Goal: Task Accomplishment & Management: Manage account settings

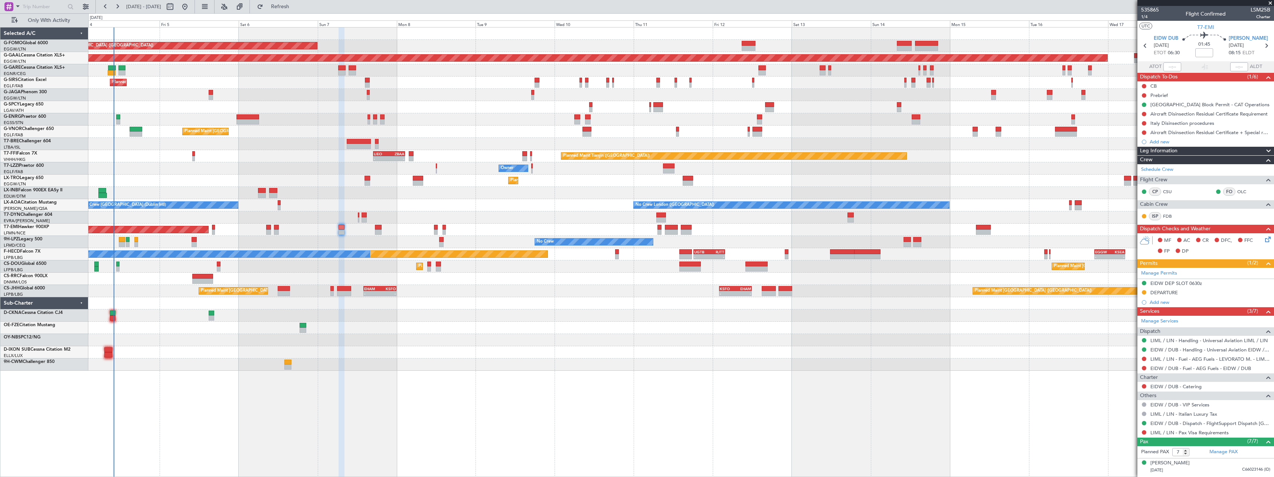
click at [205, 374] on div "Planned Maint [GEOGRAPHIC_DATA] ([GEOGRAPHIC_DATA]) Planned [GEOGRAPHIC_DATA] U…" at bounding box center [681, 251] width 1186 height 449
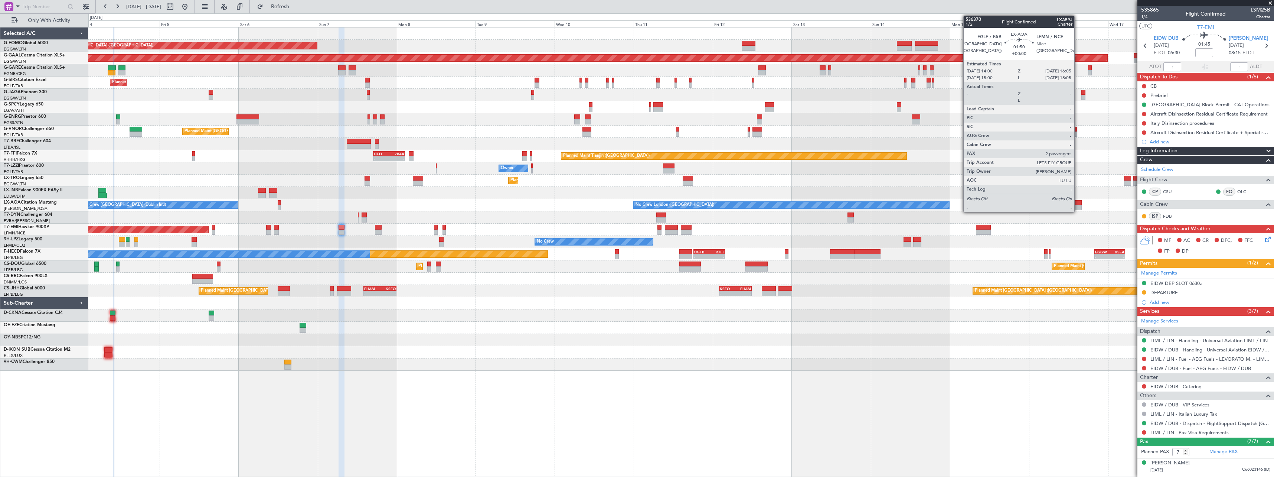
click at [1078, 202] on div at bounding box center [1078, 202] width 7 height 5
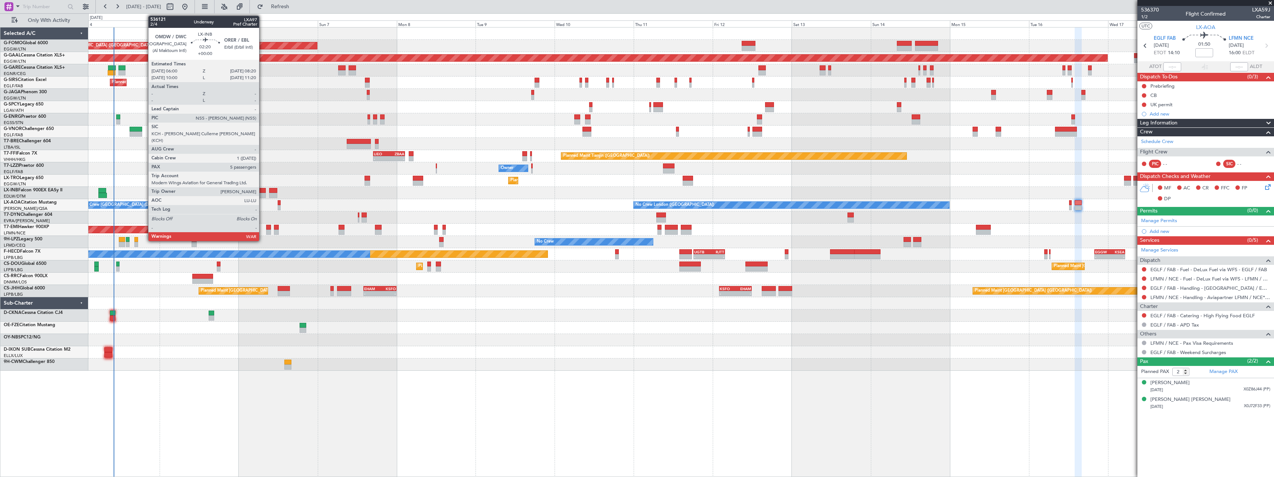
click at [262, 191] on div at bounding box center [262, 190] width 8 height 5
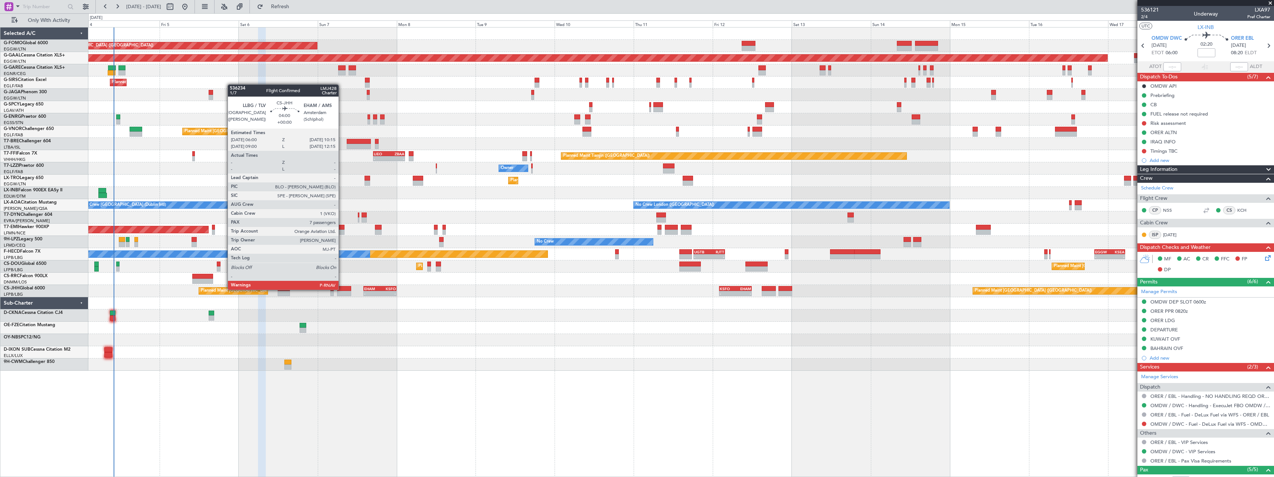
click at [342, 289] on div at bounding box center [344, 288] width 14 height 5
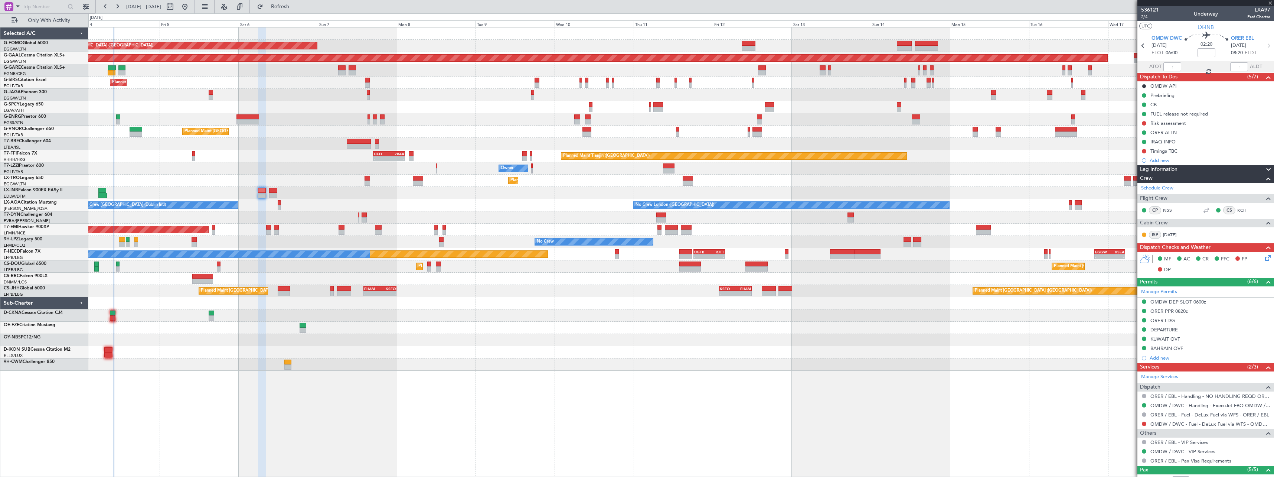
type input "7"
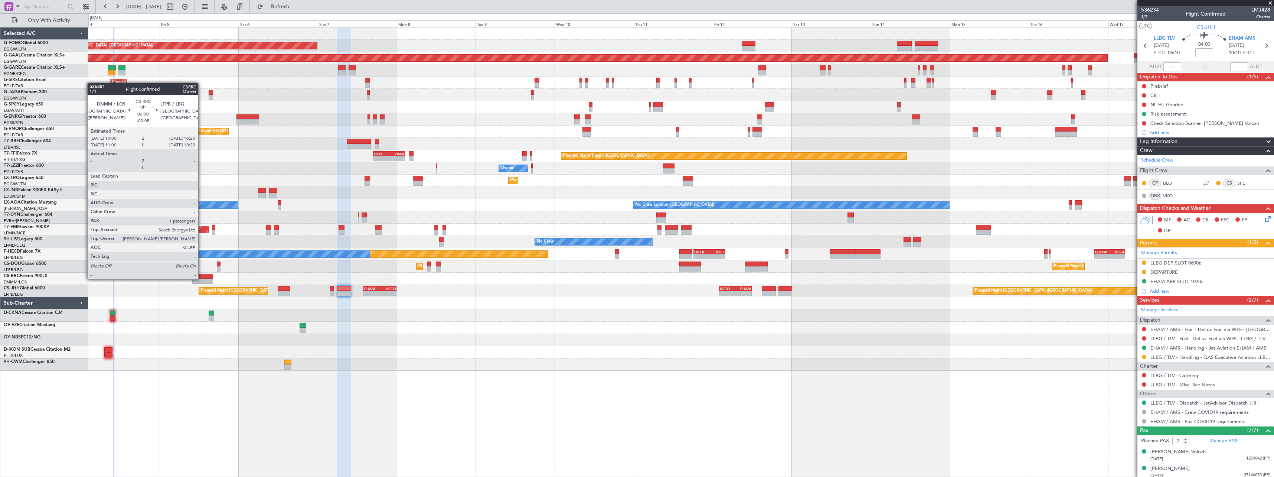
click at [202, 278] on div at bounding box center [202, 280] width 21 height 5
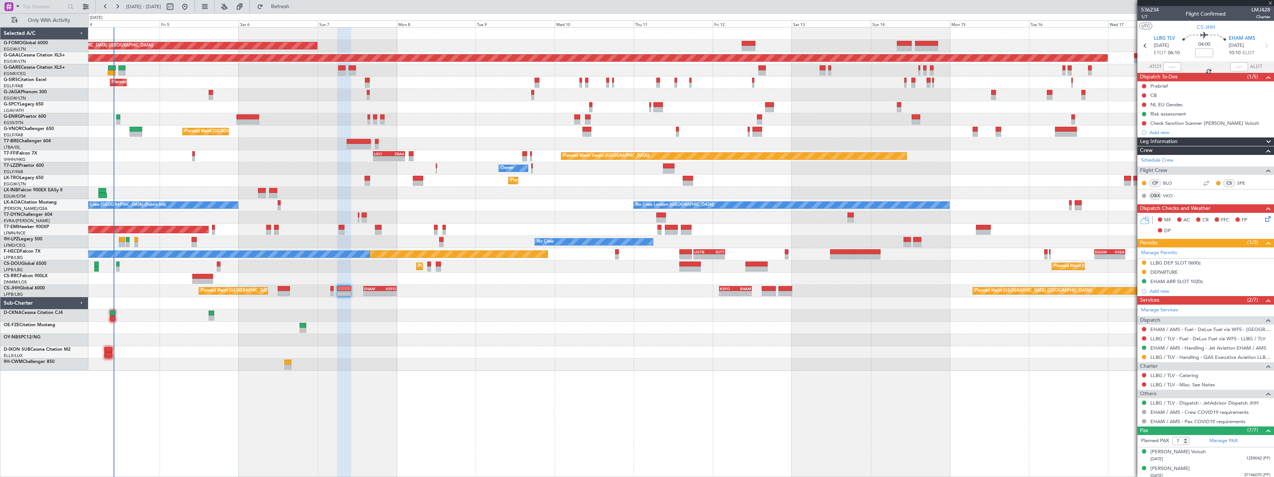
type input "-00:05"
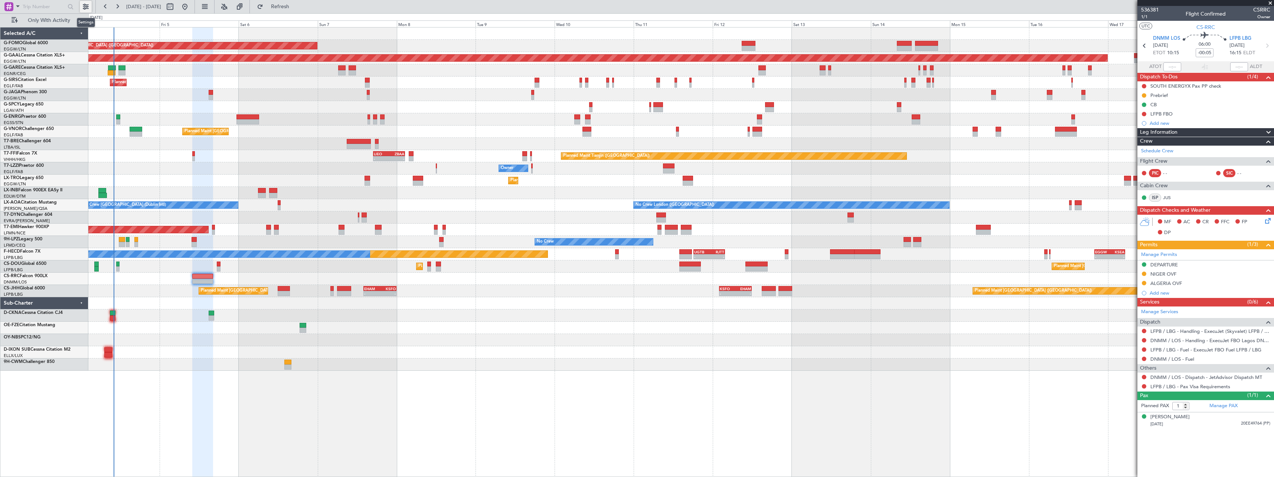
click at [87, 6] on button at bounding box center [86, 7] width 12 height 12
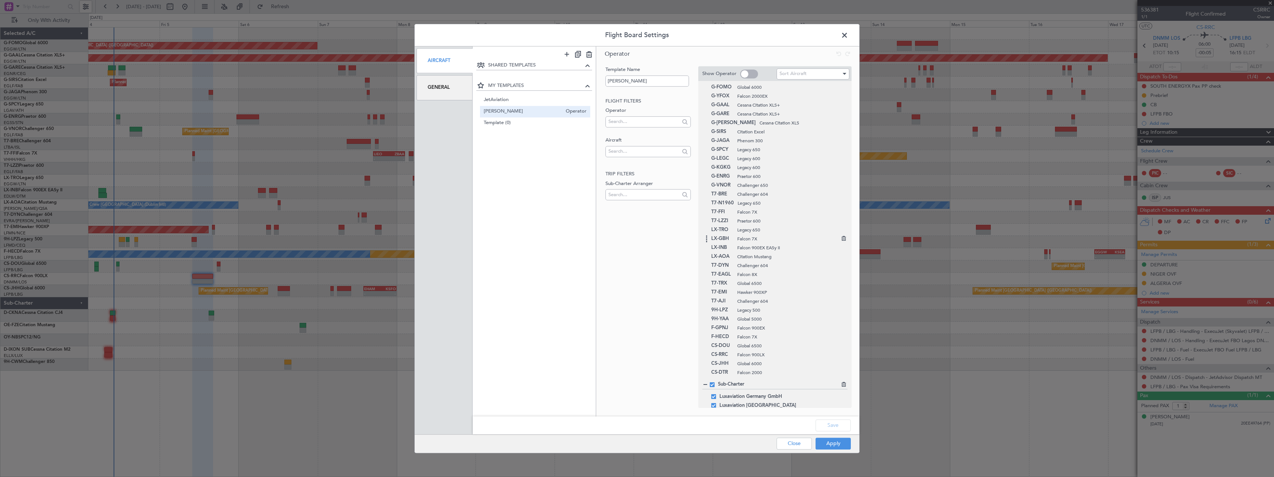
scroll to position [20, 0]
click at [713, 390] on span at bounding box center [713, 390] width 5 height 5
click at [716, 388] on input "checkbox" at bounding box center [716, 388] width 0 height 0
click at [712, 398] on span at bounding box center [713, 398] width 5 height 5
click at [716, 396] on input "checkbox" at bounding box center [716, 396] width 0 height 0
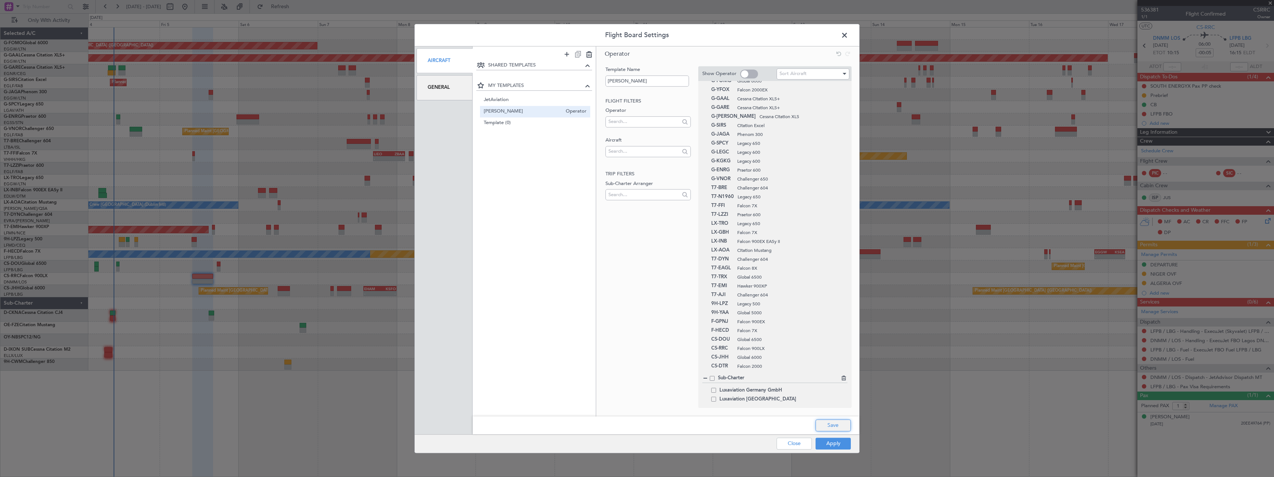
click at [830, 425] on button "Save" at bounding box center [832, 425] width 35 height 12
click at [831, 442] on button "Apply" at bounding box center [832, 443] width 35 height 12
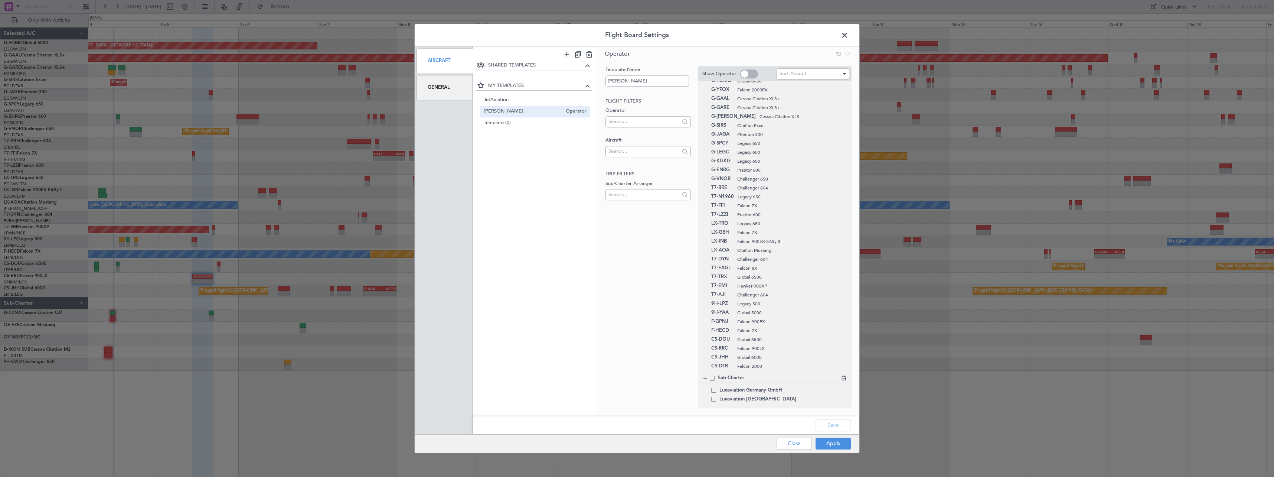
type input "0"
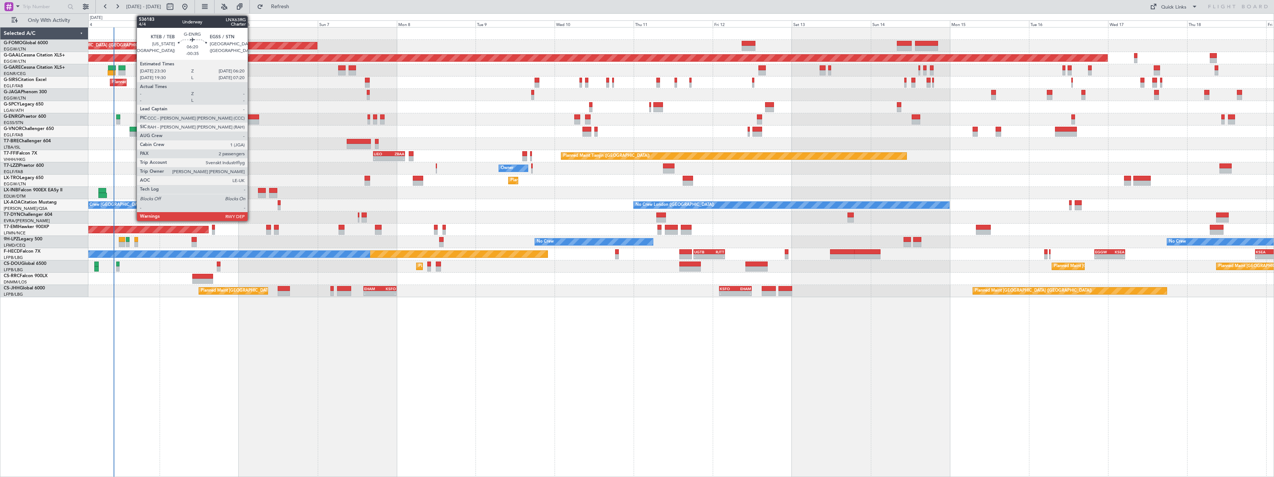
click at [251, 116] on div at bounding box center [247, 116] width 23 height 5
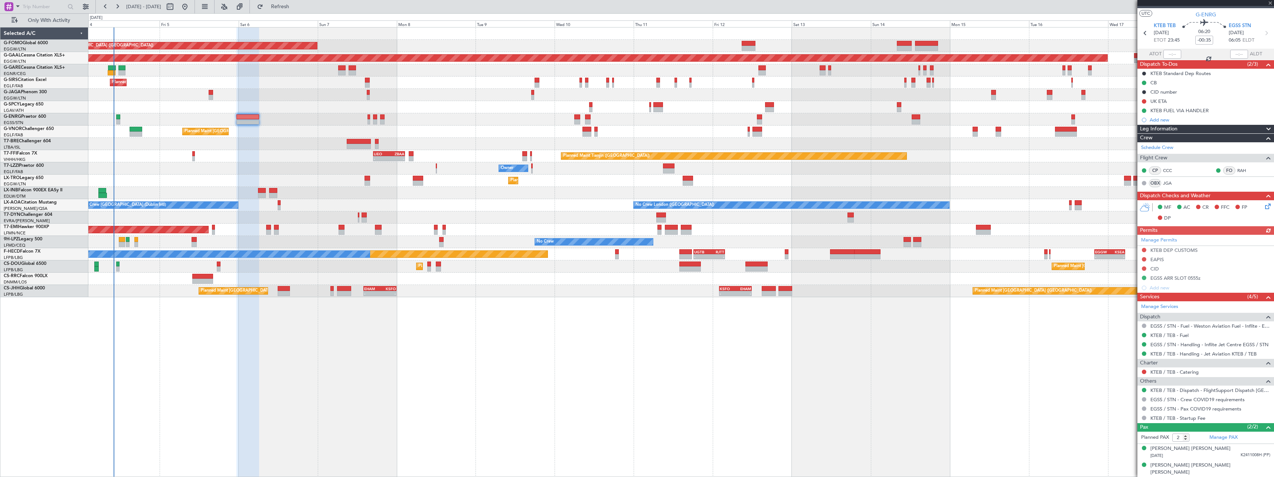
scroll to position [0, 0]
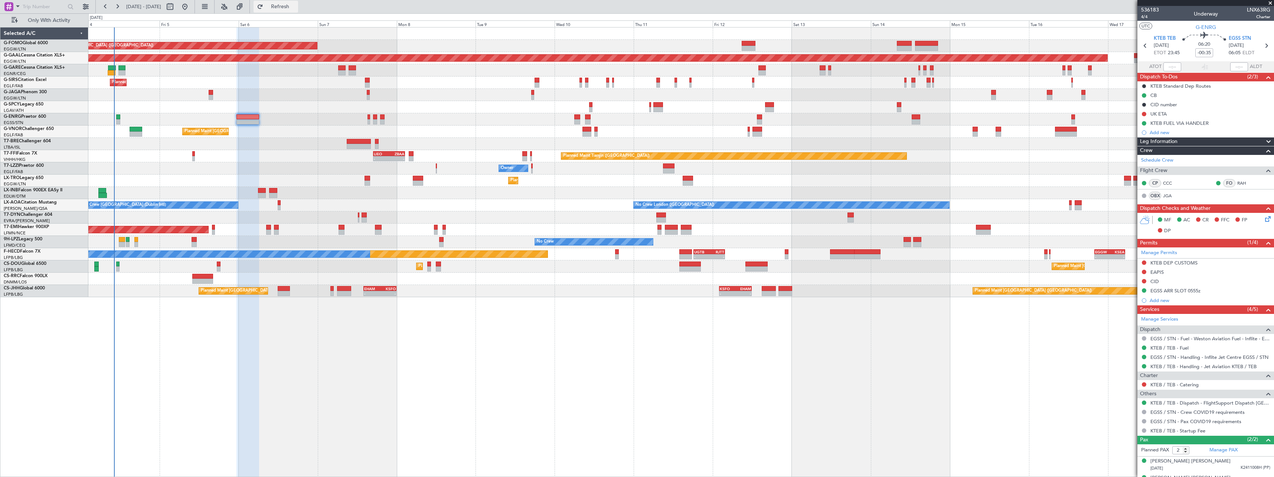
click at [296, 7] on span "Refresh" at bounding box center [280, 6] width 31 height 5
click at [296, 4] on span "Refresh" at bounding box center [280, 6] width 31 height 5
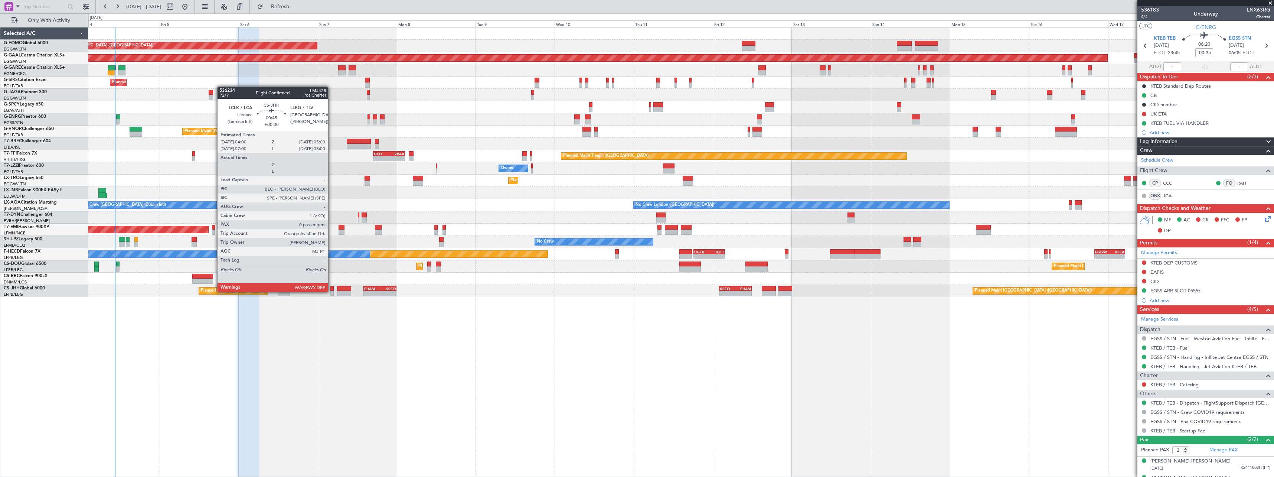
click at [331, 291] on div at bounding box center [331, 293] width 3 height 5
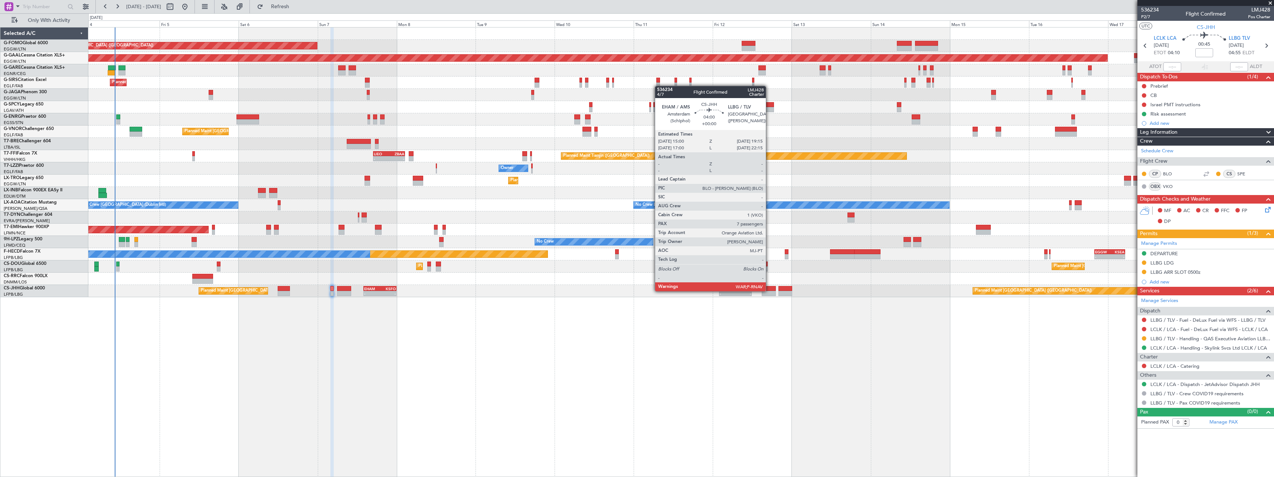
click at [769, 290] on div at bounding box center [769, 288] width 14 height 5
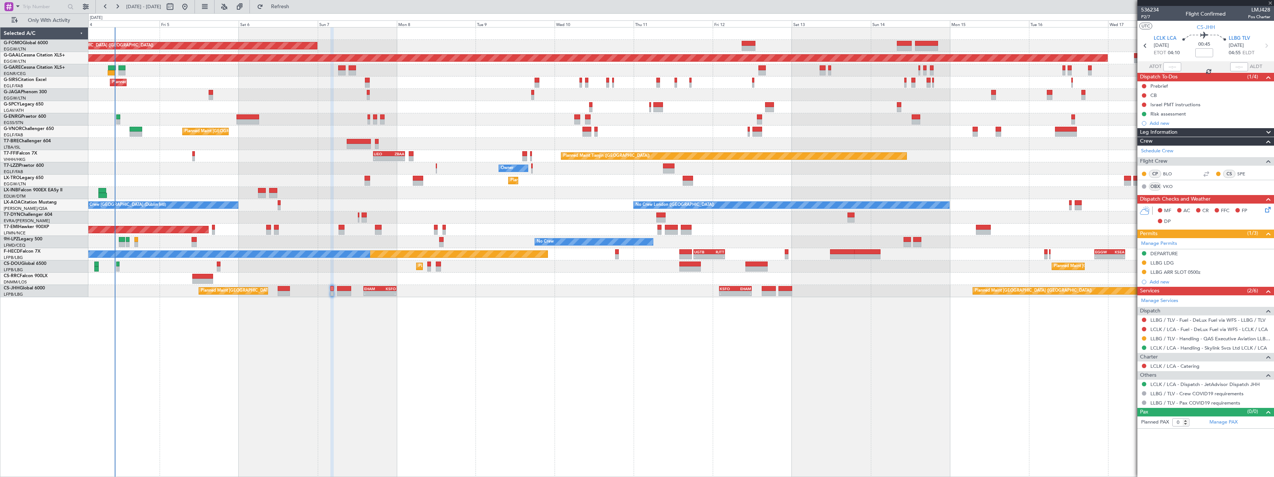
type input "7"
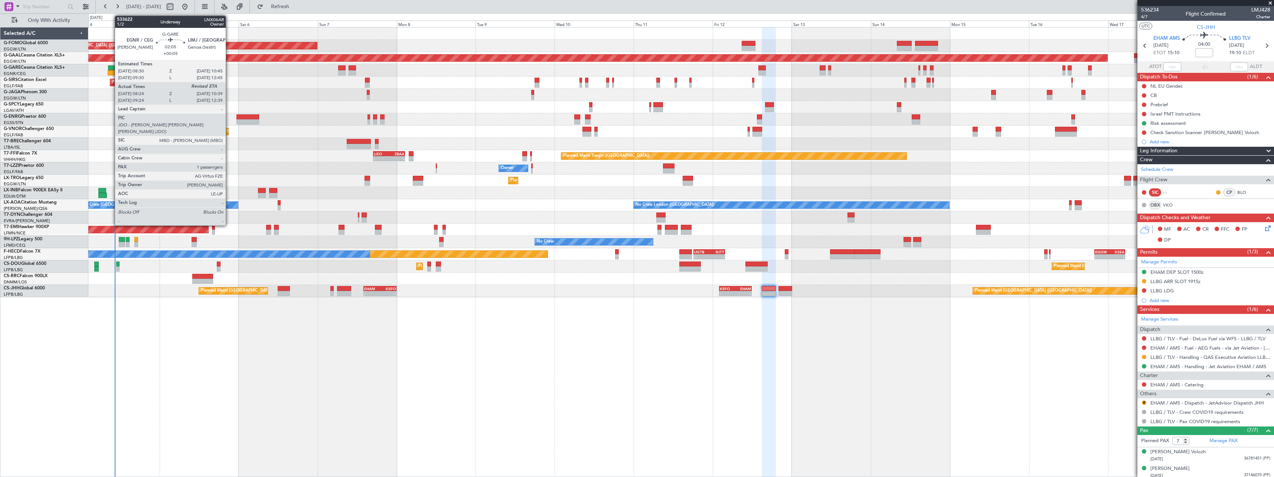
click at [111, 72] on div at bounding box center [111, 72] width 7 height 5
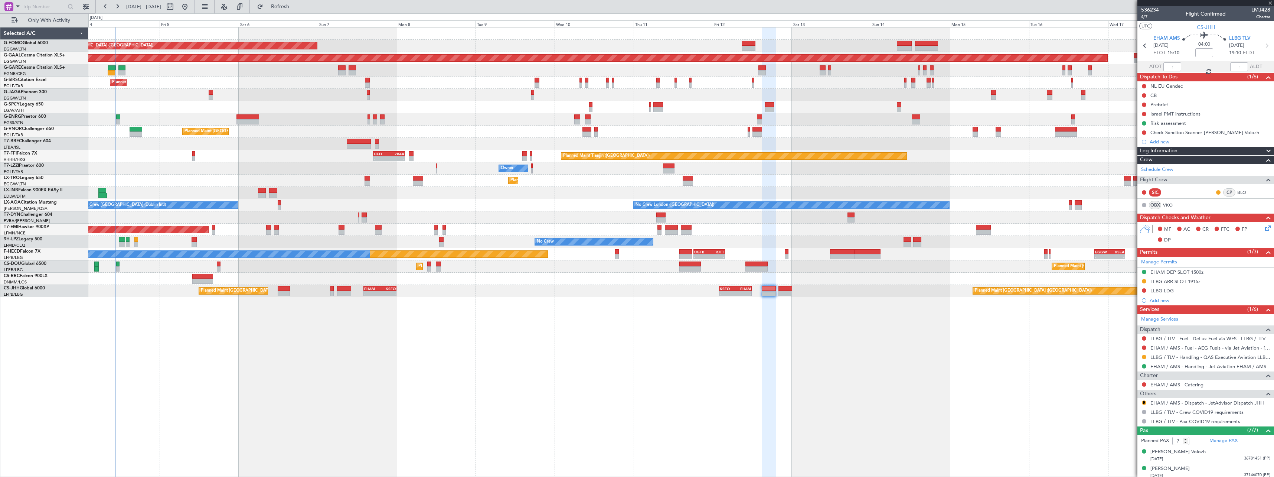
type input "+00:05"
type input "08:24"
type input "1"
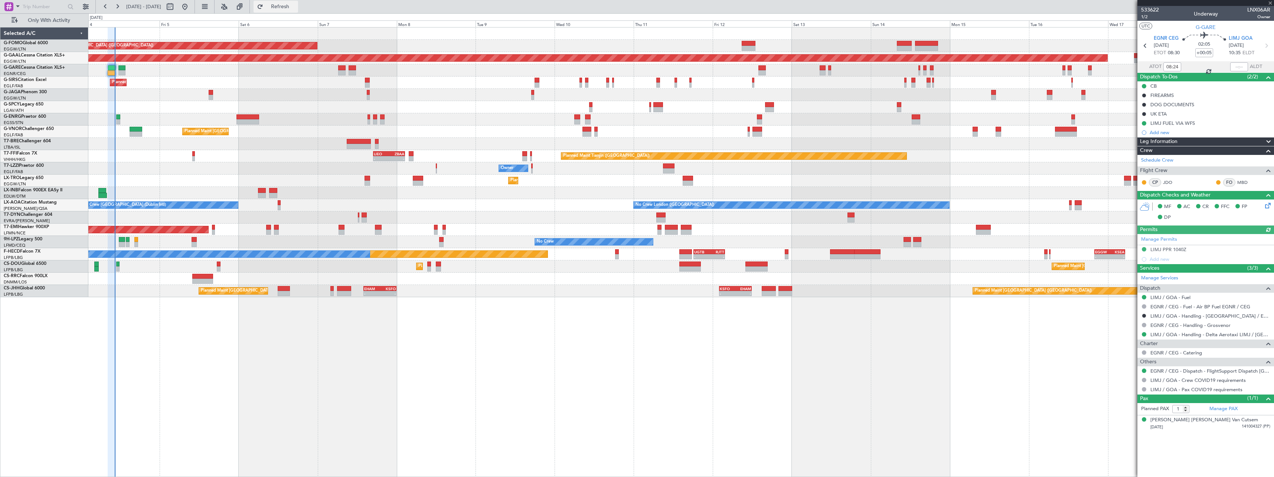
click at [296, 6] on span "Refresh" at bounding box center [280, 6] width 31 height 5
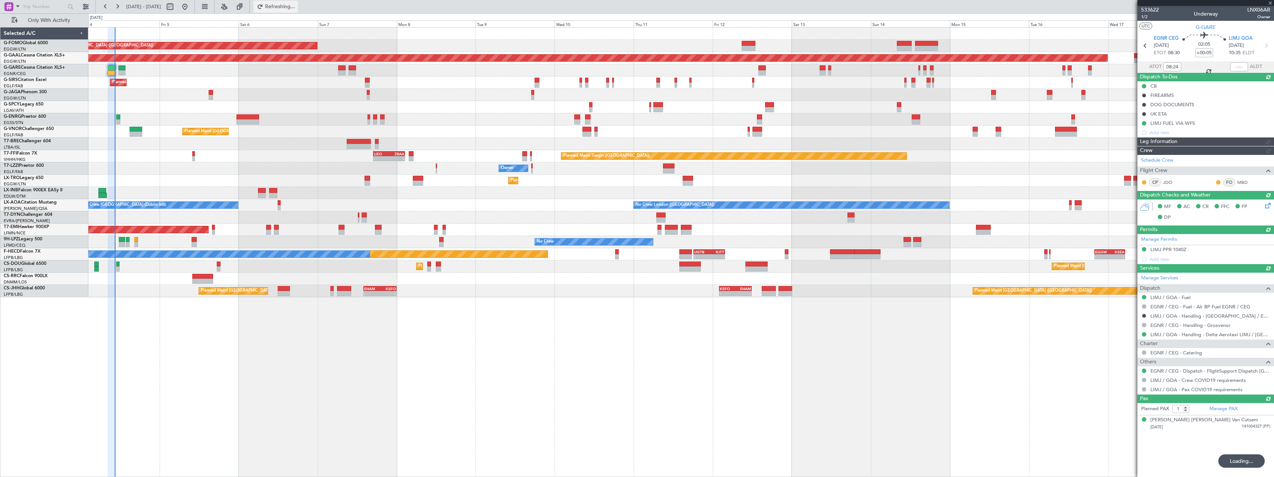
type input "10:28"
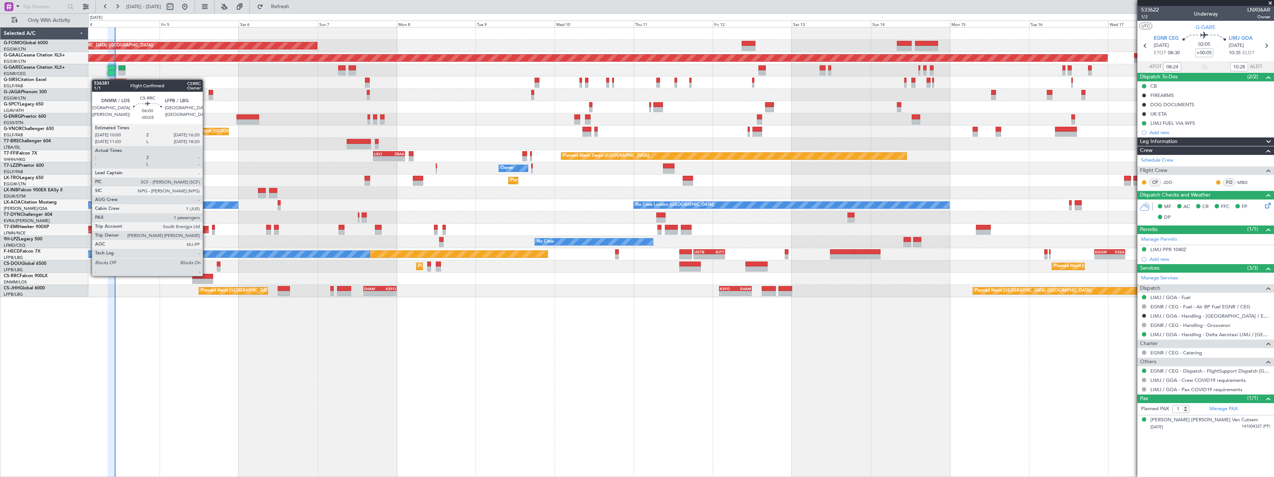
click at [206, 275] on div at bounding box center [202, 276] width 21 height 5
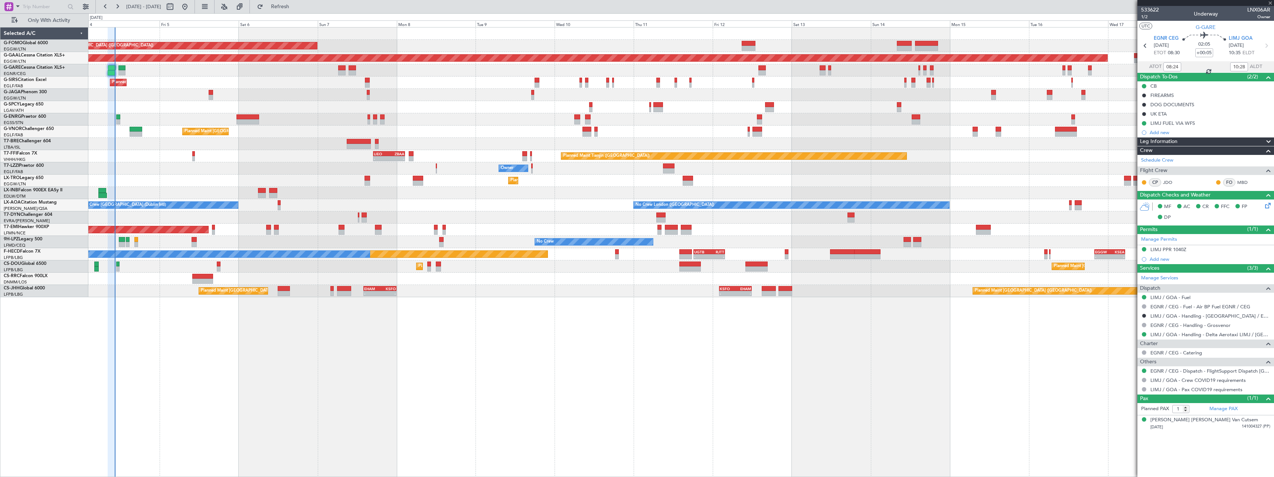
type input "-00:05"
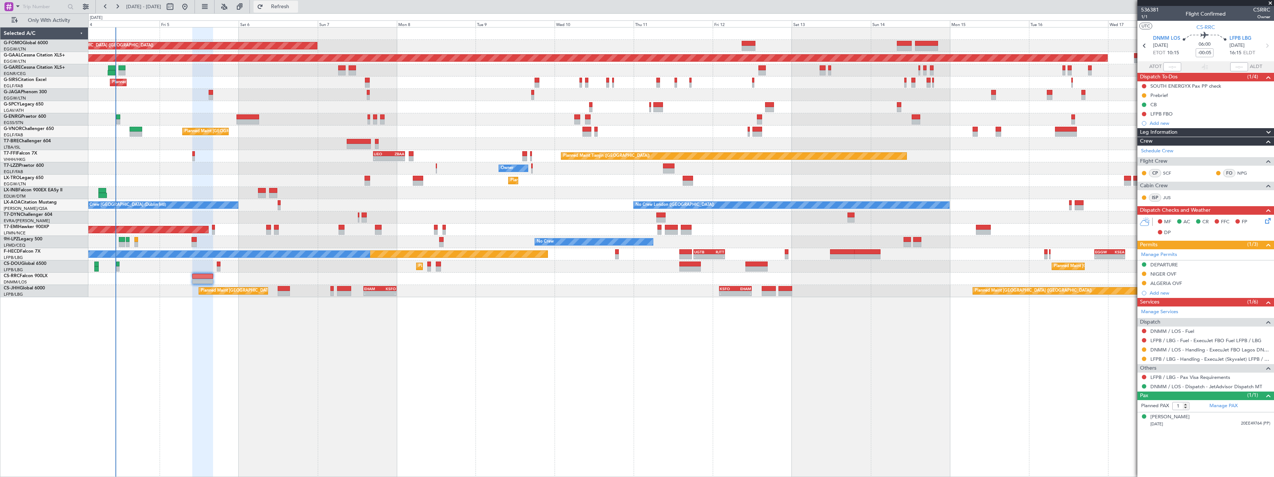
click at [296, 4] on span "Refresh" at bounding box center [280, 6] width 31 height 5
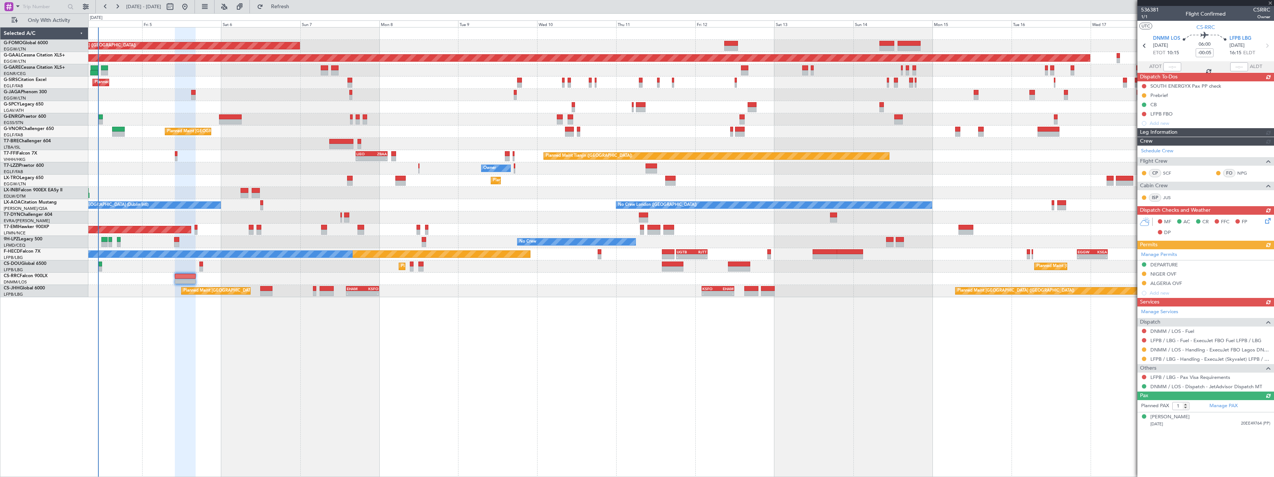
click at [275, 131] on div "Planned Maint [GEOGRAPHIC_DATA] ([GEOGRAPHIC_DATA])" at bounding box center [680, 131] width 1185 height 12
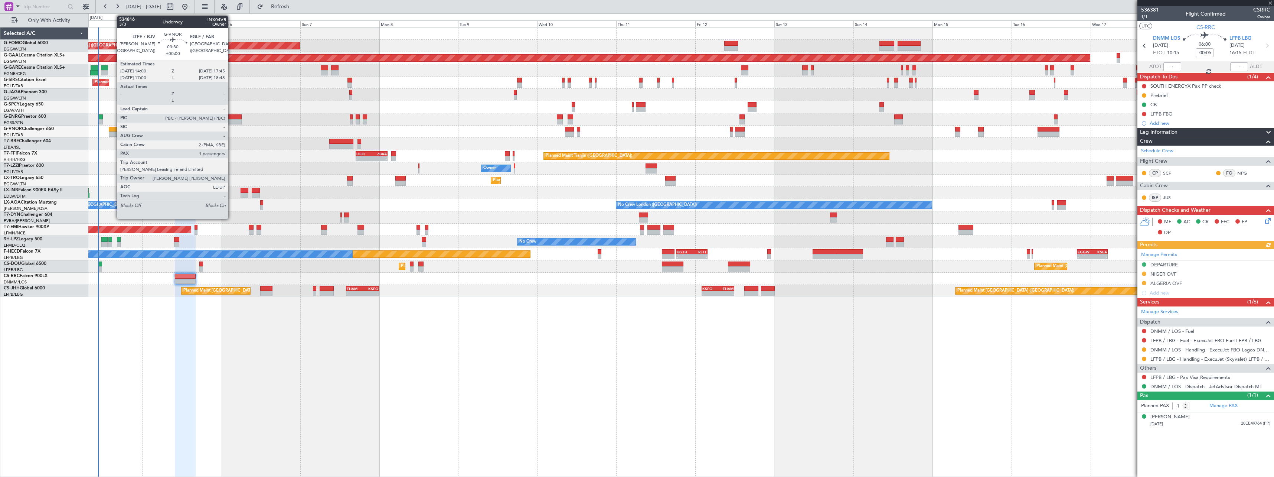
click at [113, 130] on div at bounding box center [115, 129] width 13 height 5
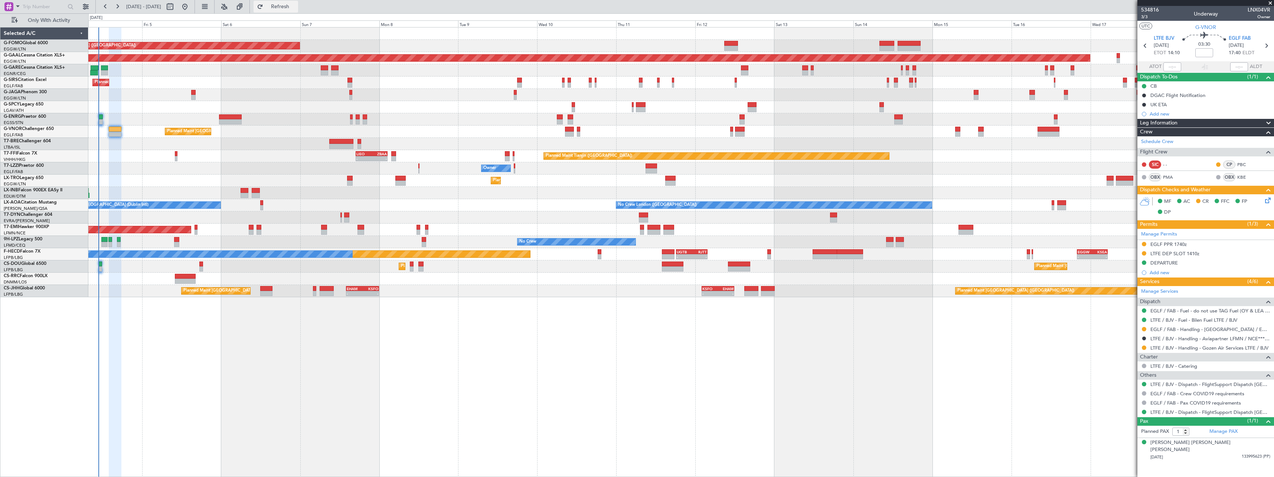
click at [296, 6] on span "Refresh" at bounding box center [280, 6] width 31 height 5
click at [296, 8] on span "Refresh" at bounding box center [280, 6] width 31 height 5
click at [296, 7] on span "Refresh" at bounding box center [280, 6] width 31 height 5
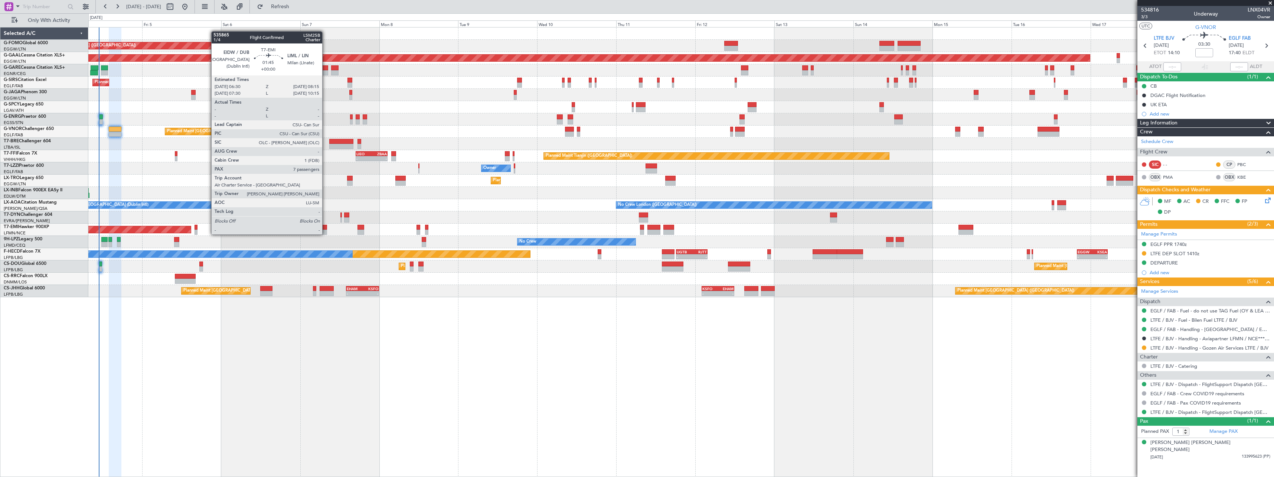
click at [326, 227] on div at bounding box center [324, 227] width 6 height 5
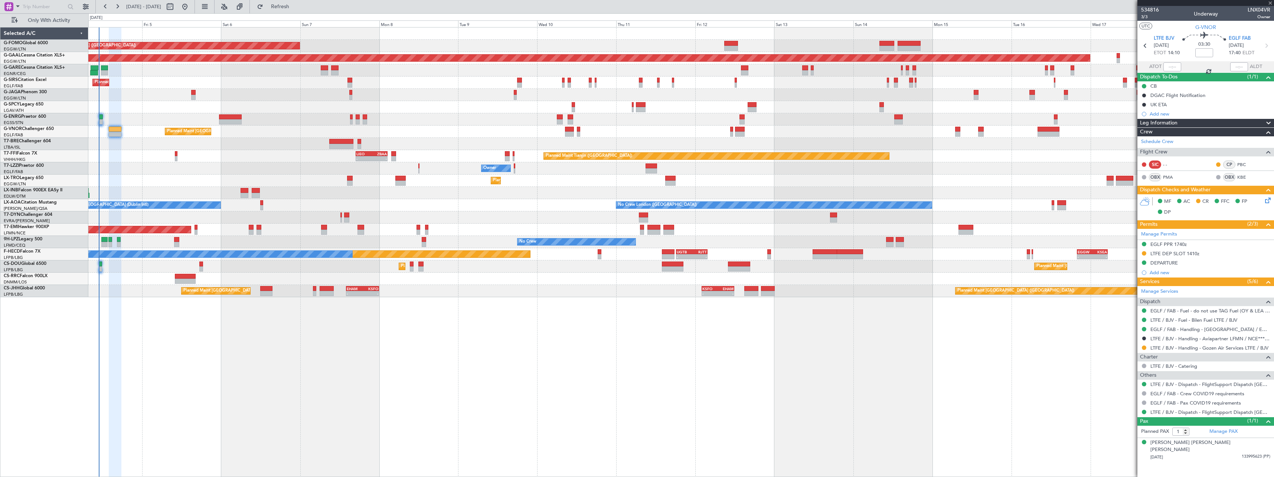
type input "7"
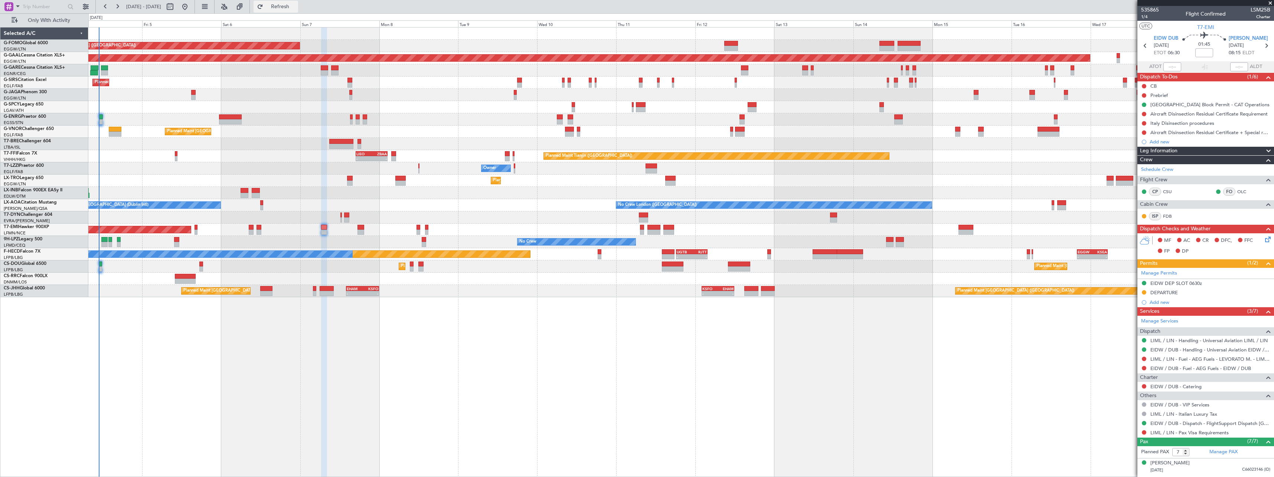
click at [296, 7] on span "Refresh" at bounding box center [280, 6] width 31 height 5
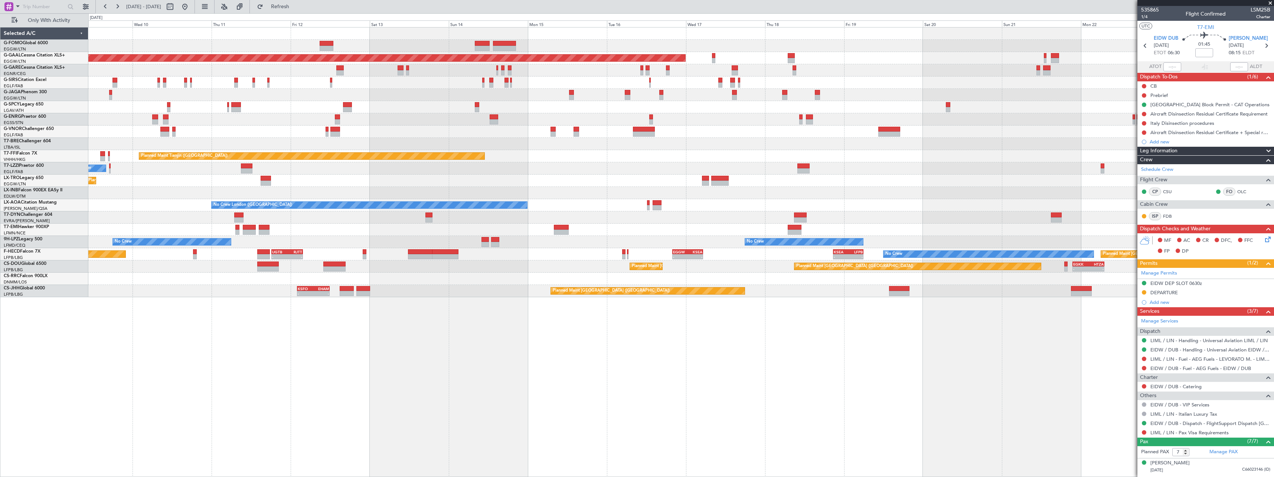
click at [635, 376] on div "Planned Maint London (Luton) Planned Maint Dusseldorf Planned Maint London (Lut…" at bounding box center [681, 251] width 1186 height 449
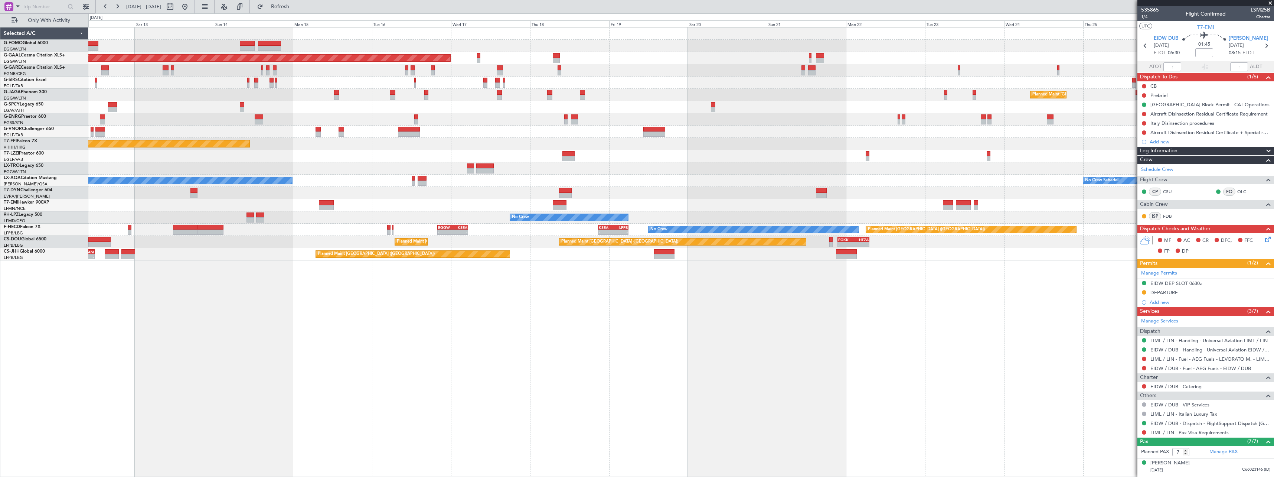
click at [776, 186] on div "Planned Maint Dusseldorf Planned Maint London (Luton) Planned Maint Tianjin (Bi…" at bounding box center [680, 143] width 1185 height 233
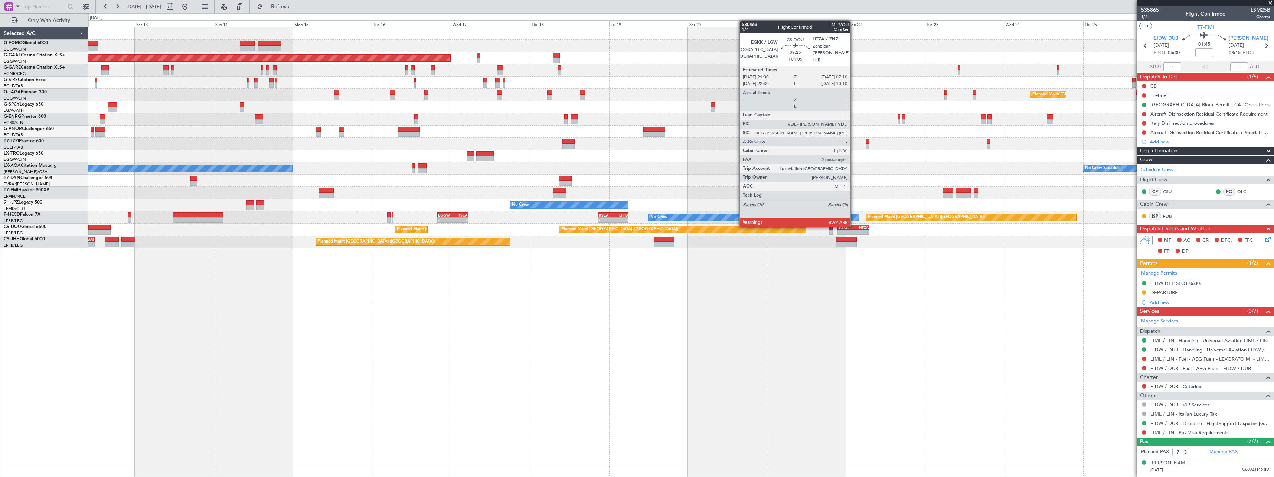
click at [854, 226] on div "HTZA" at bounding box center [860, 227] width 15 height 4
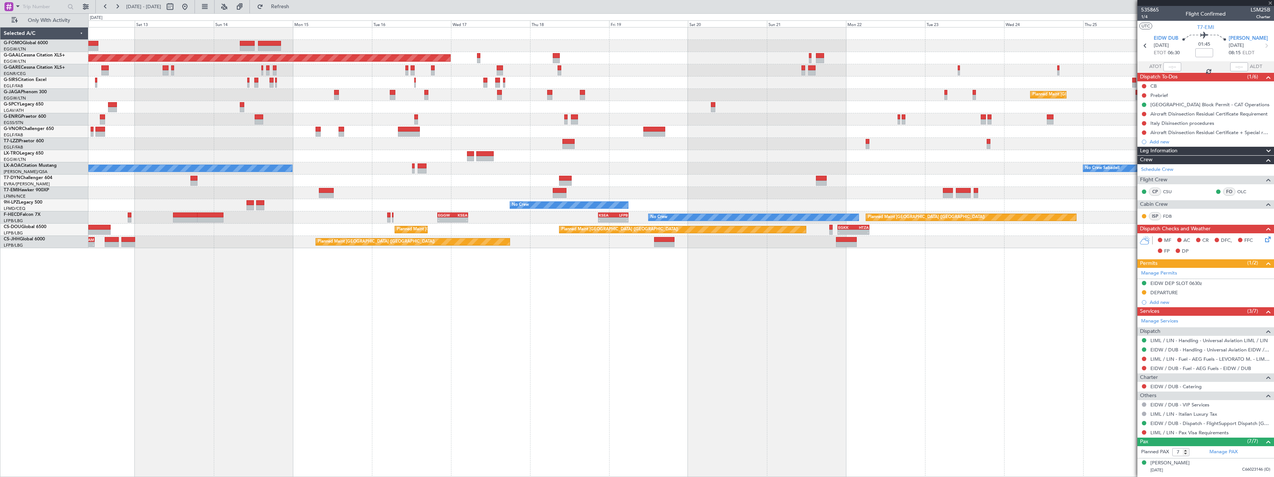
type input "+01:05"
type input "2"
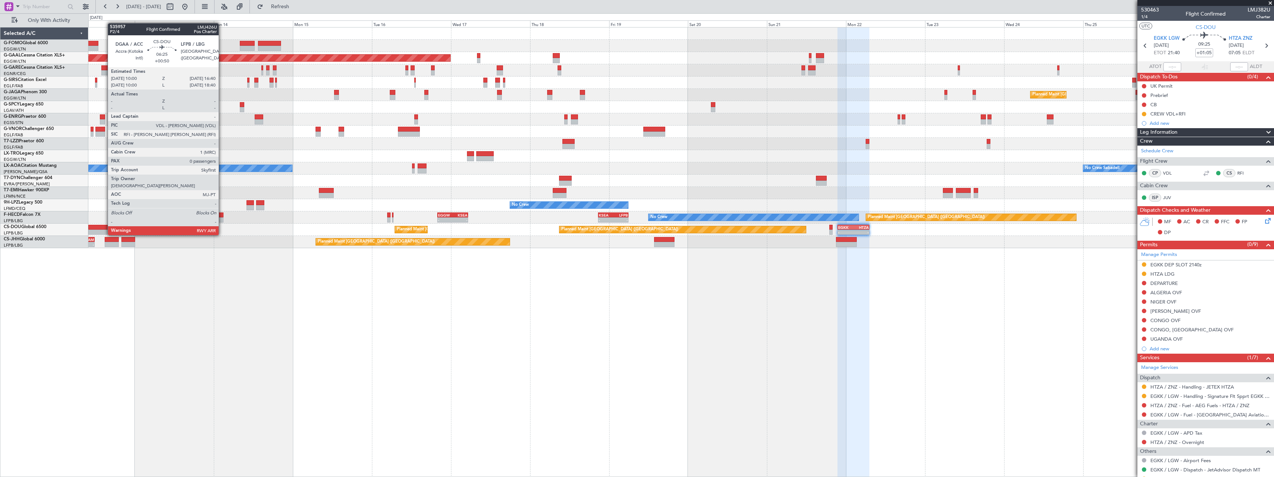
click at [104, 228] on div at bounding box center [99, 227] width 22 height 5
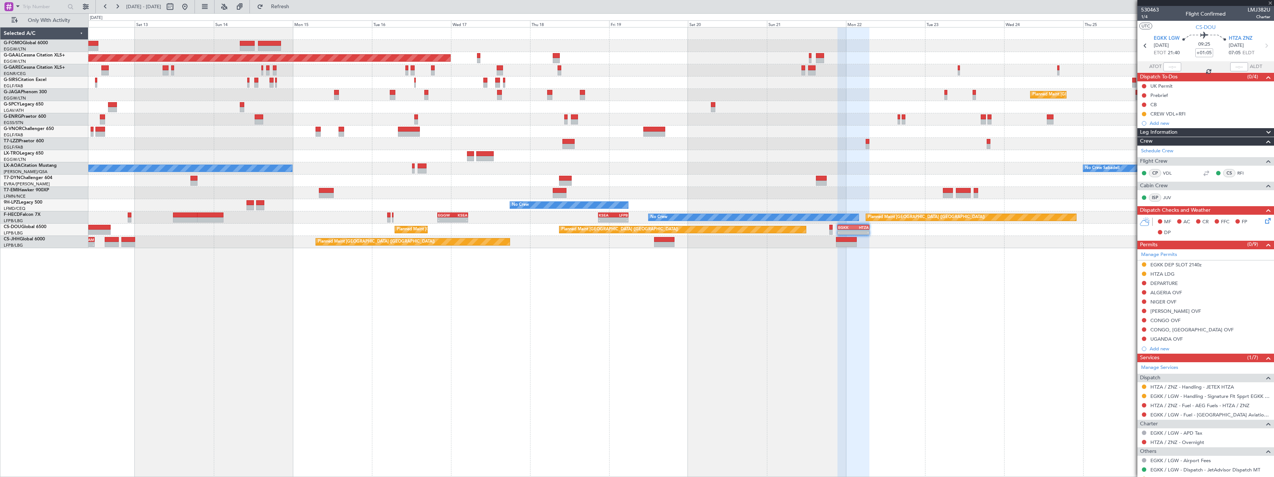
type input "+00:50"
type input "0"
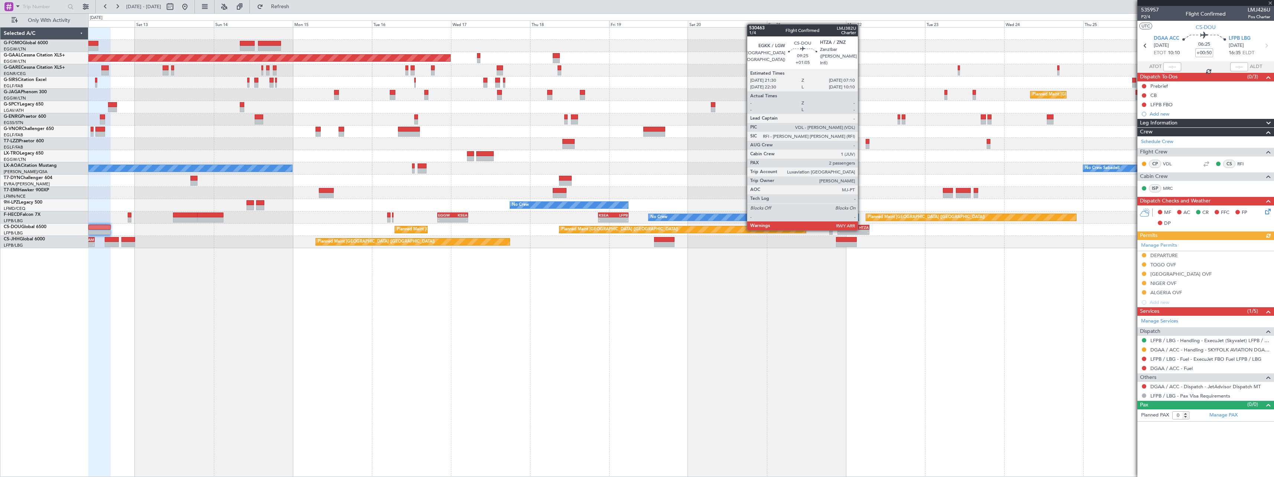
click at [861, 229] on div "- -" at bounding box center [853, 231] width 32 height 5
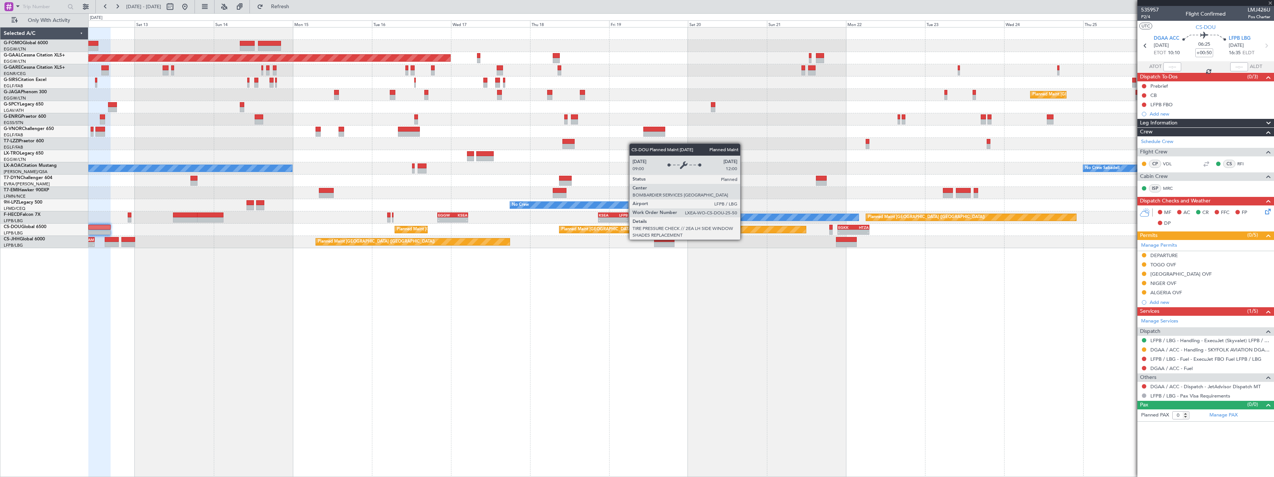
type input "+01:05"
type input "2"
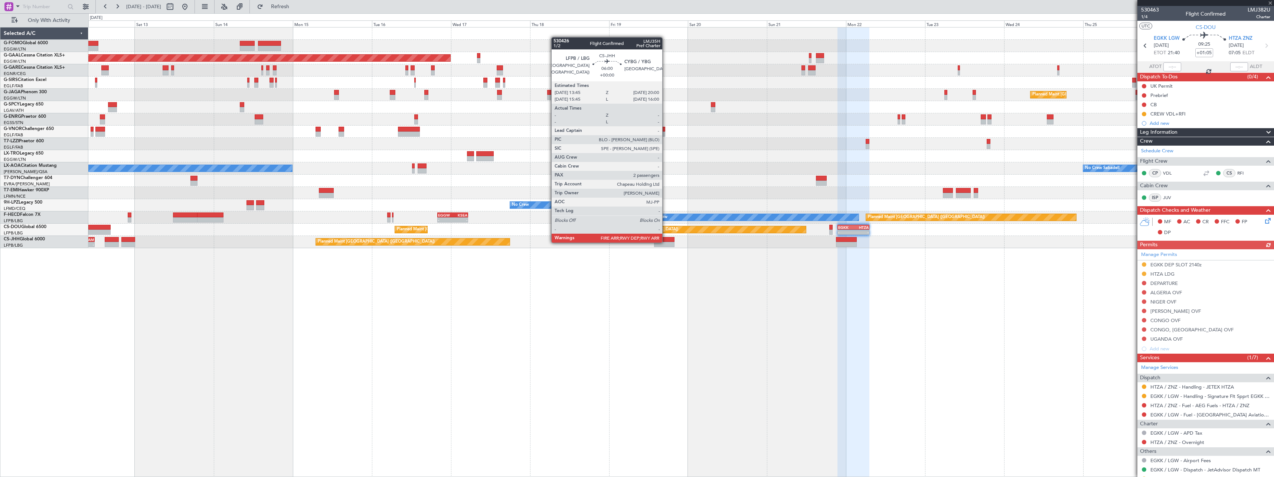
click at [666, 242] on div at bounding box center [664, 244] width 21 height 5
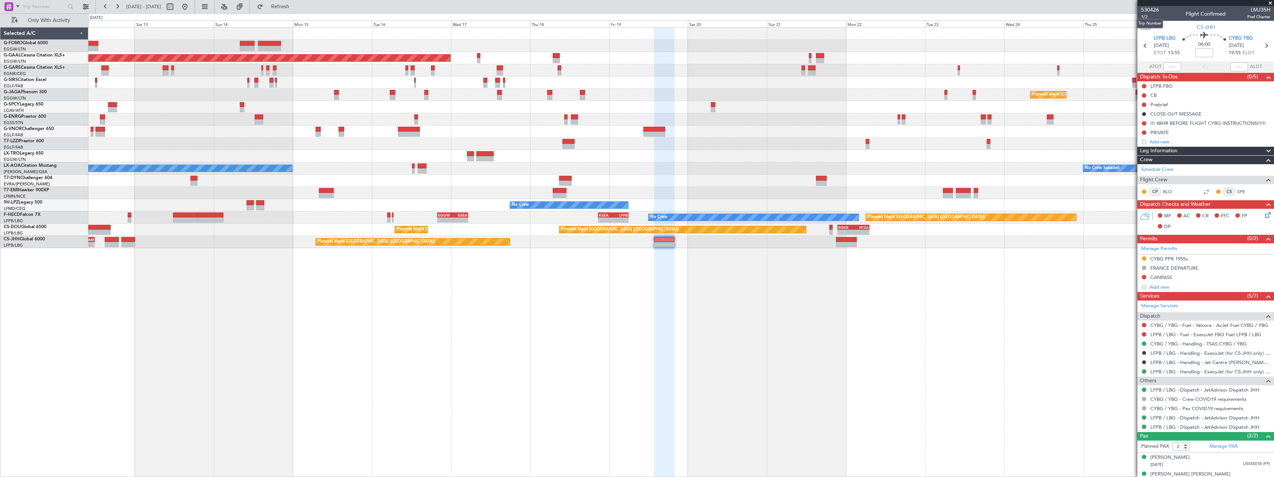
click at [1145, 17] on mat-tooltip-component "Trip Number" at bounding box center [1149, 24] width 37 height 20
click at [1145, 17] on span "1/2" at bounding box center [1150, 17] width 18 height 6
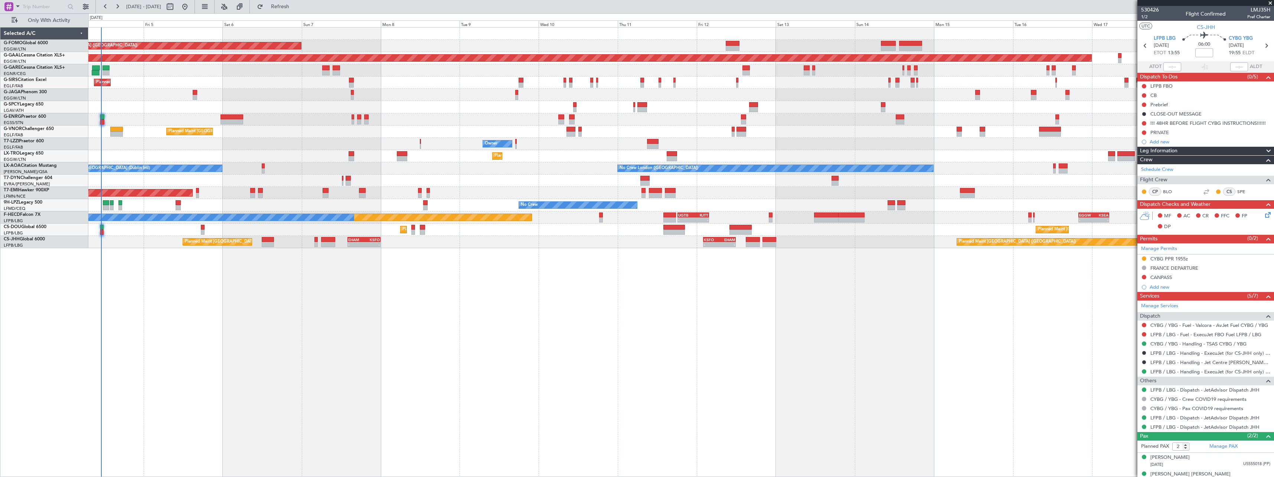
click at [864, 288] on div "Planned Maint London (Luton) Planned Maint Dusseldorf Unplanned Maint Chester P…" at bounding box center [681, 251] width 1186 height 449
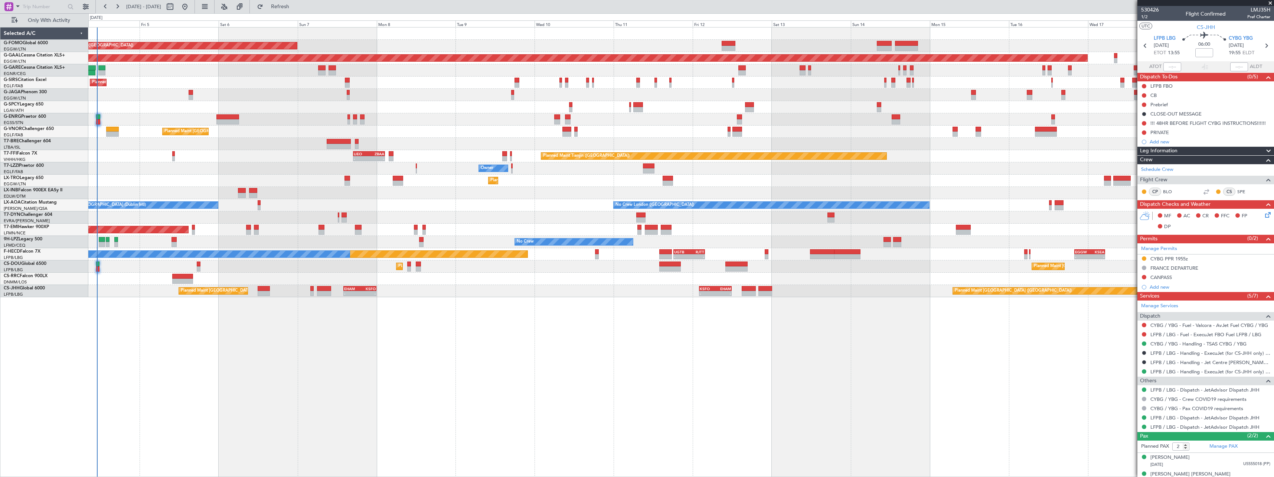
click at [860, 289] on div "Planned Maint Paris (Le Bourget) - - KSFO 02:00 Z EHAM 11:55 Z - - EHAM 14:00 Z…" at bounding box center [680, 291] width 1185 height 12
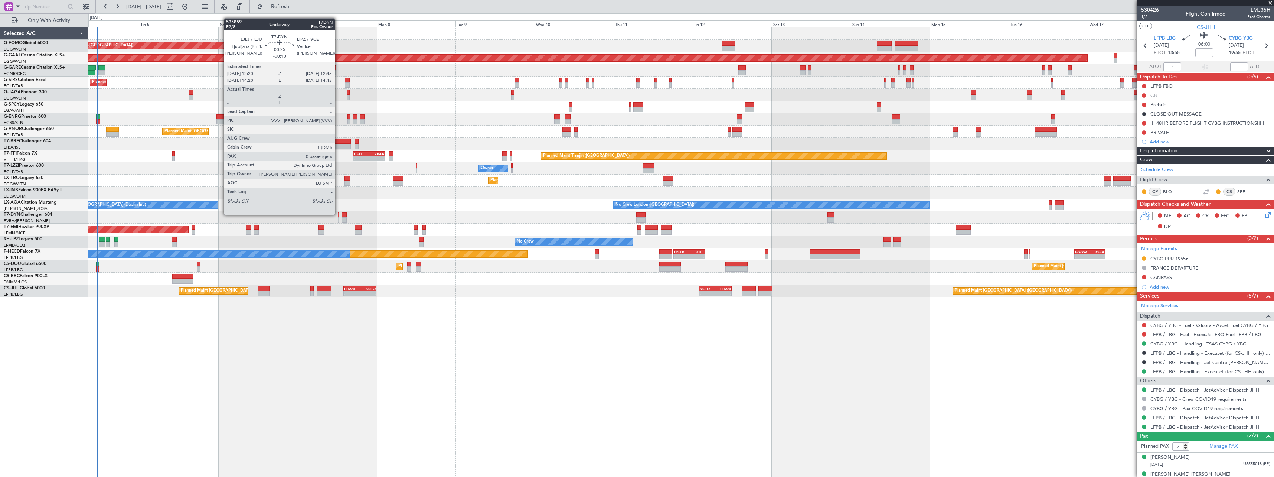
click at [338, 214] on div at bounding box center [338, 214] width 1 height 5
type input "-00:10"
type input "0"
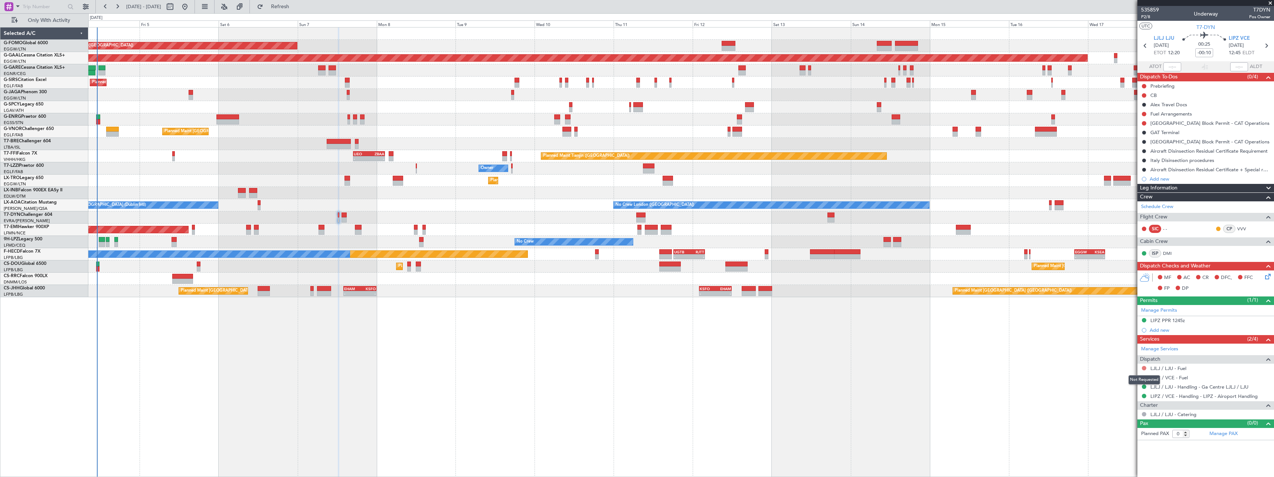
click at [1142, 368] on button at bounding box center [1144, 368] width 4 height 4
click at [1121, 377] on span "Not Required" at bounding box center [1126, 378] width 30 height 7
click at [1145, 375] on button at bounding box center [1144, 377] width 4 height 4
click at [1122, 386] on span "Not Required" at bounding box center [1126, 387] width 30 height 7
click at [1145, 122] on button at bounding box center [1144, 123] width 4 height 4
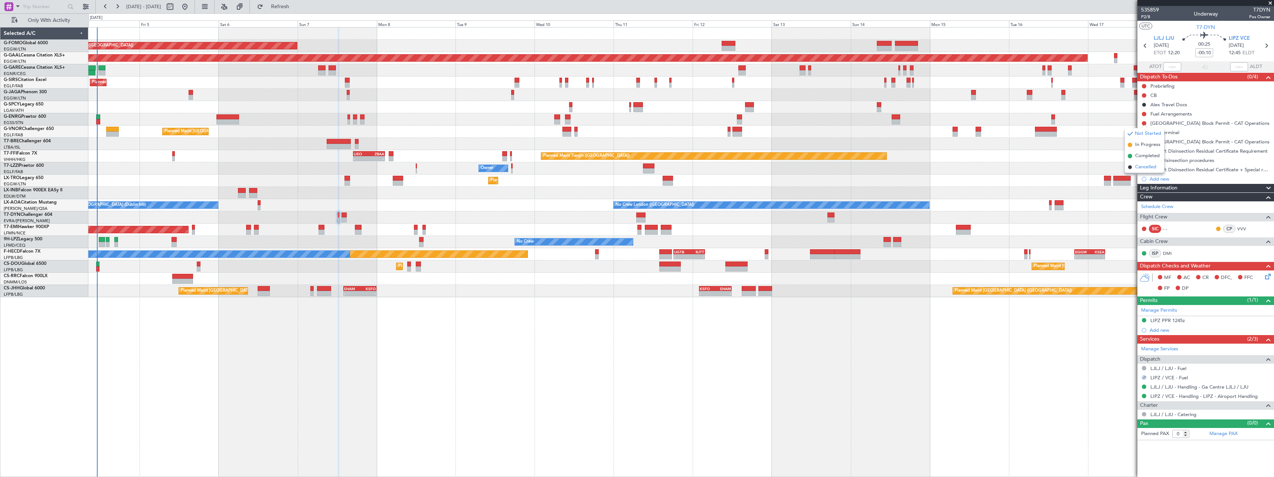
click at [1140, 167] on span "Cancelled" at bounding box center [1145, 166] width 21 height 7
click at [1268, 275] on icon at bounding box center [1266, 275] width 6 height 6
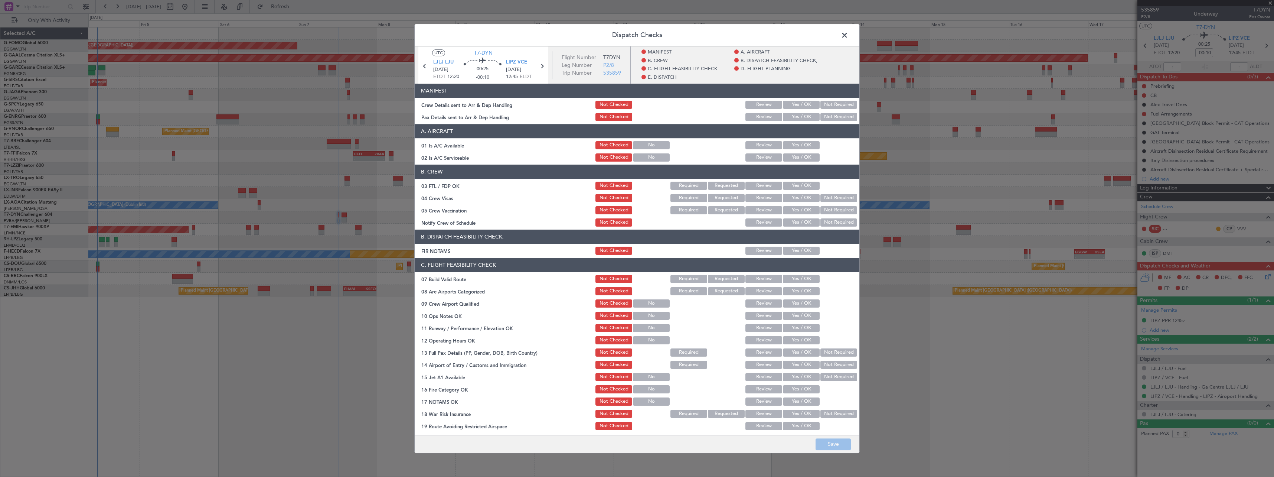
click at [794, 146] on button "Yes / OK" at bounding box center [801, 145] width 37 height 8
click at [792, 155] on button "Yes / OK" at bounding box center [801, 157] width 37 height 8
click at [833, 445] on button "Save" at bounding box center [832, 444] width 35 height 12
click at [848, 33] on span at bounding box center [848, 37] width 0 height 15
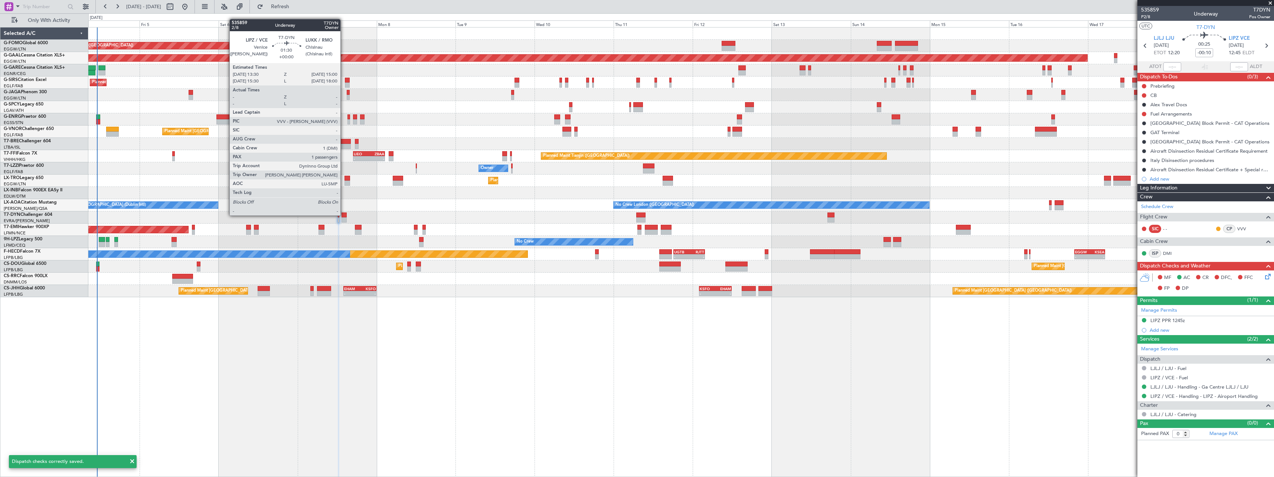
click at [344, 215] on div at bounding box center [343, 214] width 5 height 5
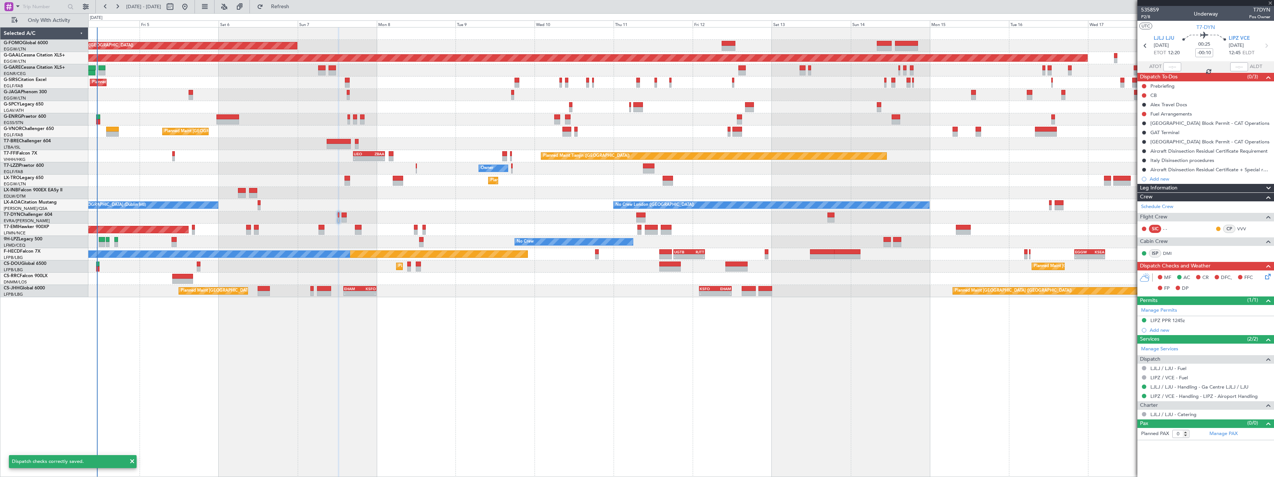
type input "1"
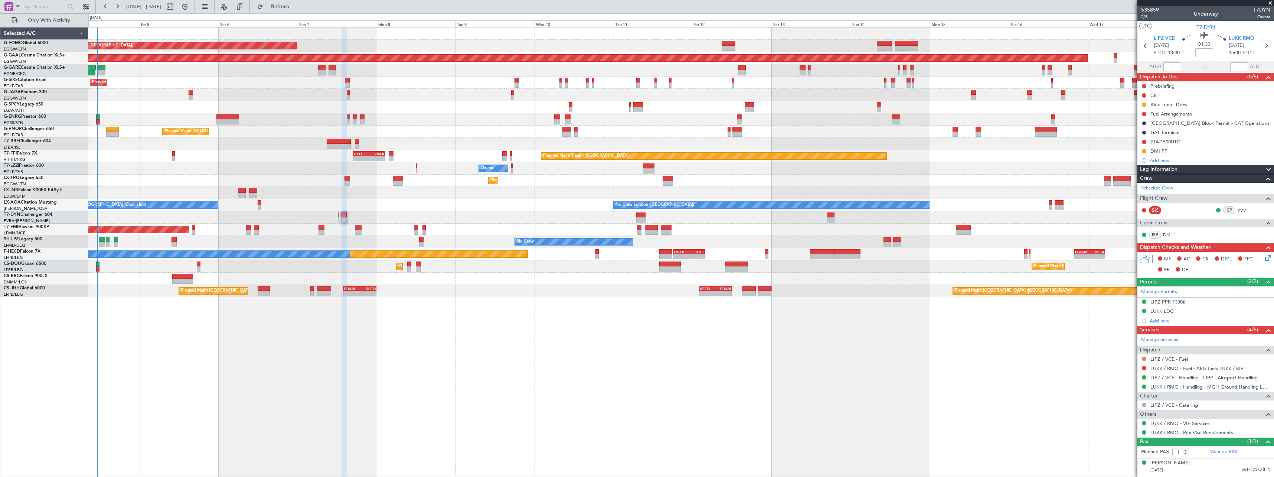
click at [1144, 359] on button at bounding box center [1144, 358] width 4 height 4
click at [1122, 369] on span "Not Required" at bounding box center [1126, 368] width 30 height 7
click at [1144, 367] on button at bounding box center [1144, 368] width 4 height 4
click at [1115, 378] on span "Not Required" at bounding box center [1126, 378] width 30 height 7
click at [1186, 169] on div "Leg Information" at bounding box center [1205, 169] width 137 height 9
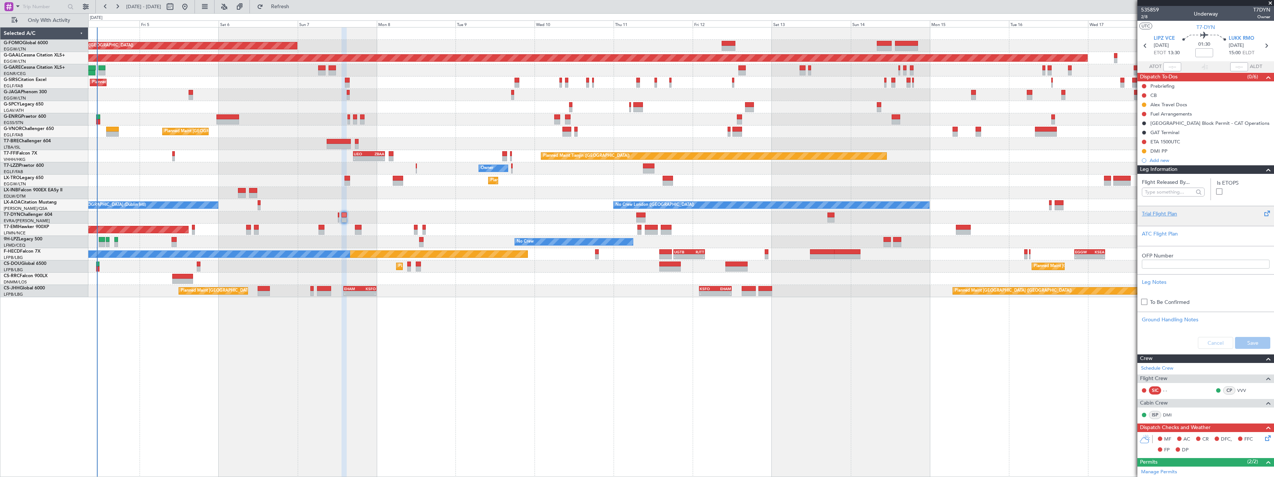
click at [1162, 213] on div "Trial Flight Plan" at bounding box center [1206, 214] width 128 height 8
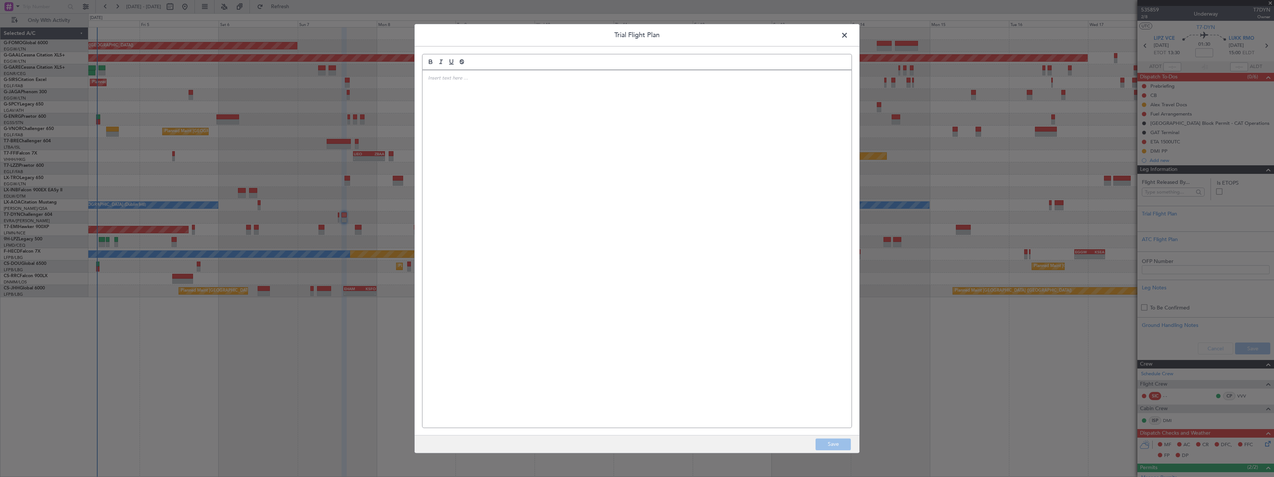
click at [638, 184] on div at bounding box center [636, 248] width 429 height 357
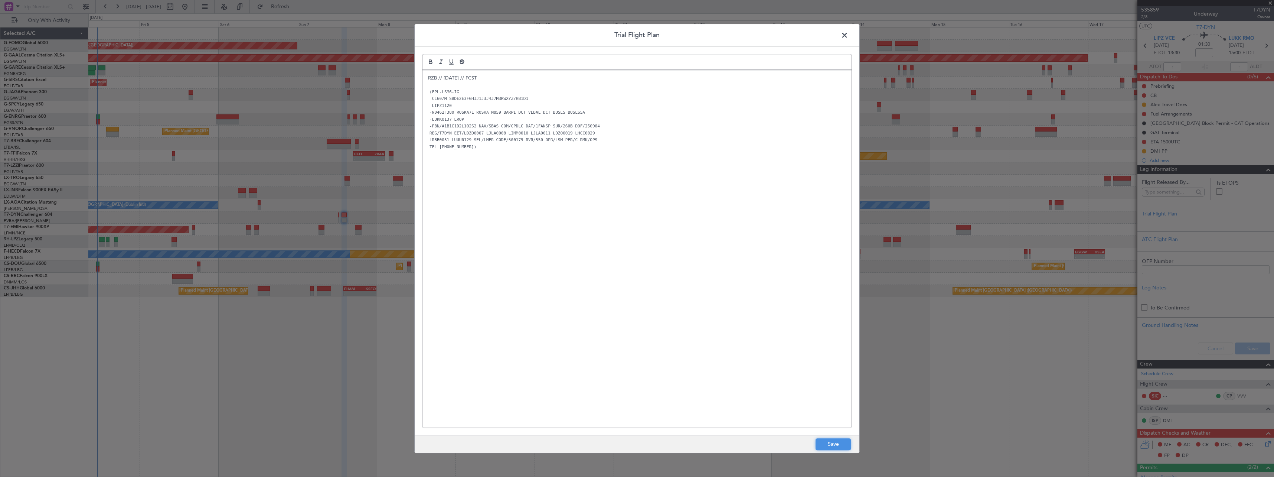
drag, startPoint x: 836, startPoint y: 445, endPoint x: 893, endPoint y: 442, distance: 57.9
click at [836, 445] on button "Save" at bounding box center [832, 444] width 35 height 12
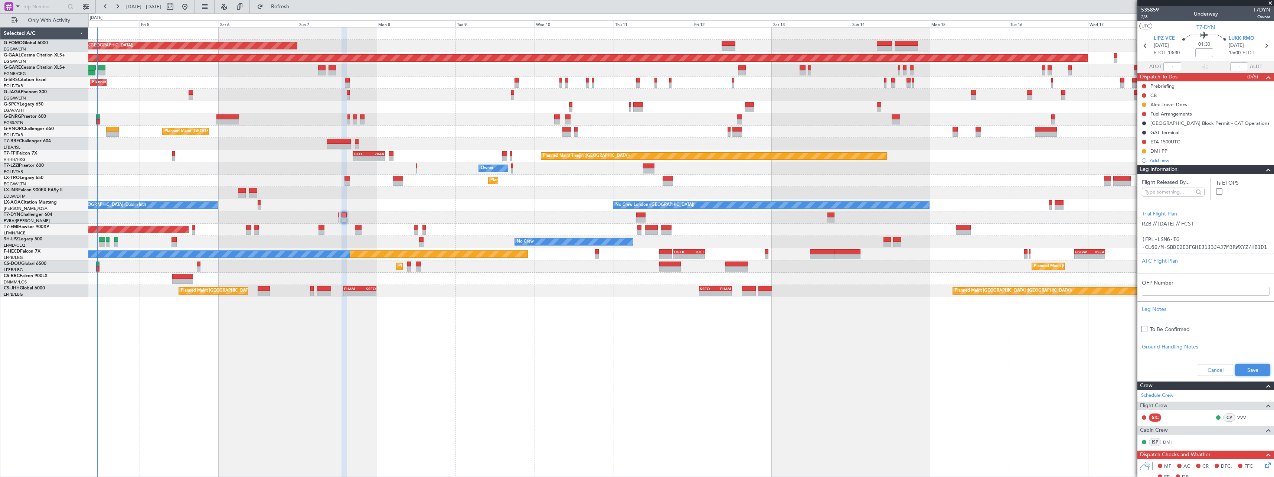
click at [1246, 365] on button "Save" at bounding box center [1252, 370] width 35 height 12
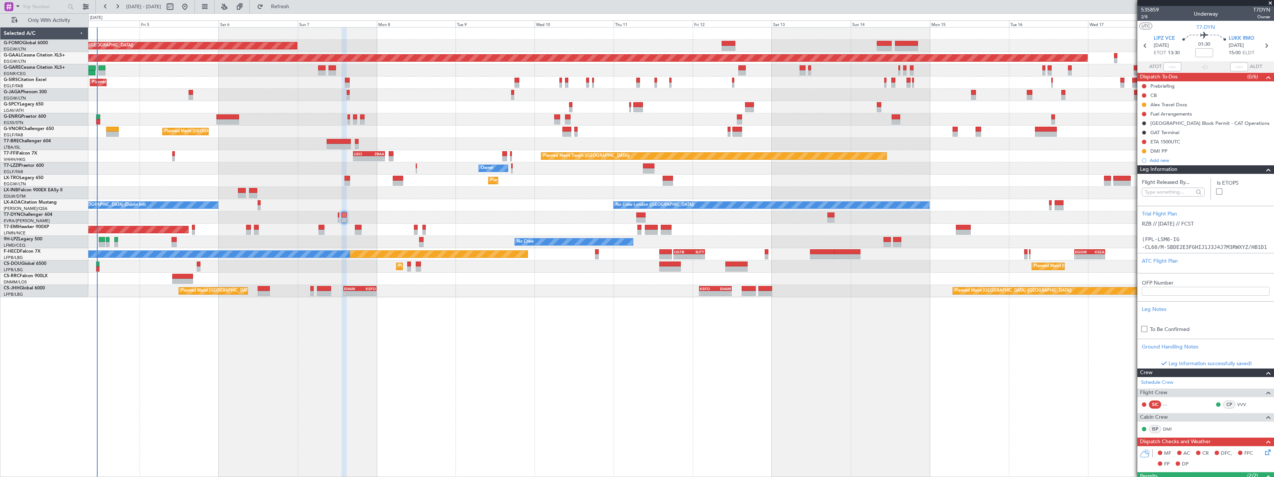
click at [1188, 168] on div "Leg Information" at bounding box center [1205, 169] width 137 height 9
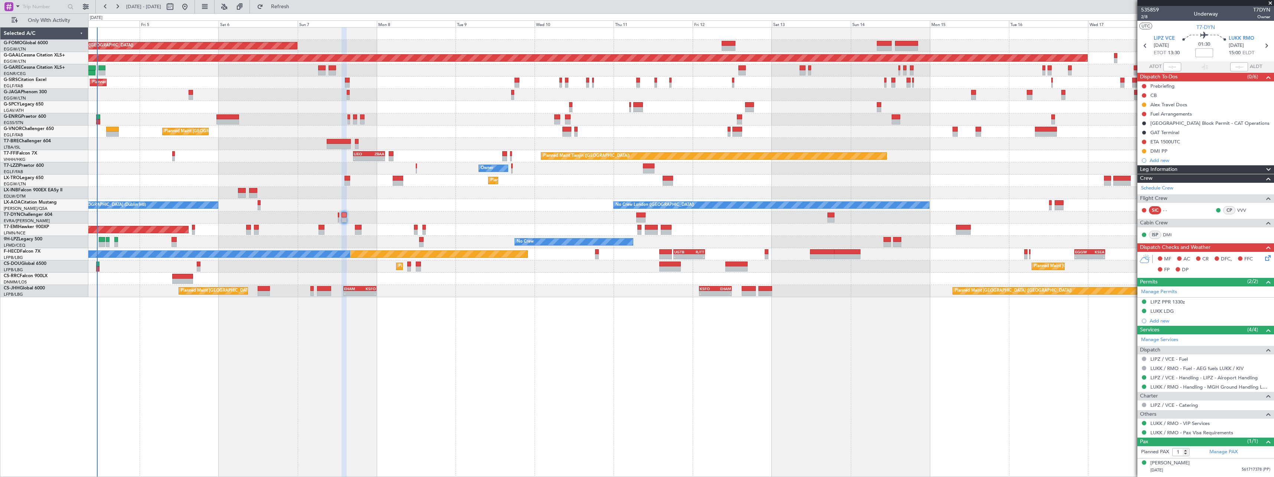
click at [1203, 53] on input at bounding box center [1204, 52] width 18 height 9
type input "+00:10"
click at [1269, 257] on icon at bounding box center [1266, 257] width 6 height 6
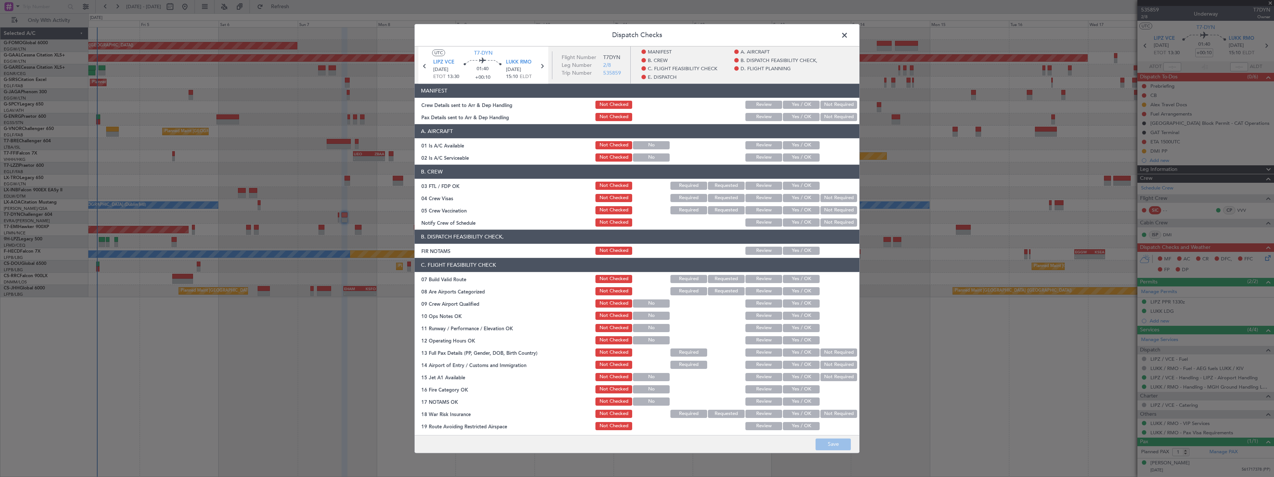
click at [796, 147] on button "Yes / OK" at bounding box center [801, 145] width 37 height 8
click at [795, 158] on button "Yes / OK" at bounding box center [801, 157] width 37 height 8
drag, startPoint x: 799, startPoint y: 279, endPoint x: 805, endPoint y: 312, distance: 34.0
click at [798, 279] on button "Yes / OK" at bounding box center [801, 279] width 37 height 8
click at [833, 447] on button "Save" at bounding box center [832, 444] width 35 height 12
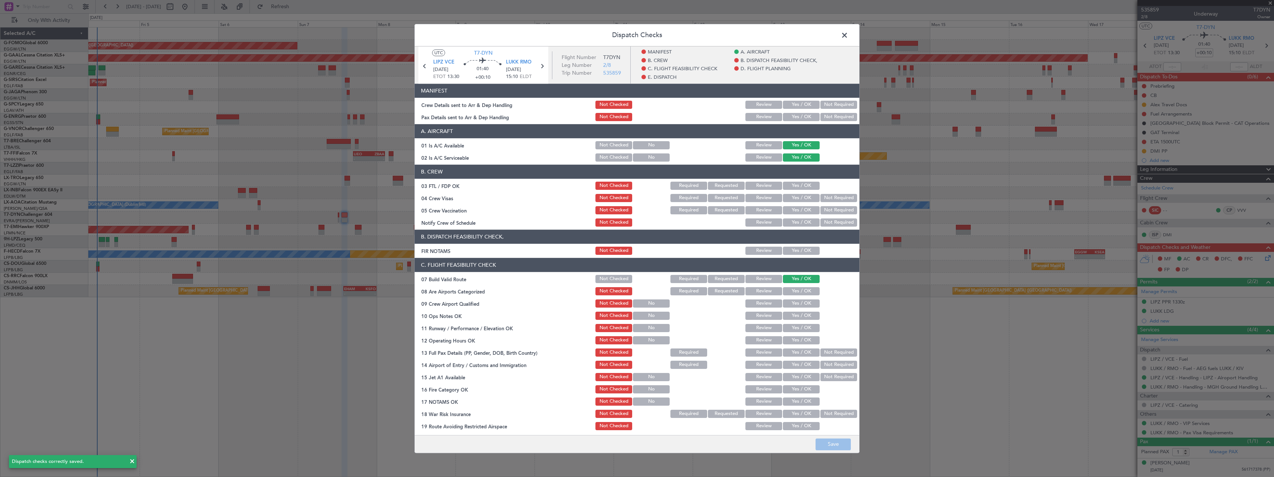
click at [848, 35] on span at bounding box center [848, 37] width 0 height 15
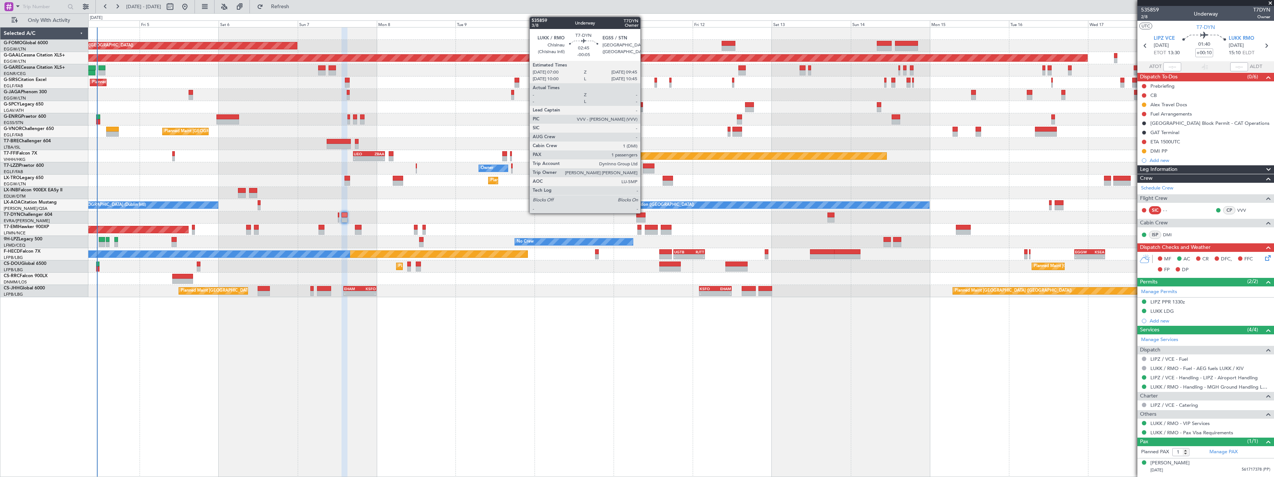
click at [644, 212] on div at bounding box center [640, 214] width 9 height 5
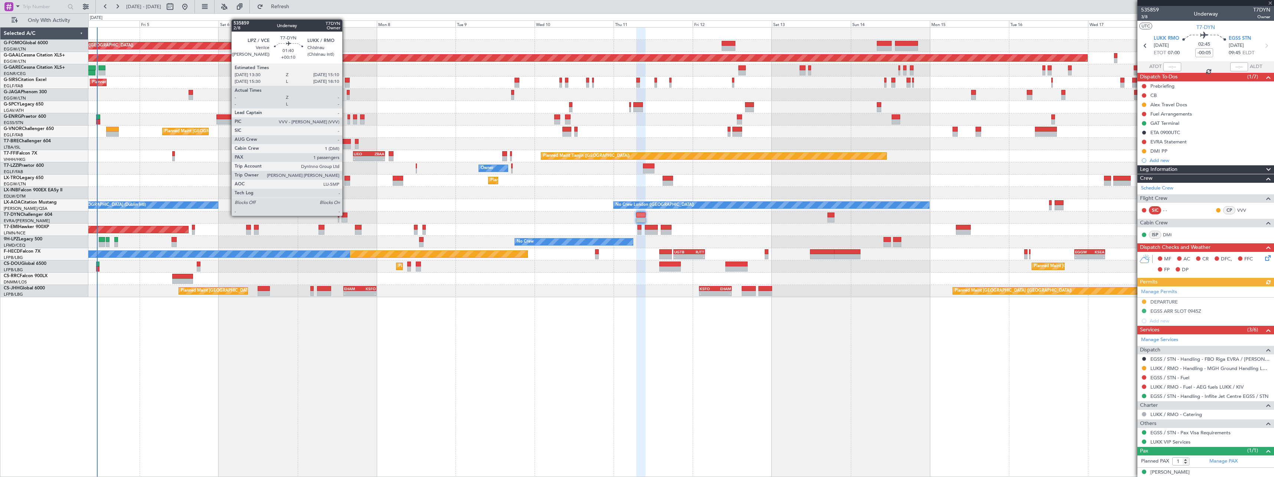
click at [346, 215] on div at bounding box center [344, 214] width 6 height 5
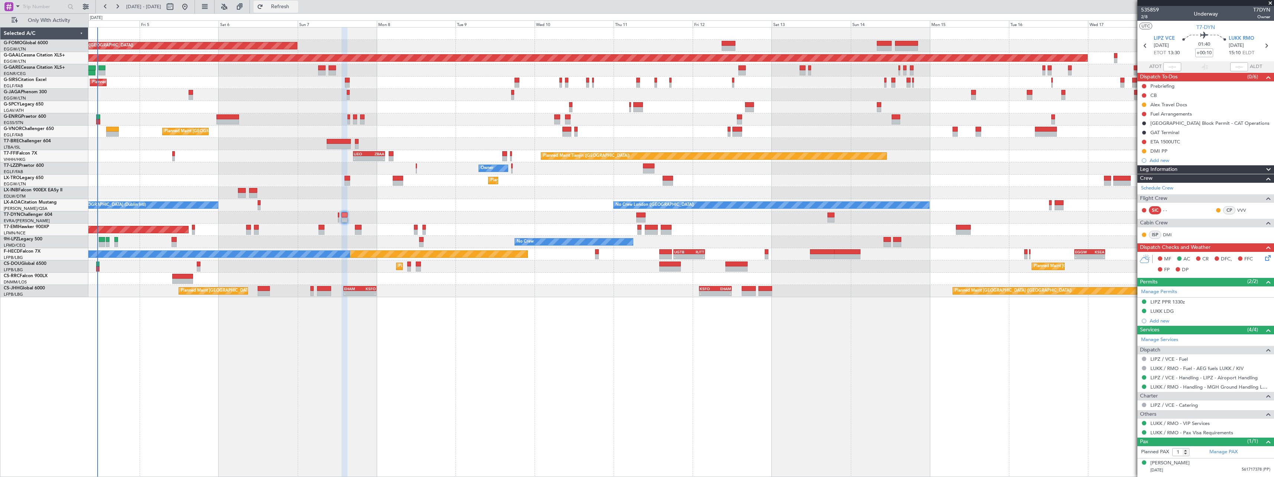
click at [296, 7] on span "Refresh" at bounding box center [280, 6] width 31 height 5
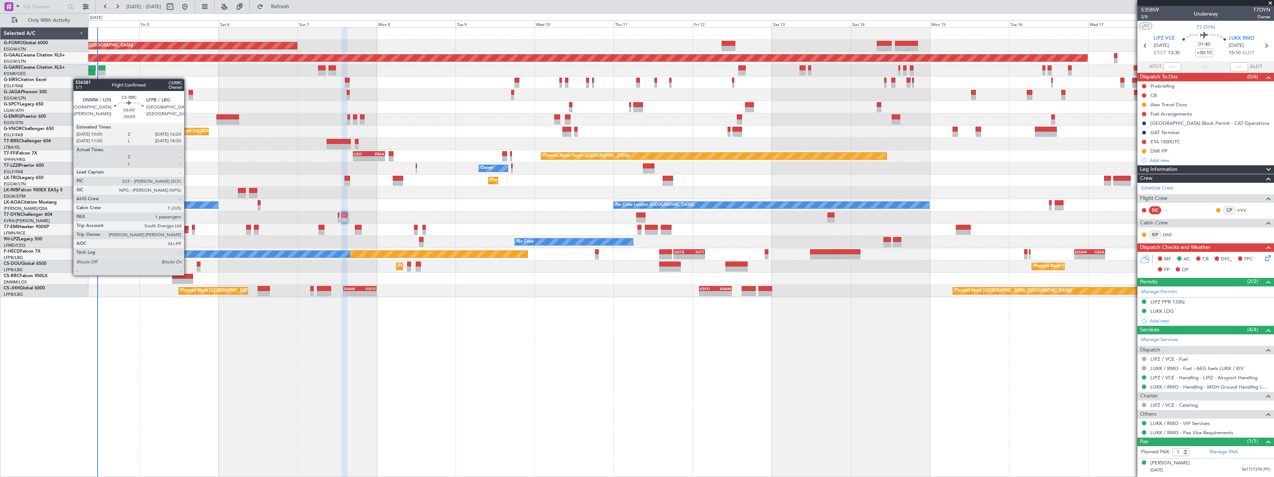
click at [187, 274] on div at bounding box center [182, 276] width 21 height 5
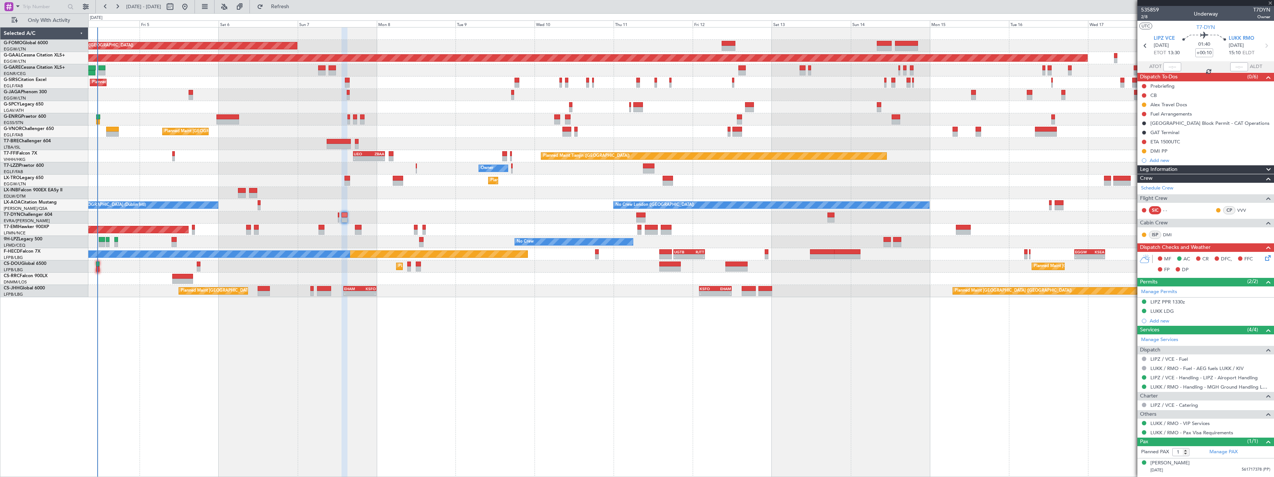
type input "-00:05"
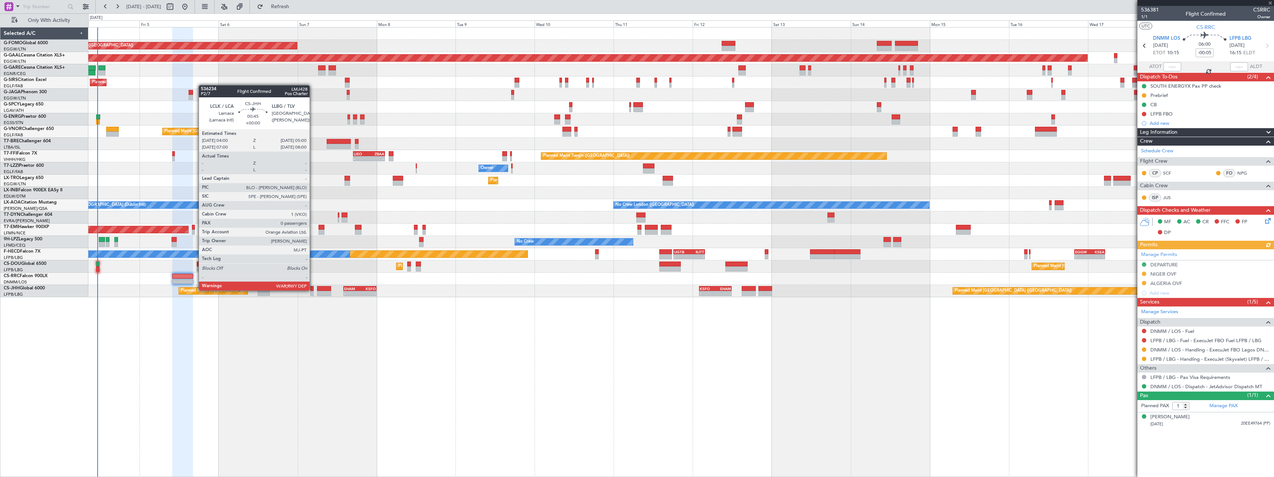
click at [313, 290] on div at bounding box center [311, 288] width 3 height 5
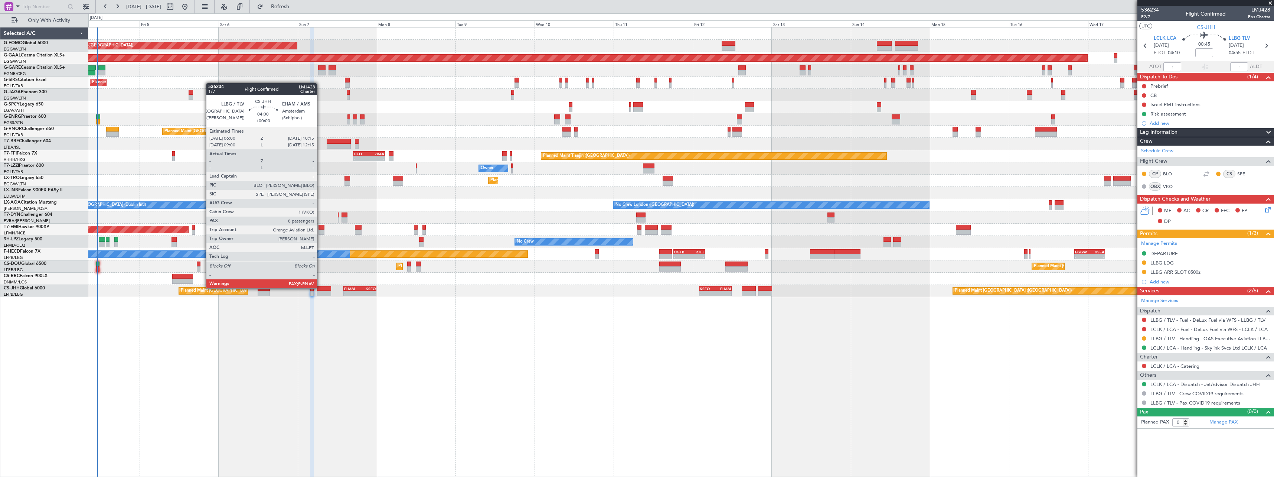
click at [320, 287] on div at bounding box center [324, 288] width 14 height 5
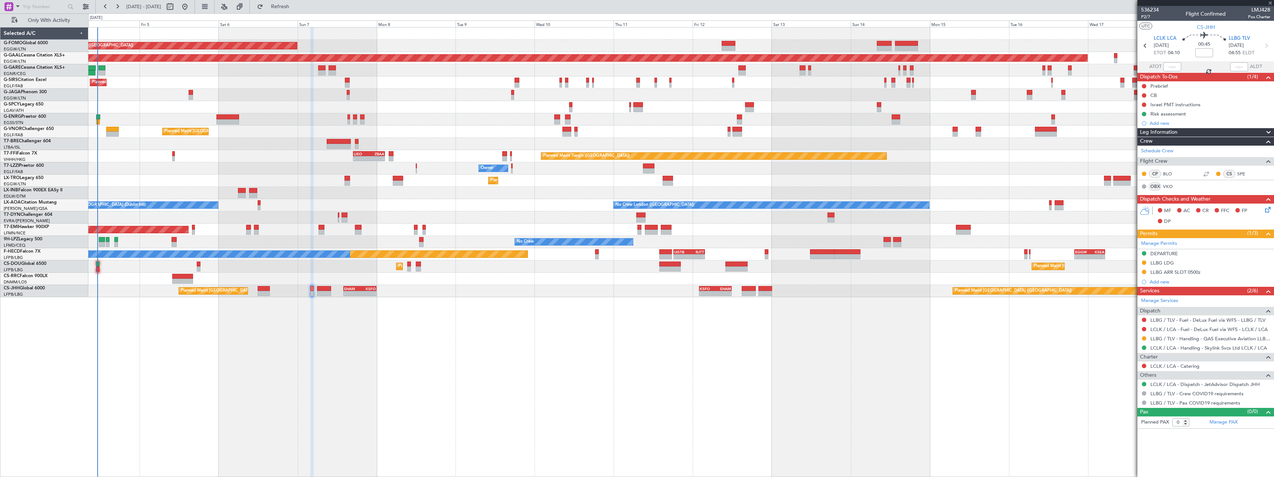
type input "8"
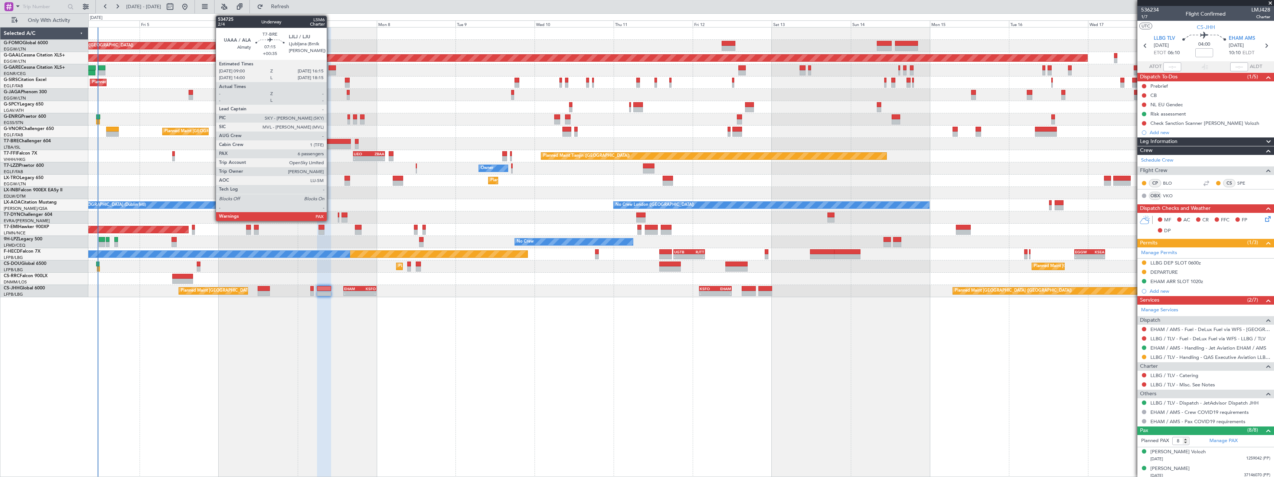
click at [330, 143] on div at bounding box center [339, 141] width 24 height 5
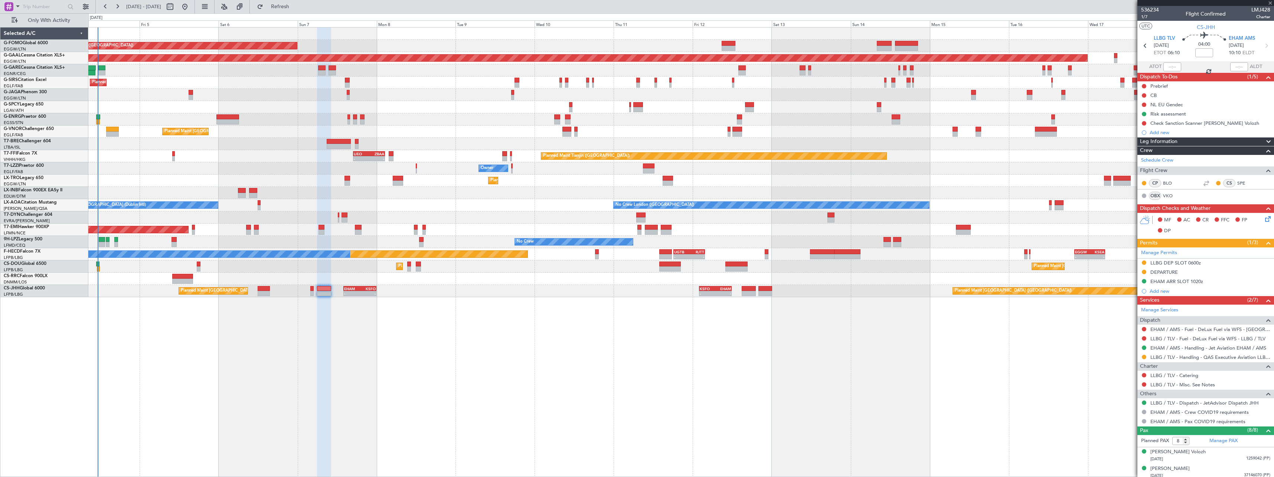
type input "+00:35"
type input "7"
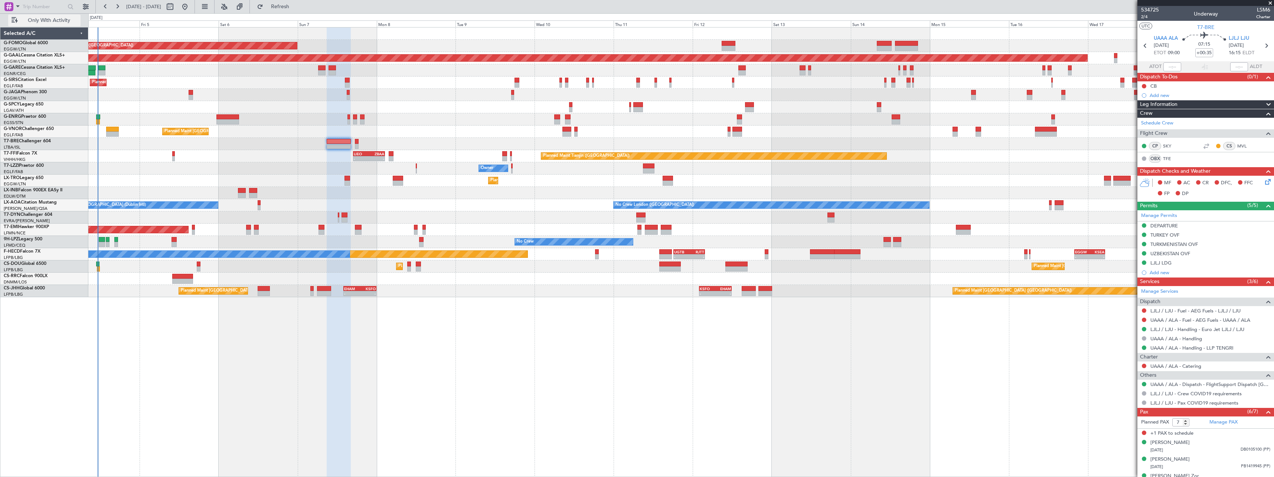
click at [40, 18] on span "Only With Activity" at bounding box center [48, 20] width 59 height 5
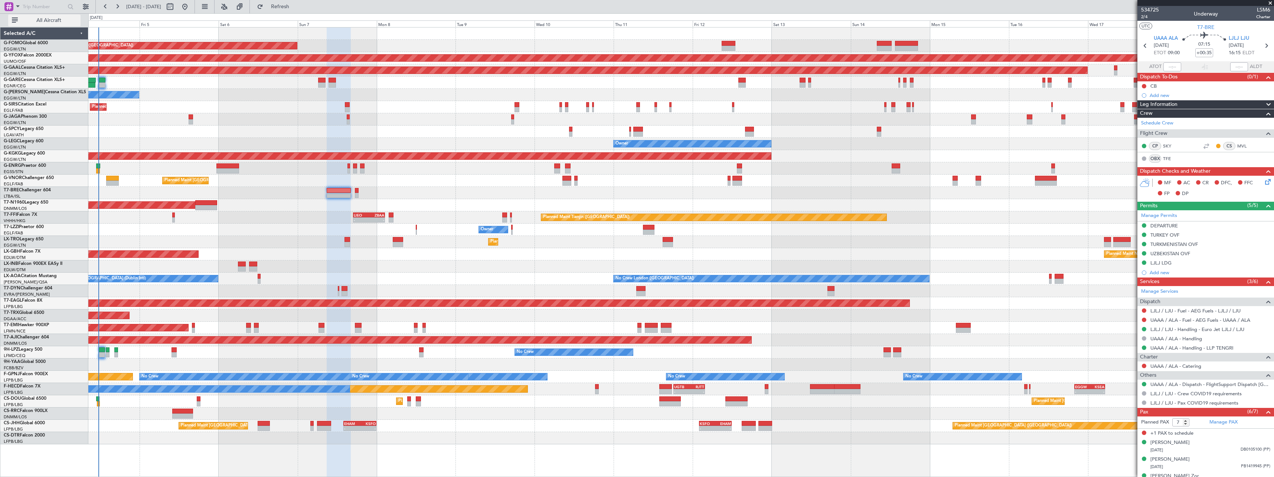
click at [50, 23] on span "All Aircraft" at bounding box center [48, 20] width 59 height 5
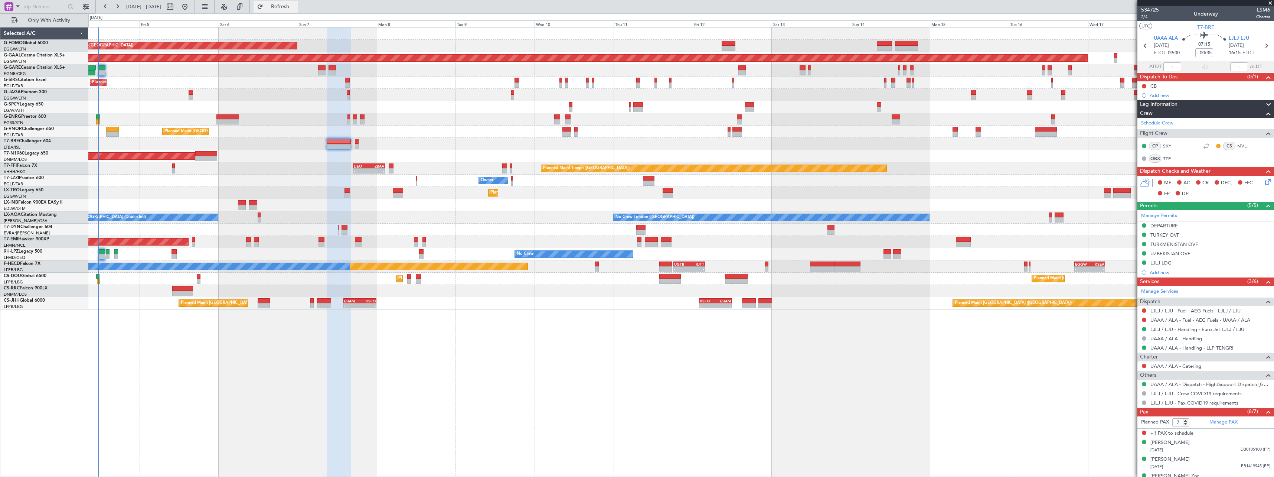
click at [296, 6] on span "Refresh" at bounding box center [280, 6] width 31 height 5
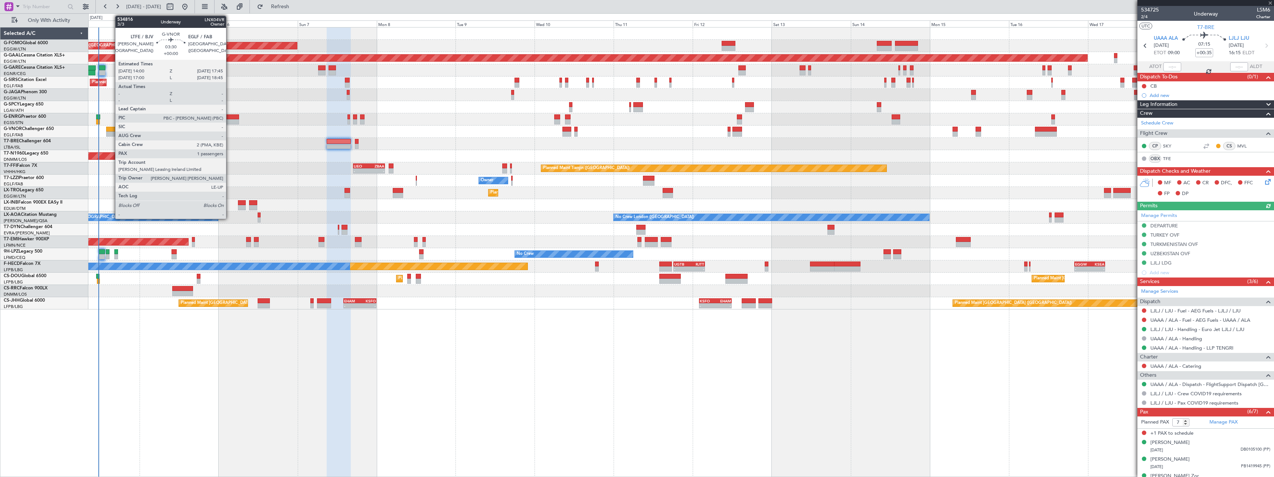
click at [111, 128] on div at bounding box center [112, 129] width 13 height 5
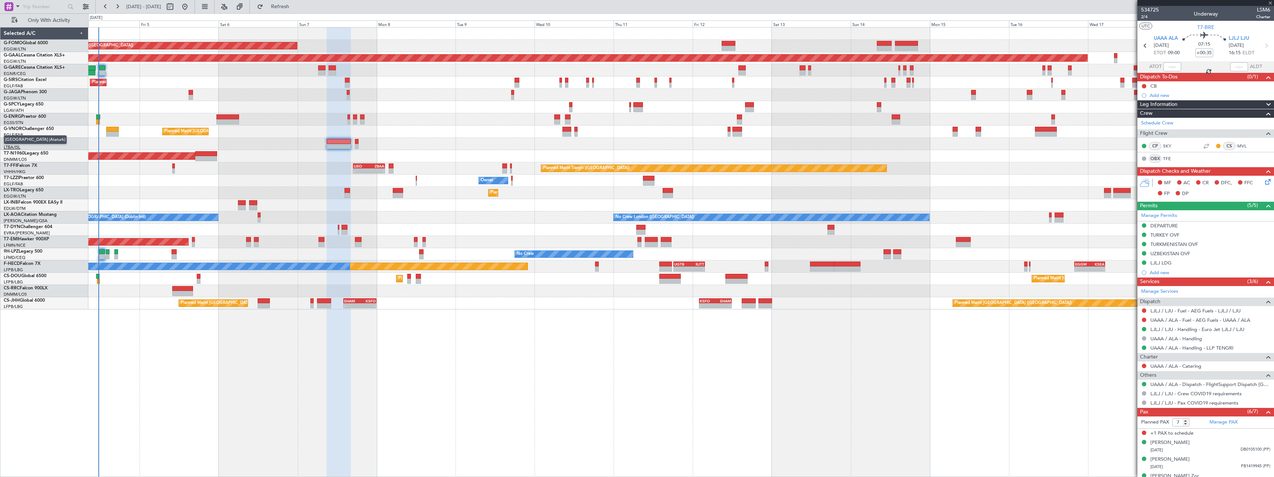
type input "1"
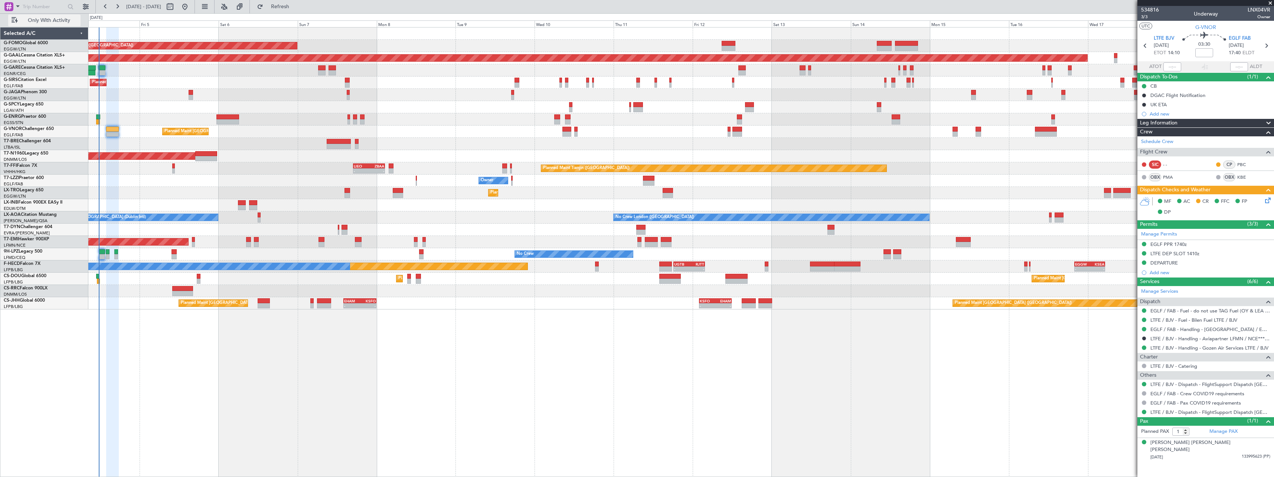
click at [52, 16] on button "Only With Activity" at bounding box center [44, 20] width 72 height 12
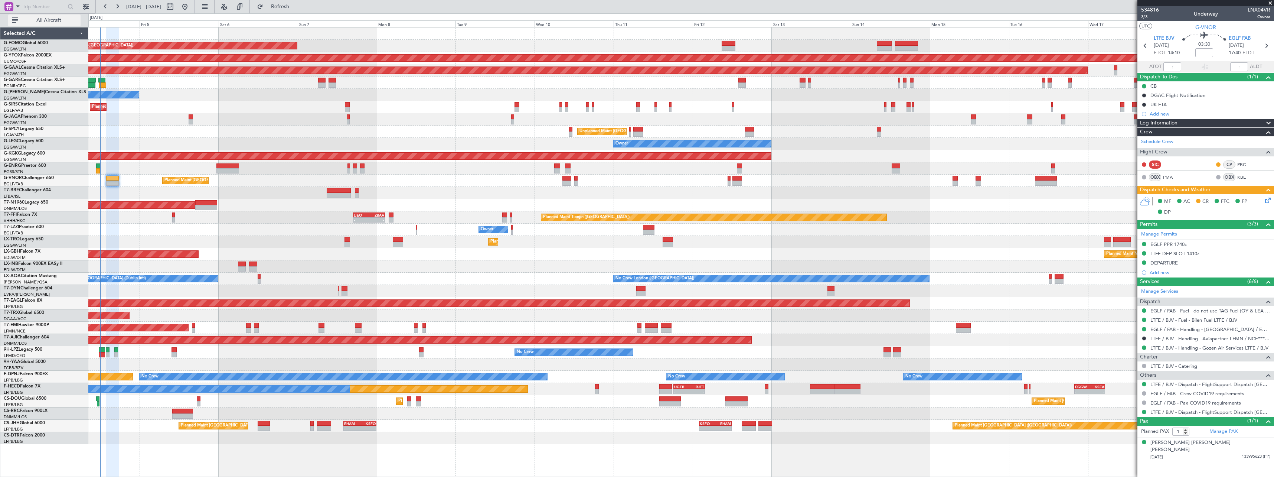
click at [52, 20] on span "All Aircraft" at bounding box center [48, 20] width 59 height 5
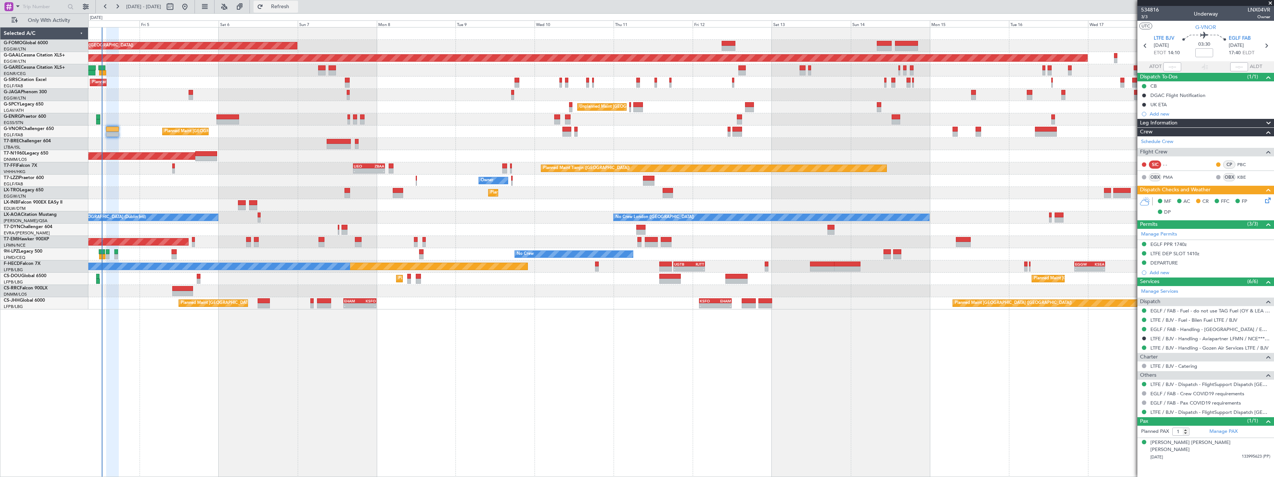
click at [296, 7] on span "Refresh" at bounding box center [280, 6] width 31 height 5
click at [296, 6] on span "Refresh" at bounding box center [280, 6] width 31 height 5
click at [296, 8] on span "Refresh" at bounding box center [280, 6] width 31 height 5
click at [296, 7] on span "Refresh" at bounding box center [280, 6] width 31 height 5
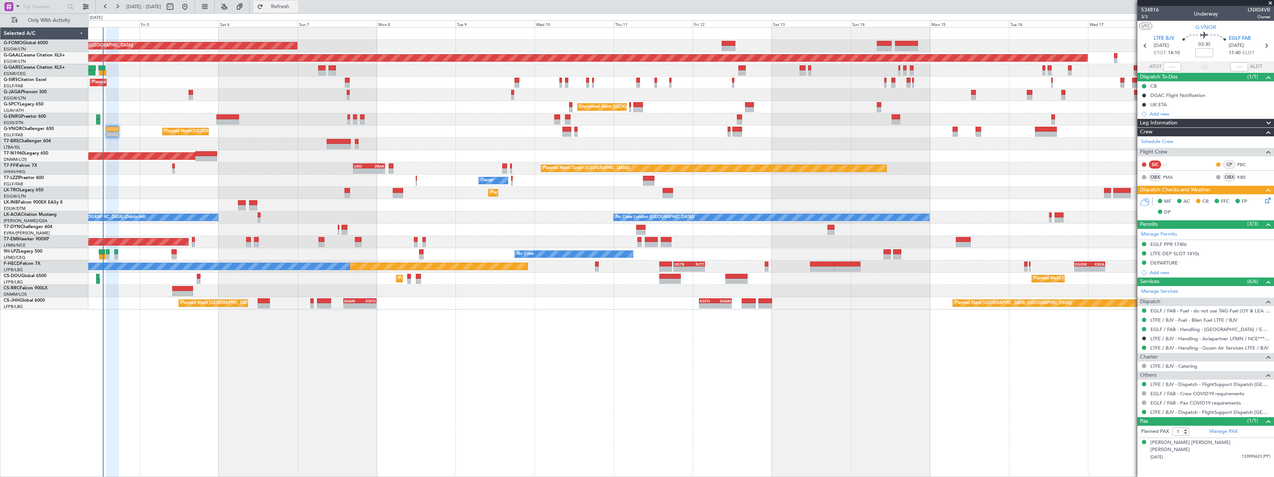
click at [296, 7] on span "Refresh" at bounding box center [280, 6] width 31 height 5
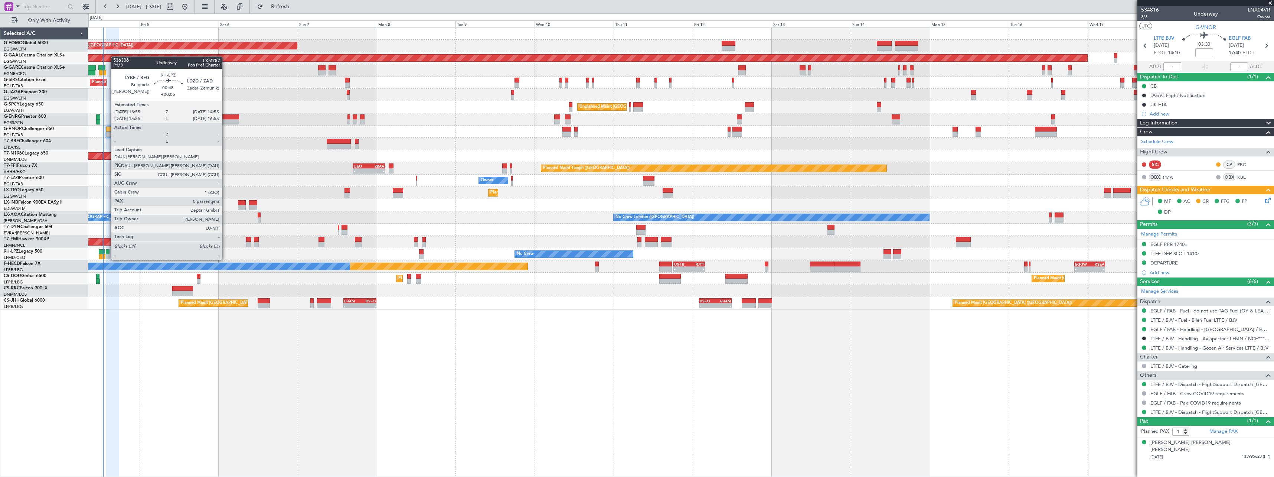
click at [107, 252] on div at bounding box center [107, 251] width 3 height 5
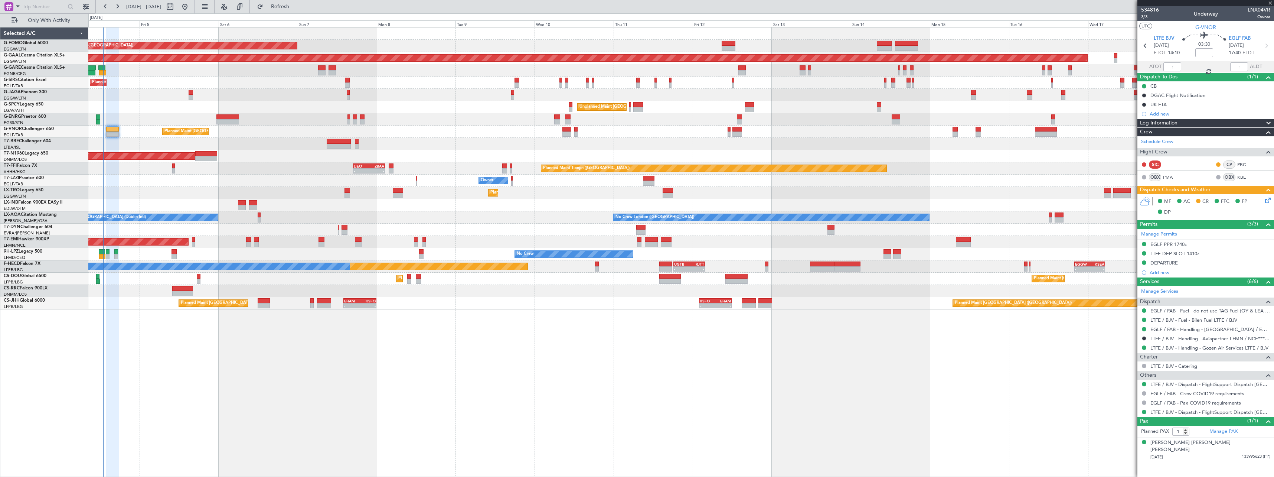
type input "+00:05"
type input "0"
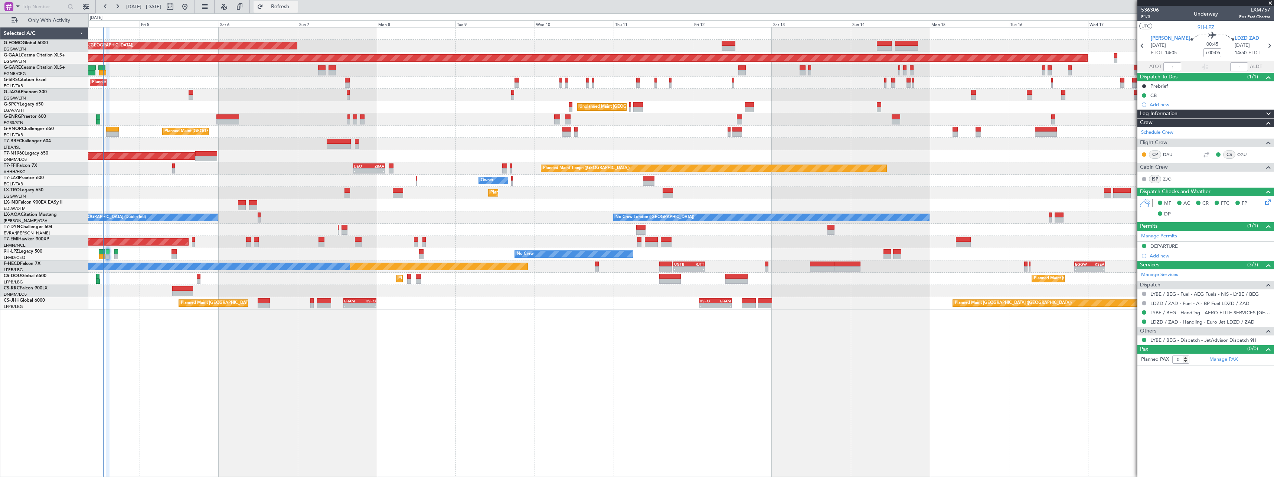
click at [296, 9] on span "Refresh" at bounding box center [280, 6] width 31 height 5
click at [296, 7] on span "Refresh" at bounding box center [280, 6] width 31 height 5
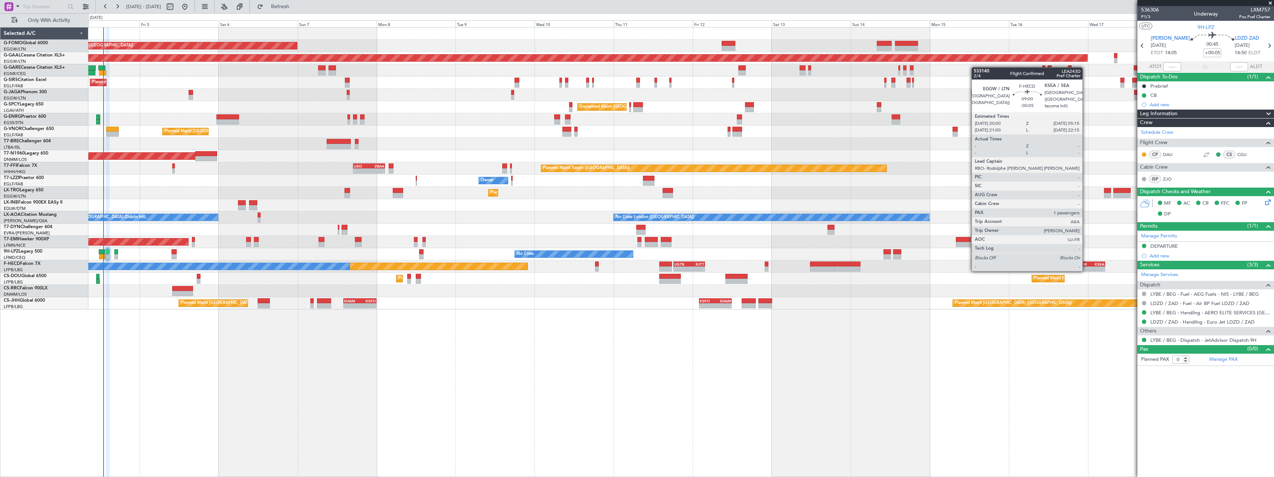
click at [1086, 263] on div "EGGW" at bounding box center [1082, 264] width 14 height 4
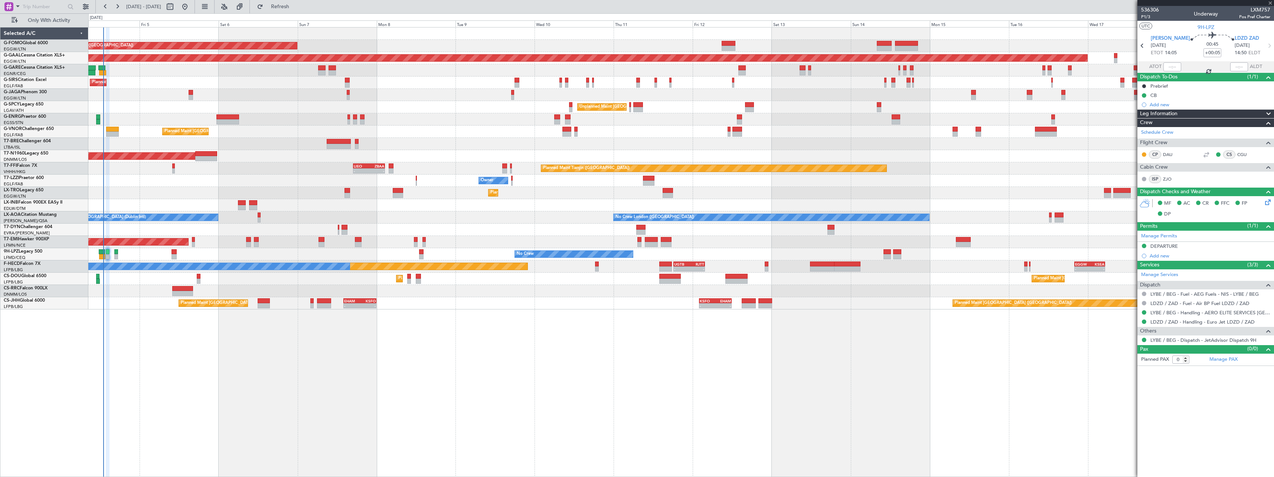
type input "-00:05"
type input "1"
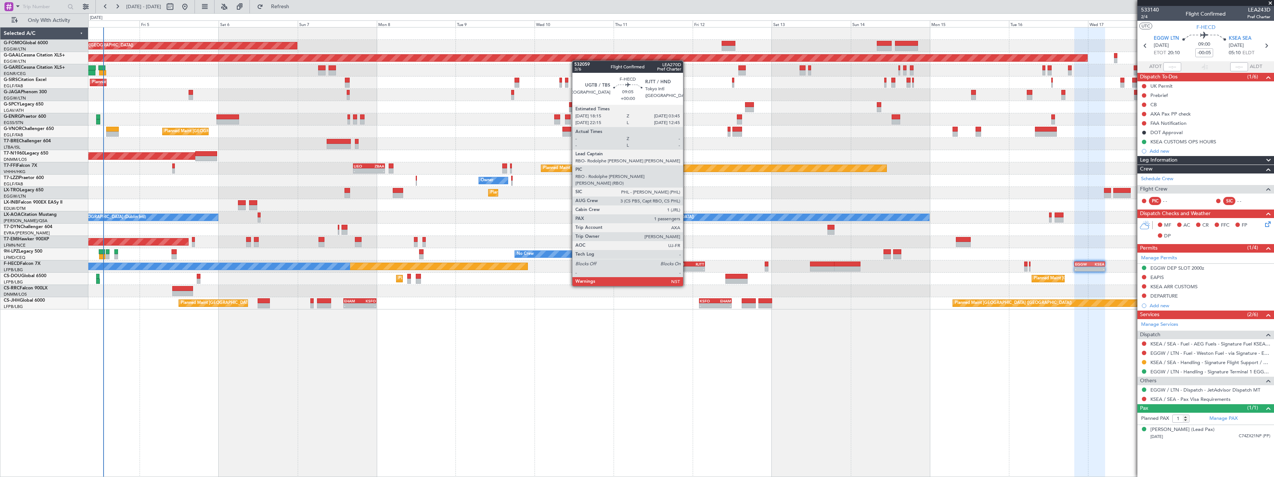
click at [686, 265] on div "UGTB" at bounding box center [681, 264] width 15 height 4
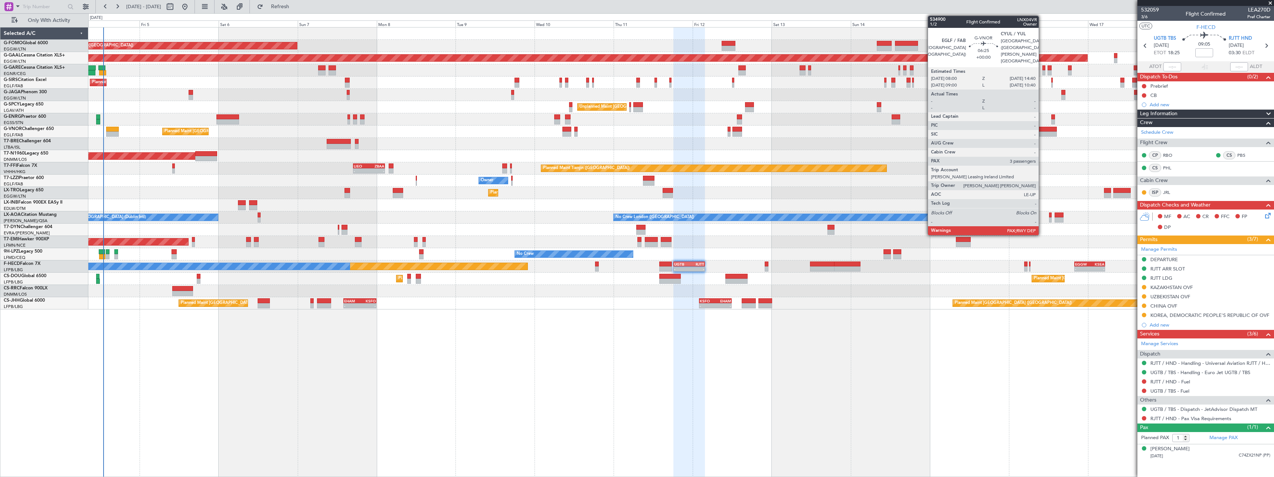
click at [1042, 131] on div at bounding box center [1046, 129] width 22 height 5
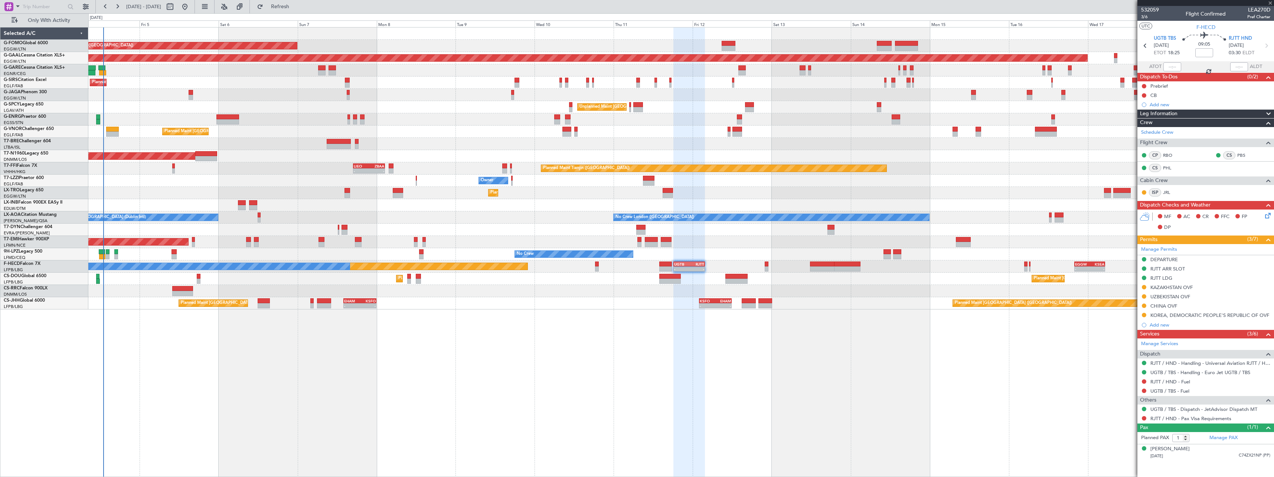
type input "3"
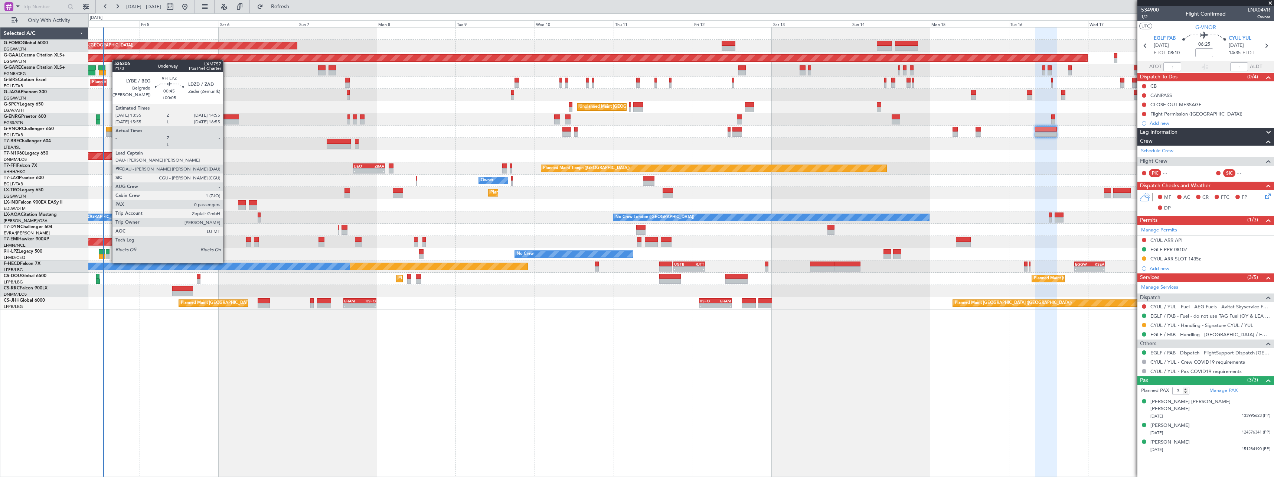
click at [108, 255] on div at bounding box center [107, 256] width 3 height 5
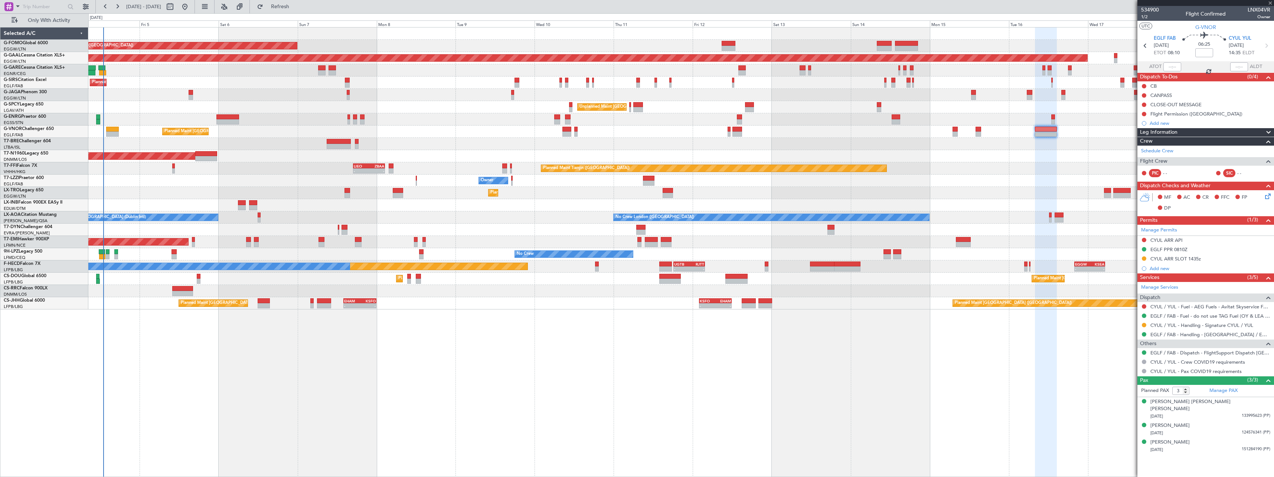
type input "+00:05"
type input "0"
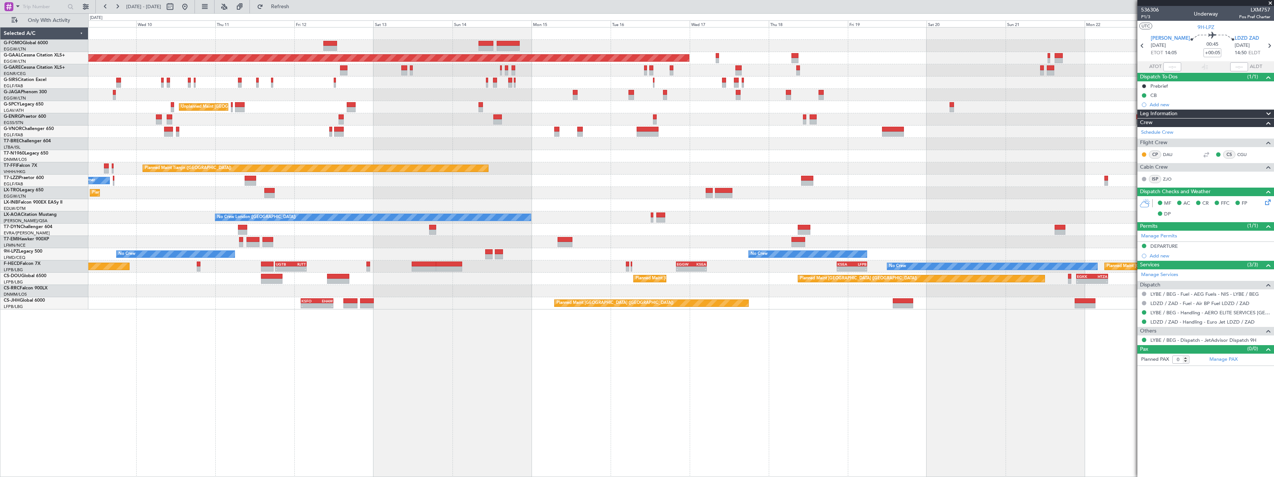
click at [548, 333] on div "Planned Maint London (Luton) Planned Maint Dusseldorf Planned Maint London (Lut…" at bounding box center [681, 251] width 1186 height 449
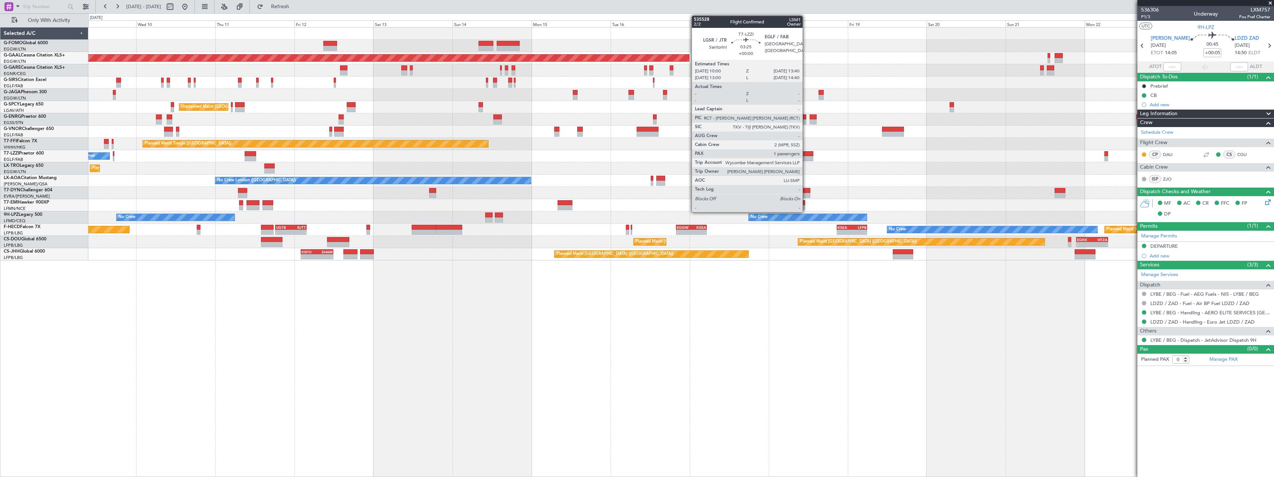
click at [806, 154] on div at bounding box center [807, 153] width 12 height 5
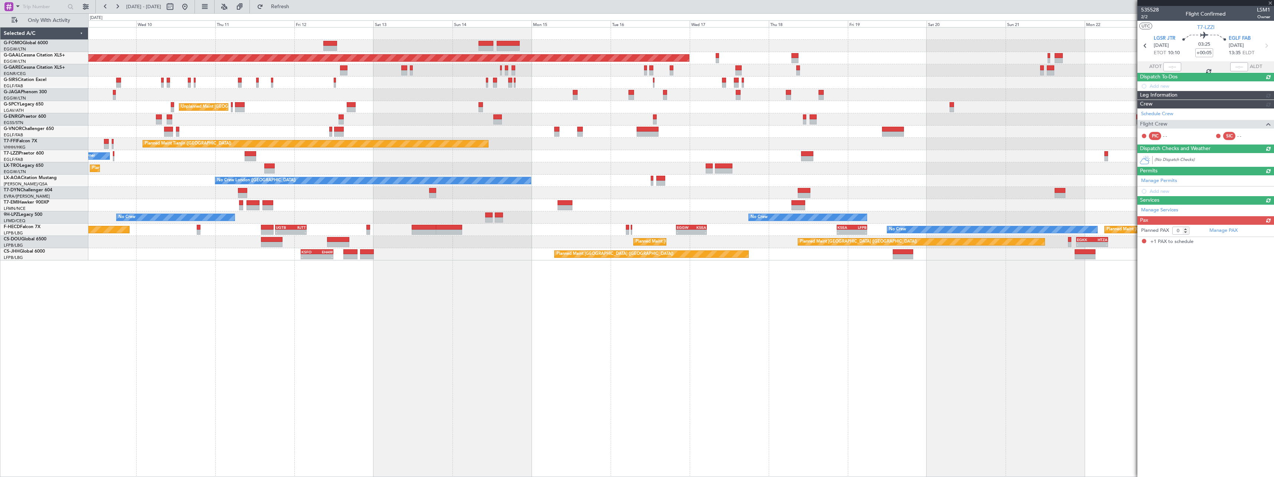
type input "1"
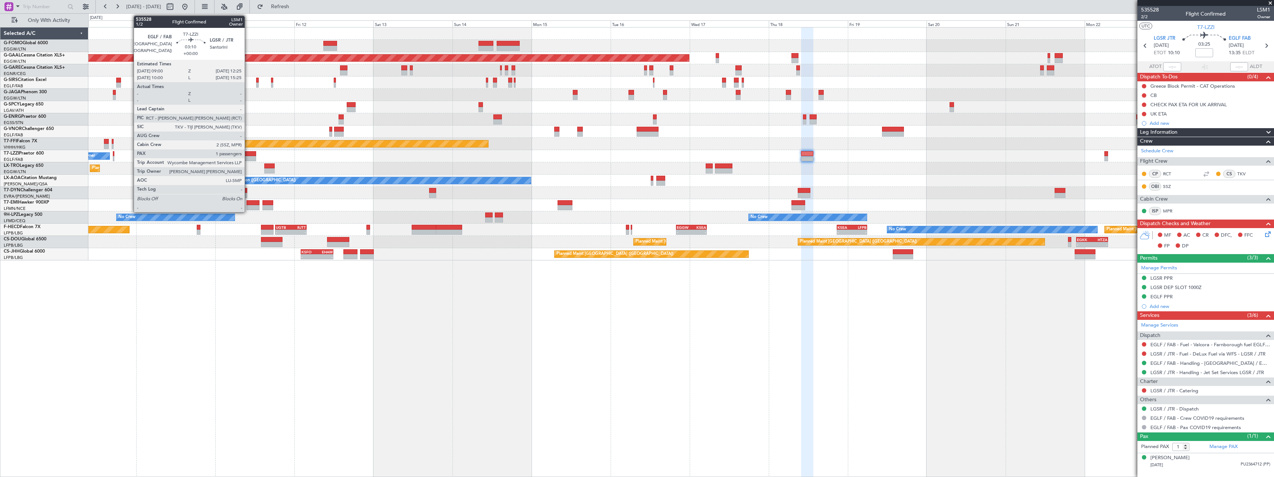
click at [248, 156] on div at bounding box center [251, 158] width 12 height 5
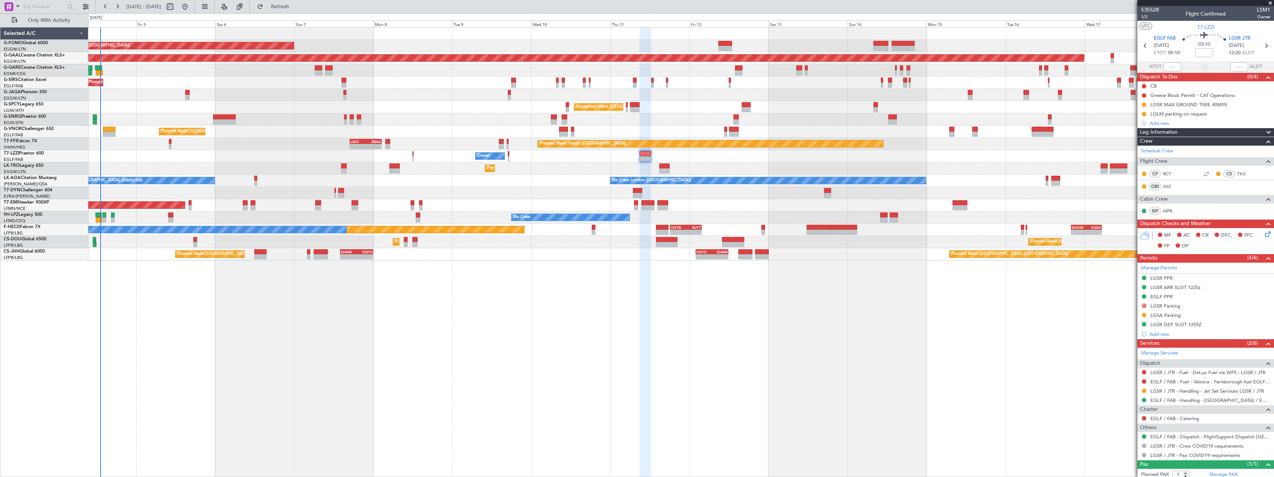
click at [637, 359] on div "Planned Maint [GEOGRAPHIC_DATA] ([GEOGRAPHIC_DATA]) Planned [GEOGRAPHIC_DATA] U…" at bounding box center [681, 251] width 1186 height 449
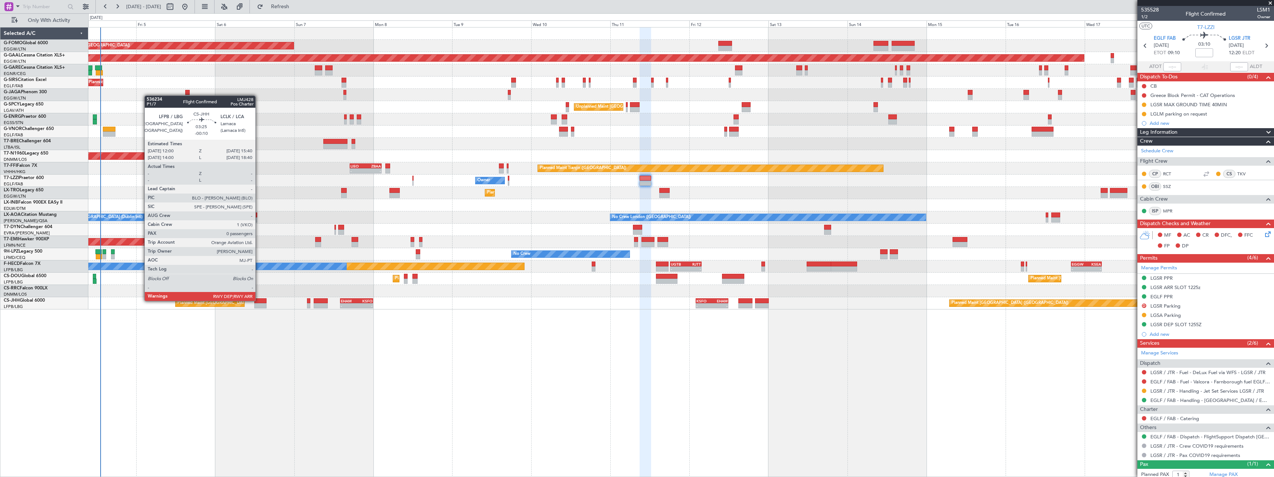
click at [259, 300] on div at bounding box center [260, 300] width 12 height 5
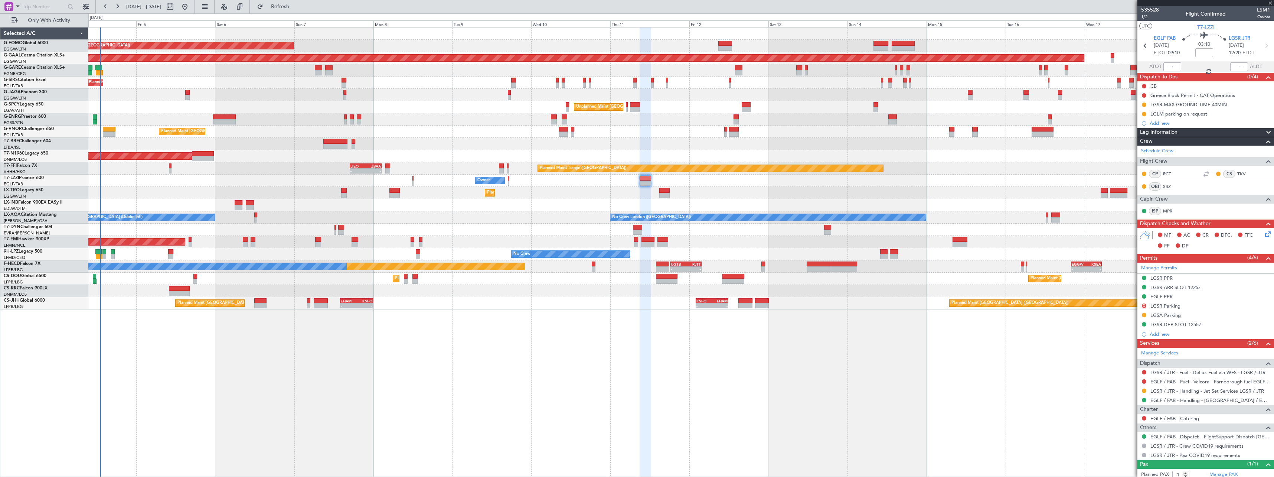
type input "-00:10"
type input "0"
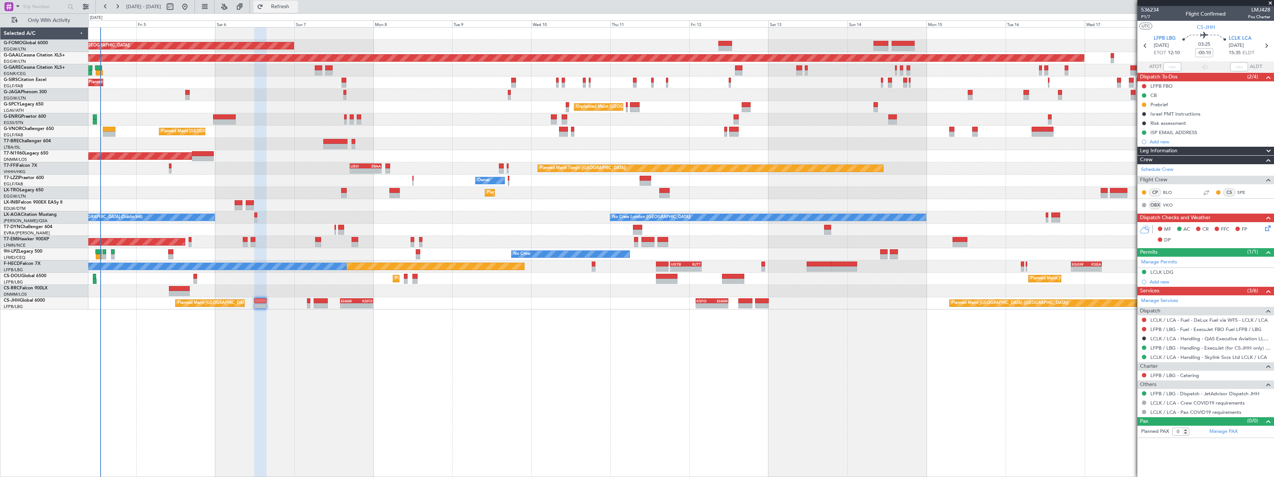
click at [296, 5] on span "Refresh" at bounding box center [280, 6] width 31 height 5
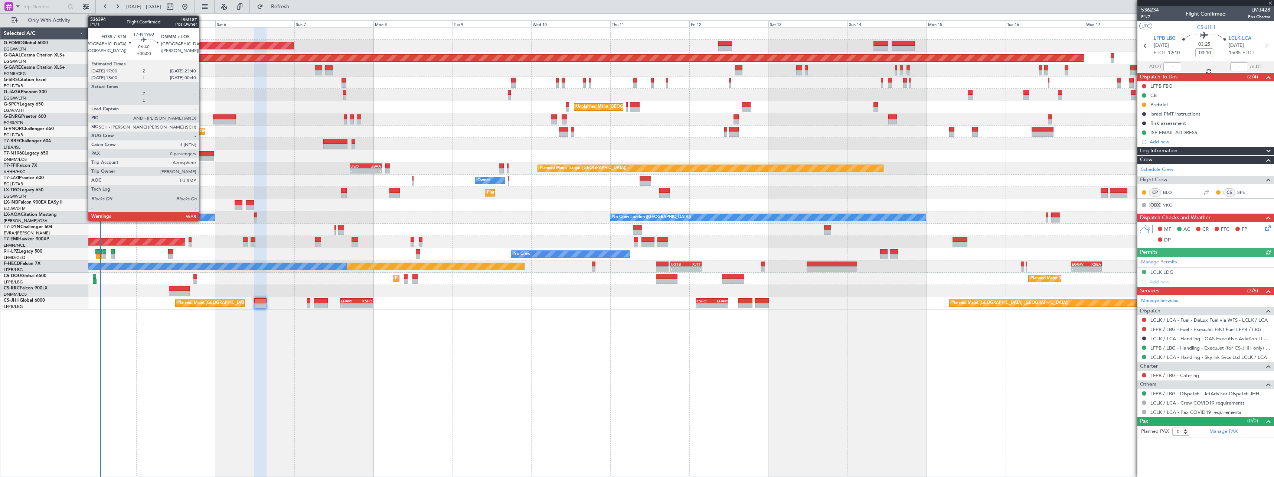
click at [202, 154] on div at bounding box center [203, 153] width 22 height 5
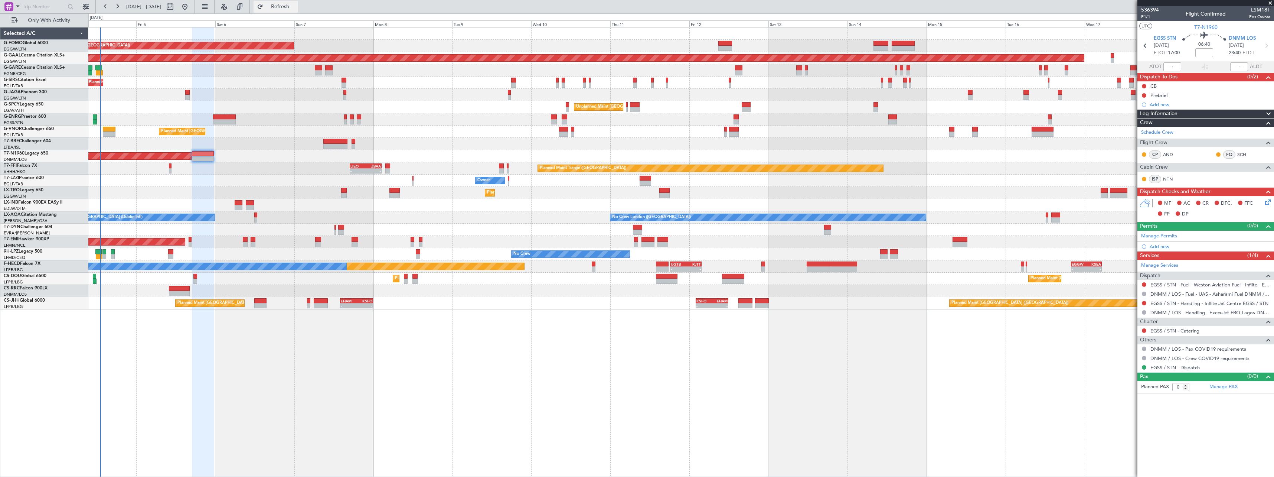
click at [296, 8] on span "Refresh" at bounding box center [280, 6] width 31 height 5
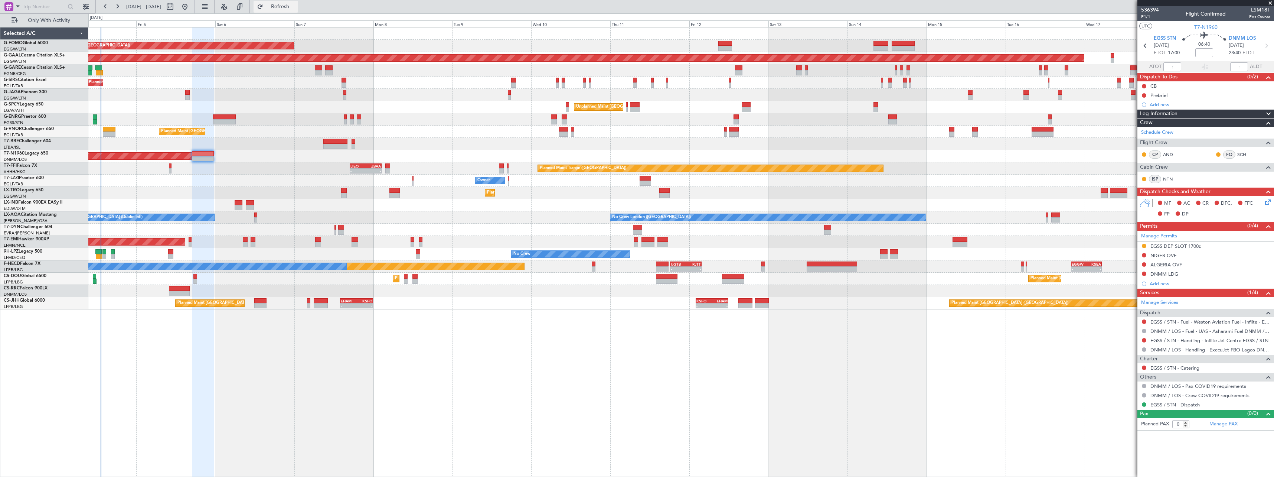
click at [296, 7] on span "Refresh" at bounding box center [280, 6] width 31 height 5
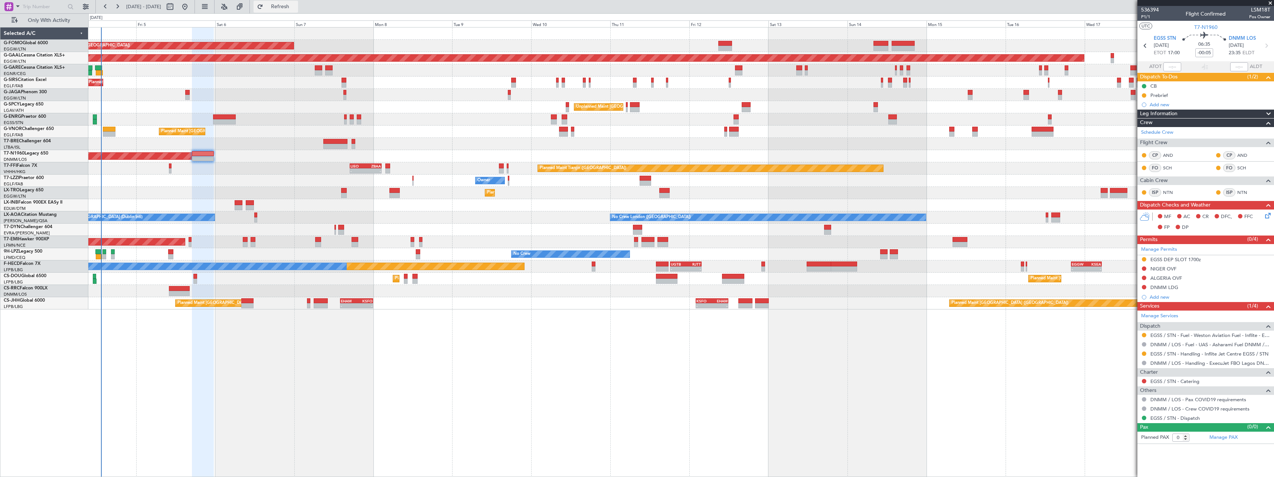
click at [296, 7] on span "Refresh" at bounding box center [280, 6] width 31 height 5
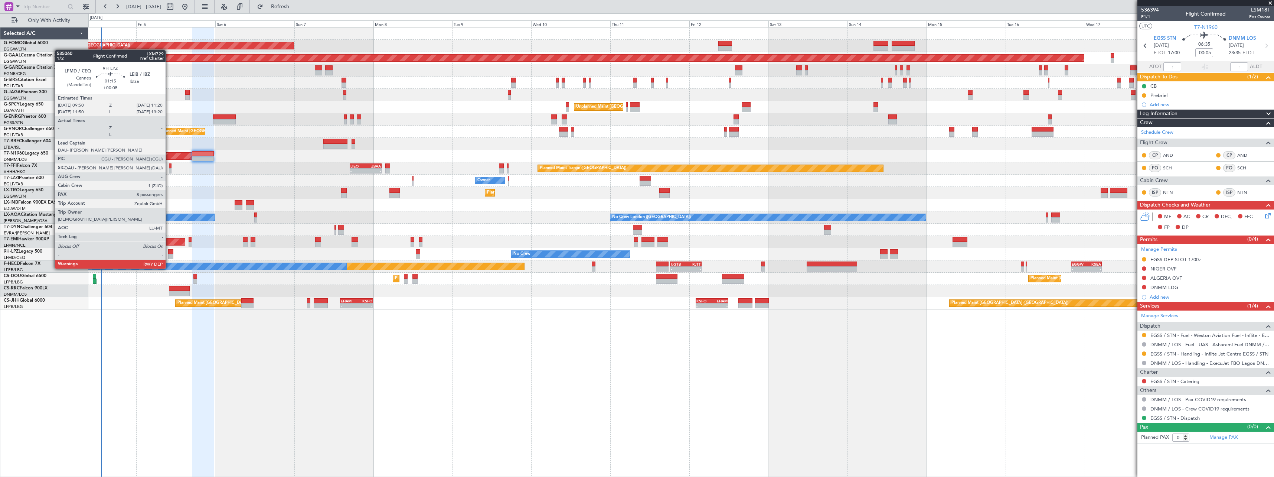
click at [169, 254] on div at bounding box center [170, 256] width 5 height 5
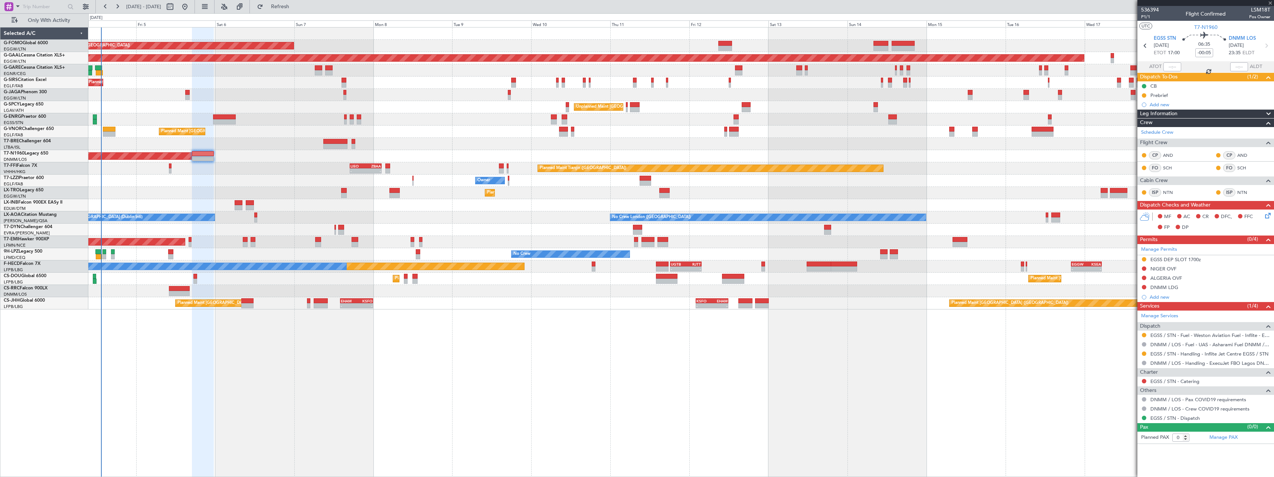
type input "+00:05"
type input "8"
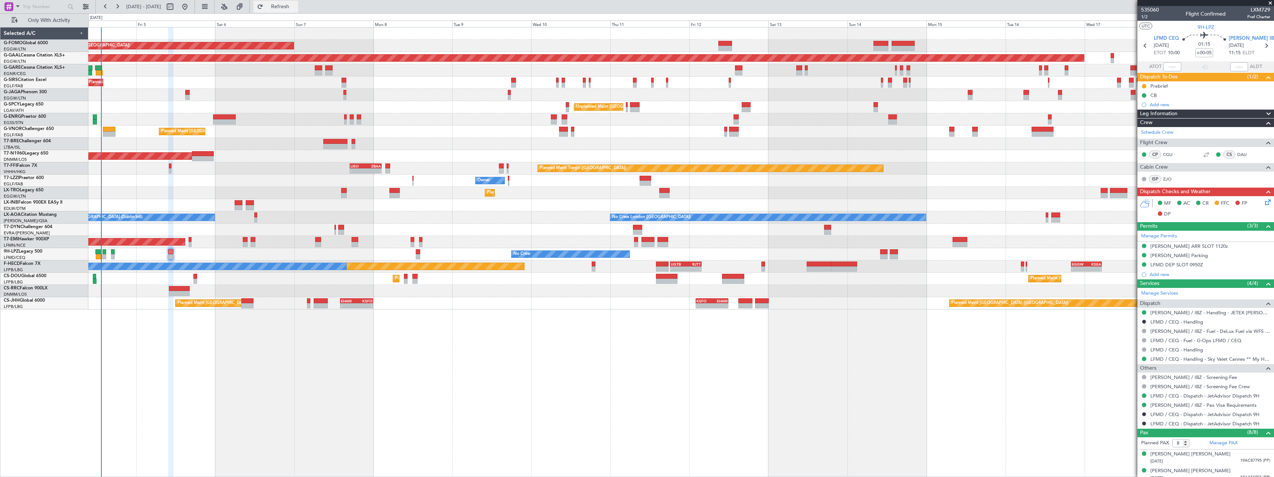
click at [296, 8] on span "Refresh" at bounding box center [280, 6] width 31 height 5
click at [296, 5] on span "Refresh" at bounding box center [280, 6] width 31 height 5
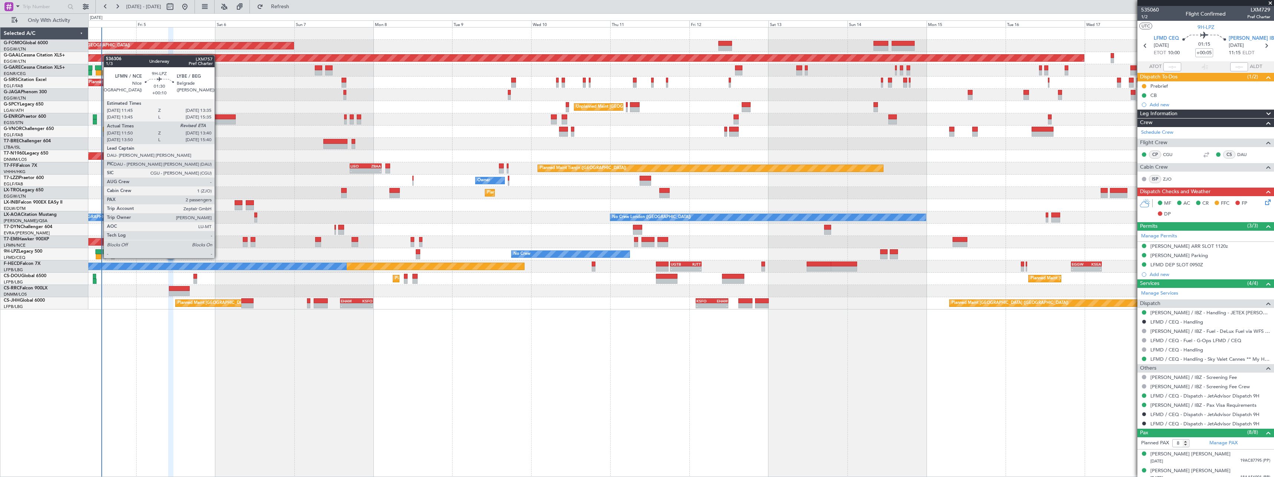
click at [100, 251] on div at bounding box center [98, 251] width 6 height 5
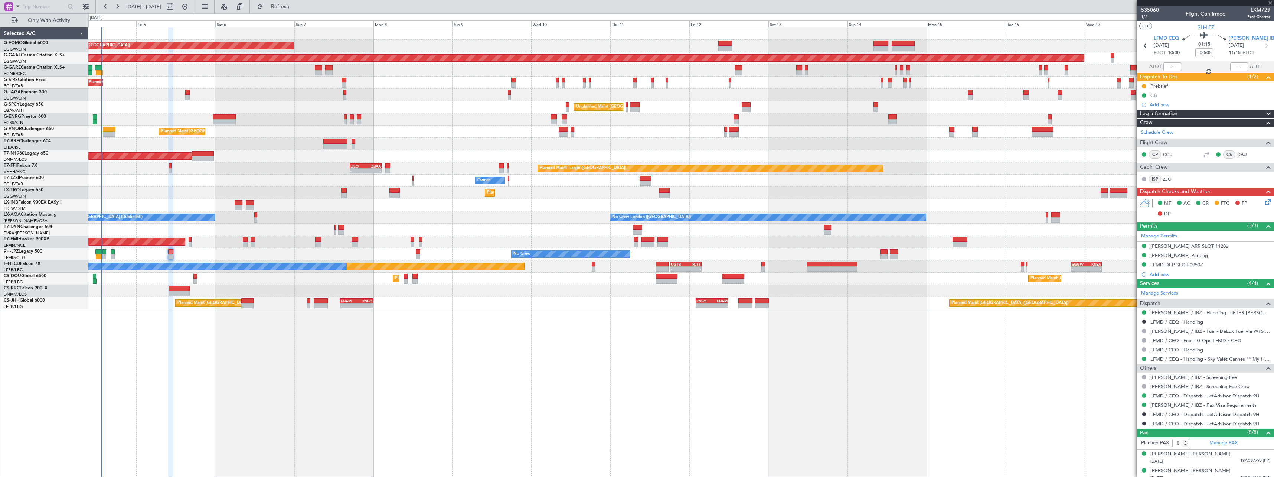
type input "+00:10"
type input "12:05"
type input "2"
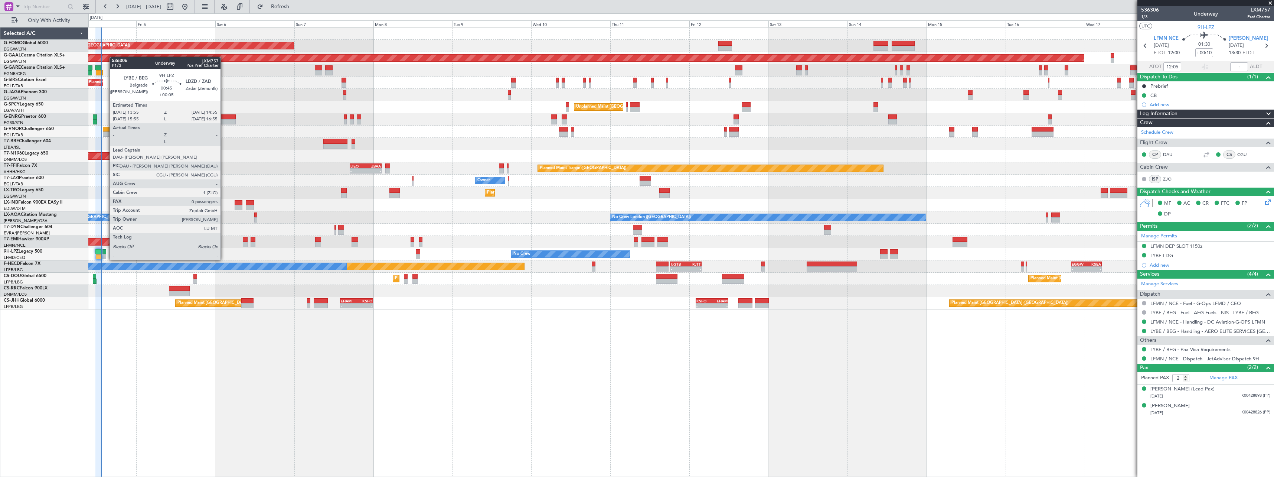
click at [106, 252] on div at bounding box center [103, 251] width 3 height 5
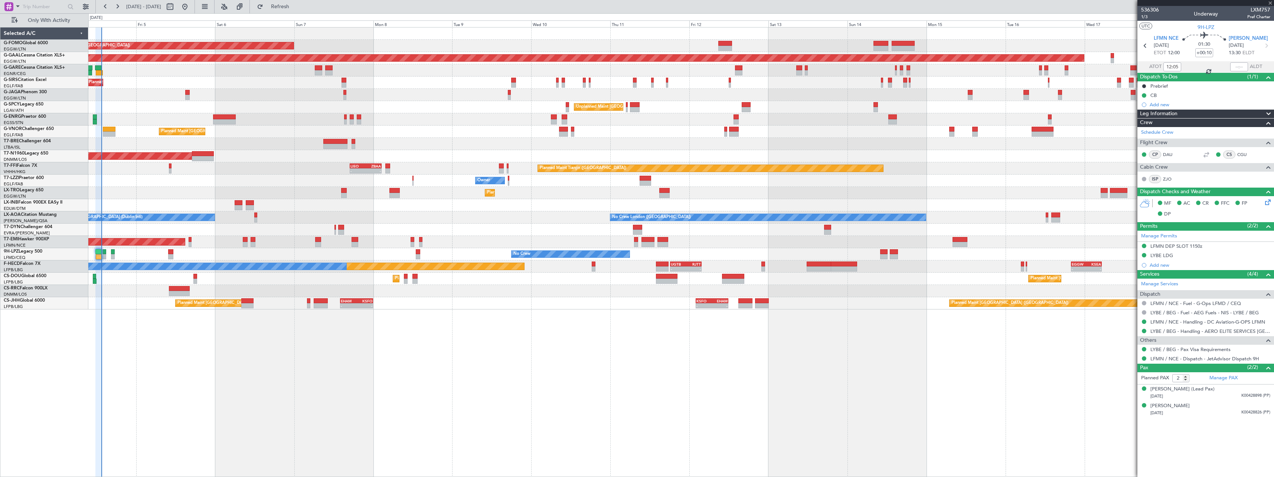
type input "+00:05"
type input "0"
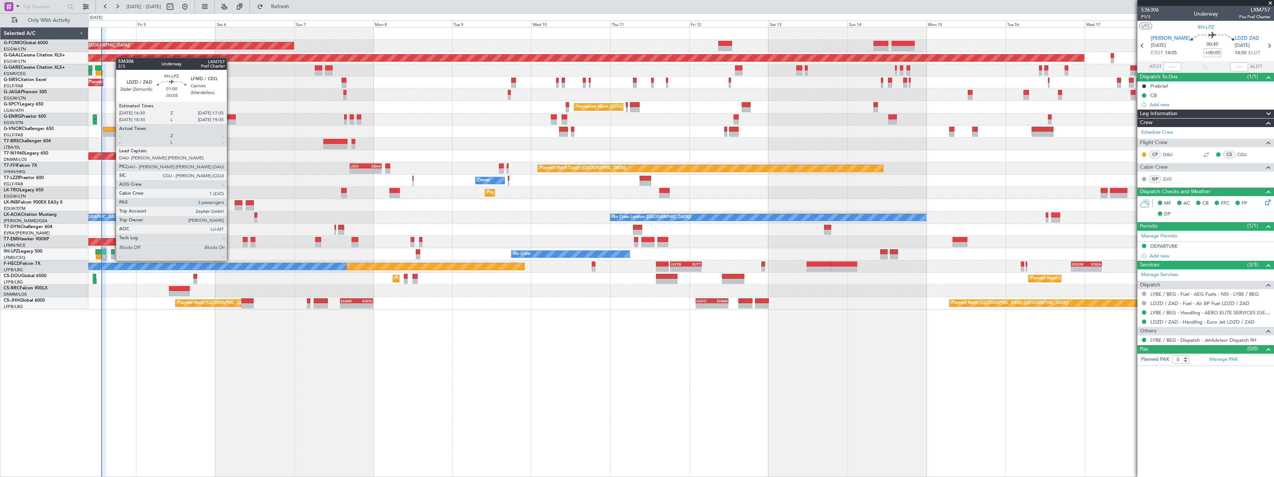
click at [112, 253] on div at bounding box center [113, 251] width 4 height 5
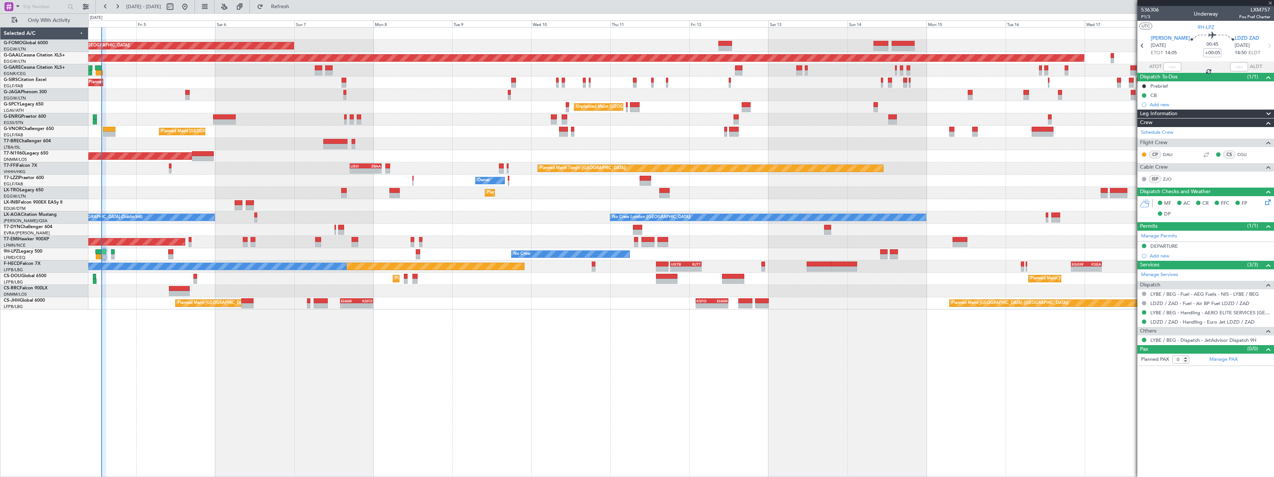
type input "-00:05"
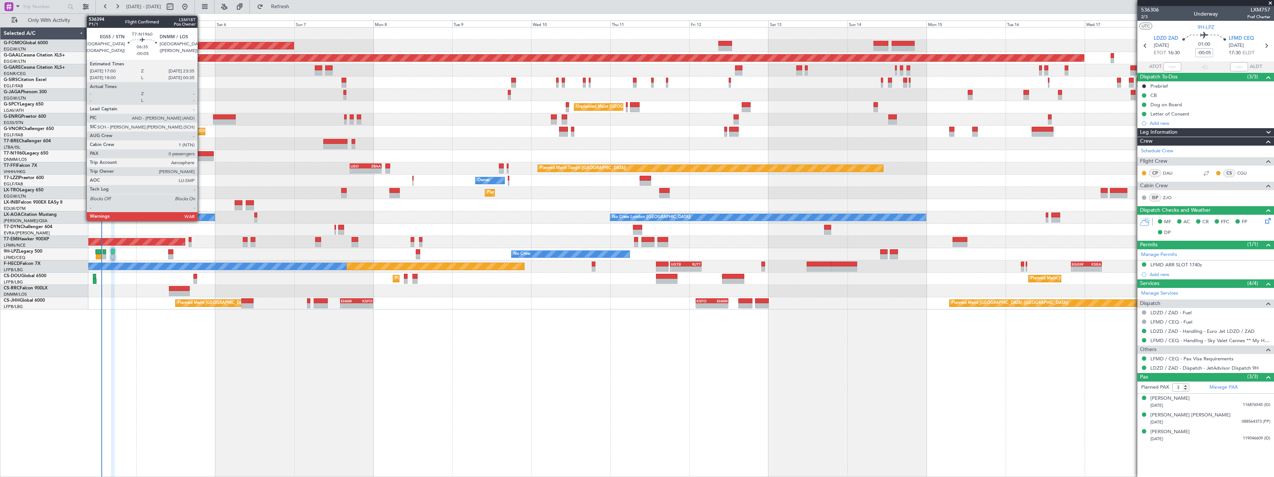
click at [201, 153] on div at bounding box center [203, 153] width 22 height 5
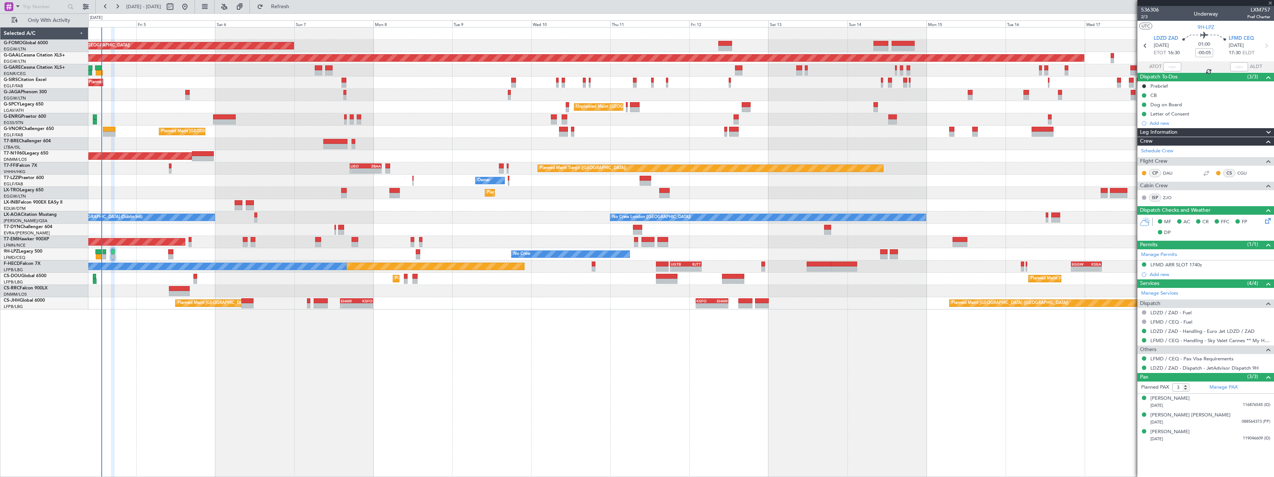
type input "0"
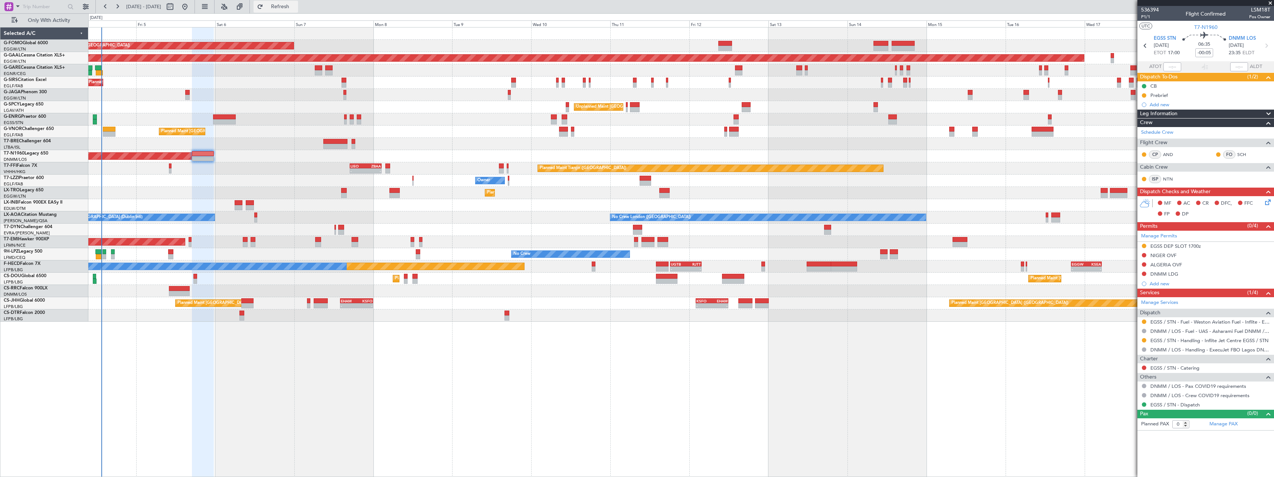
click at [296, 4] on span "Refresh" at bounding box center [280, 6] width 31 height 5
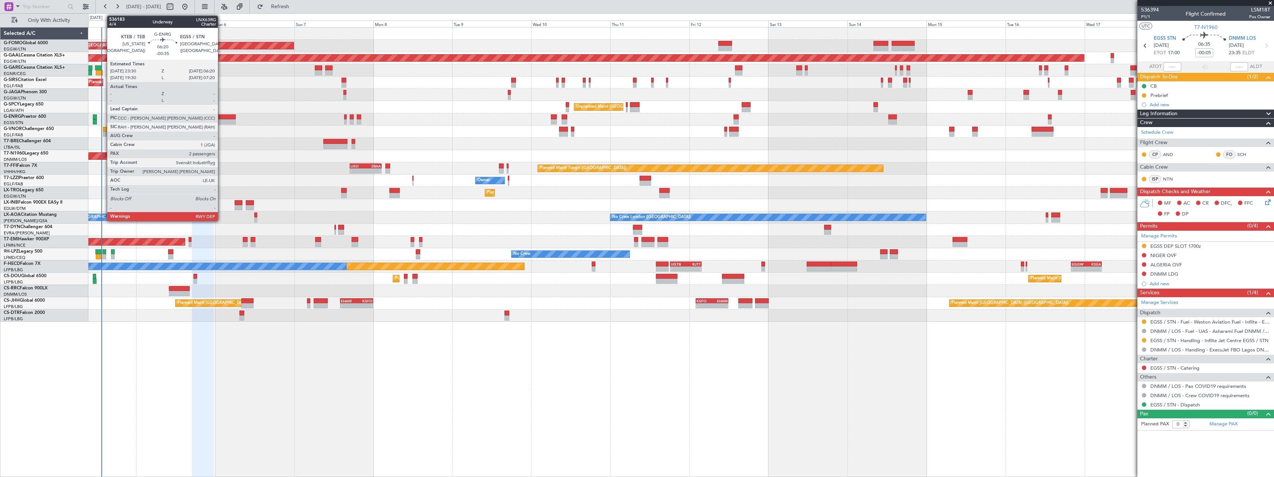
click at [221, 116] on div at bounding box center [224, 116] width 23 height 5
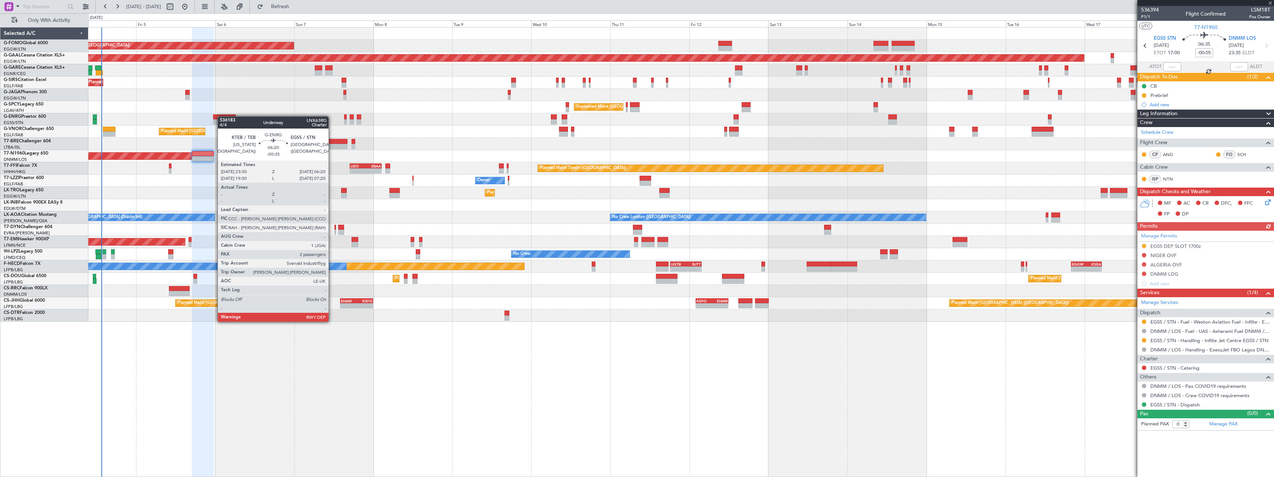
type input "-00:35"
type input "2"
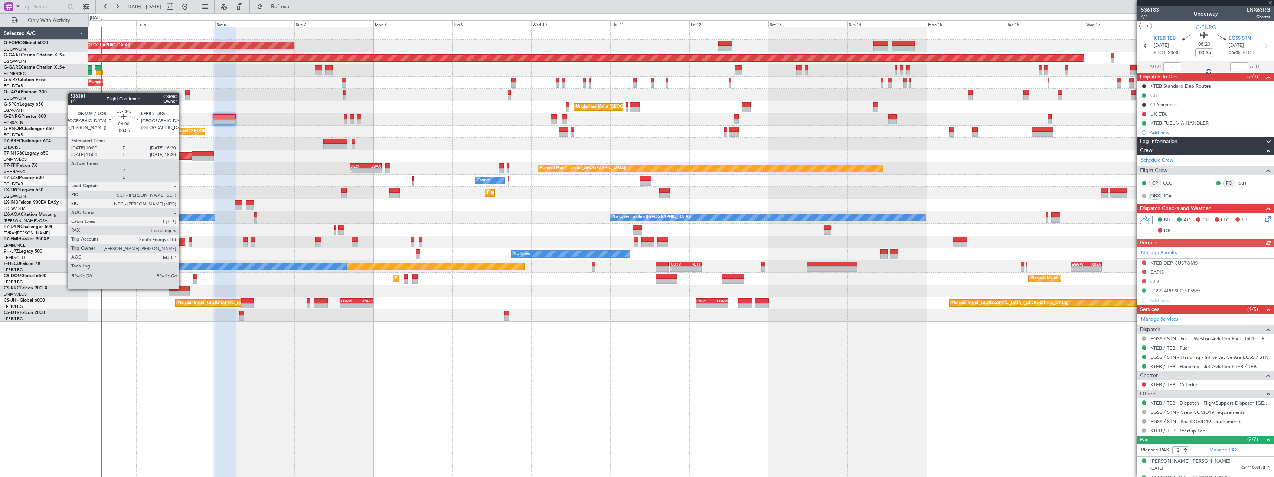
click at [182, 288] on div at bounding box center [179, 288] width 21 height 5
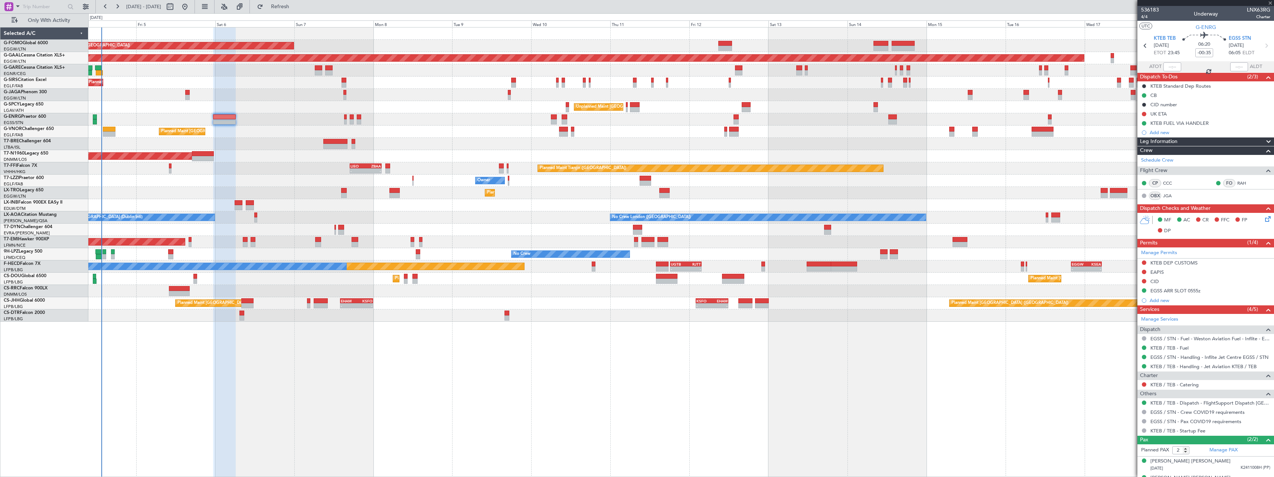
type input "-00:05"
type input "1"
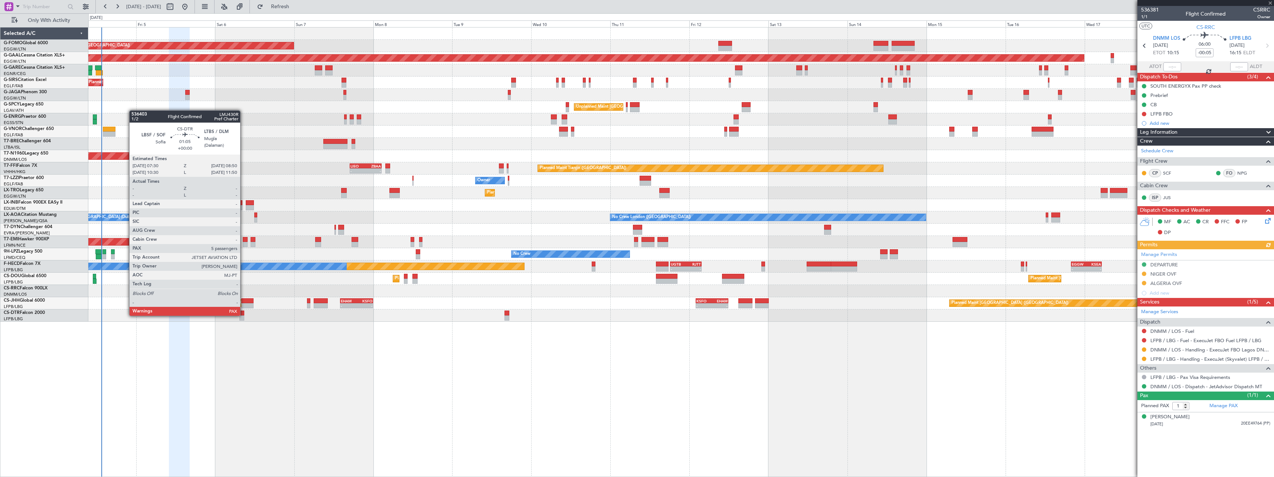
click at [243, 315] on div at bounding box center [241, 312] width 4 height 5
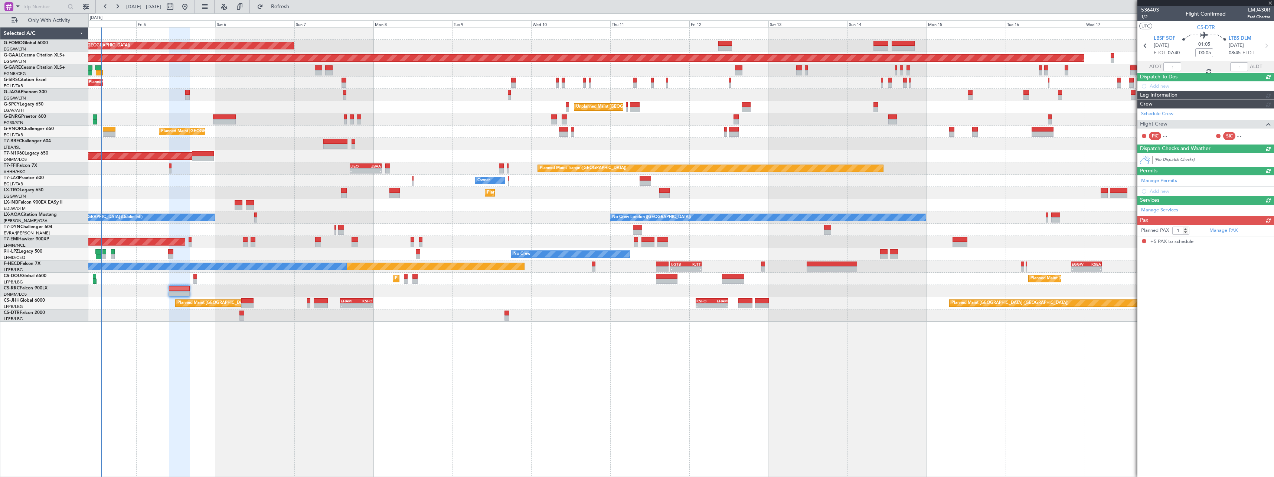
type input "5"
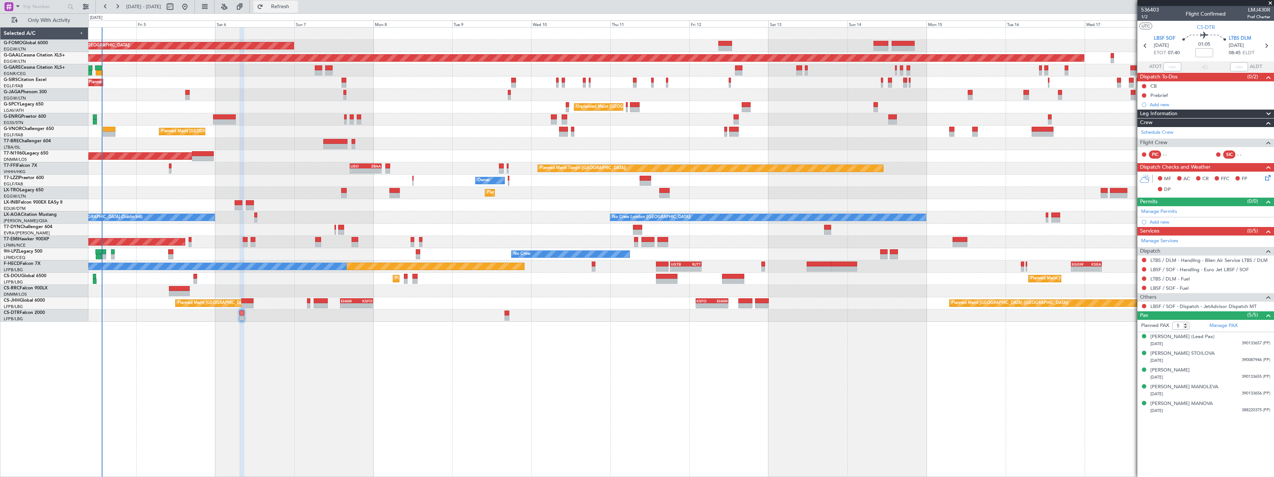
click at [296, 5] on span "Refresh" at bounding box center [280, 6] width 31 height 5
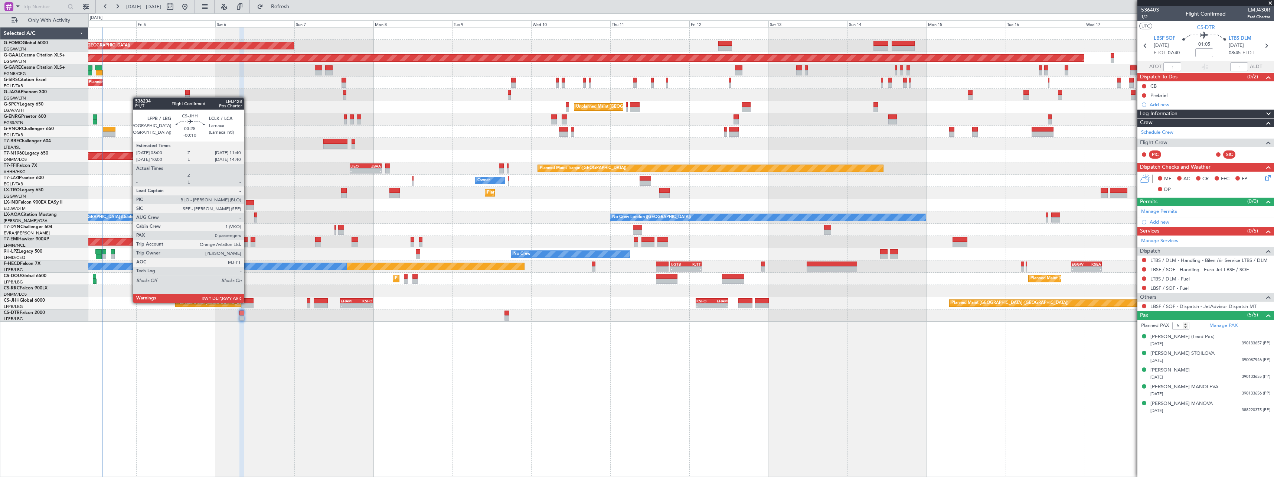
click at [247, 302] on div at bounding box center [247, 300] width 12 height 5
type input "-00:10"
type input "0"
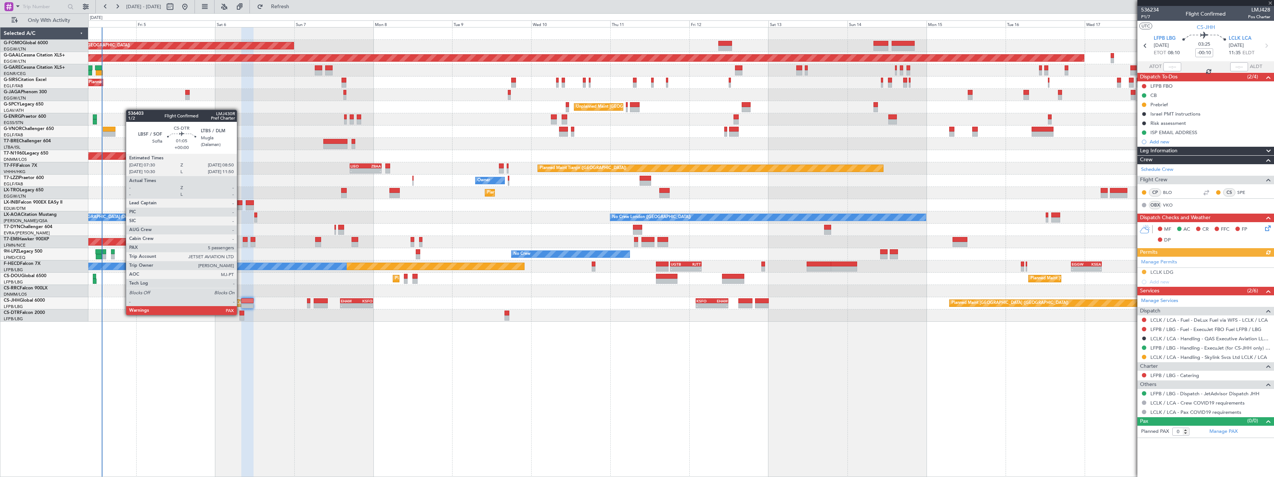
click at [240, 314] on div at bounding box center [241, 312] width 4 height 5
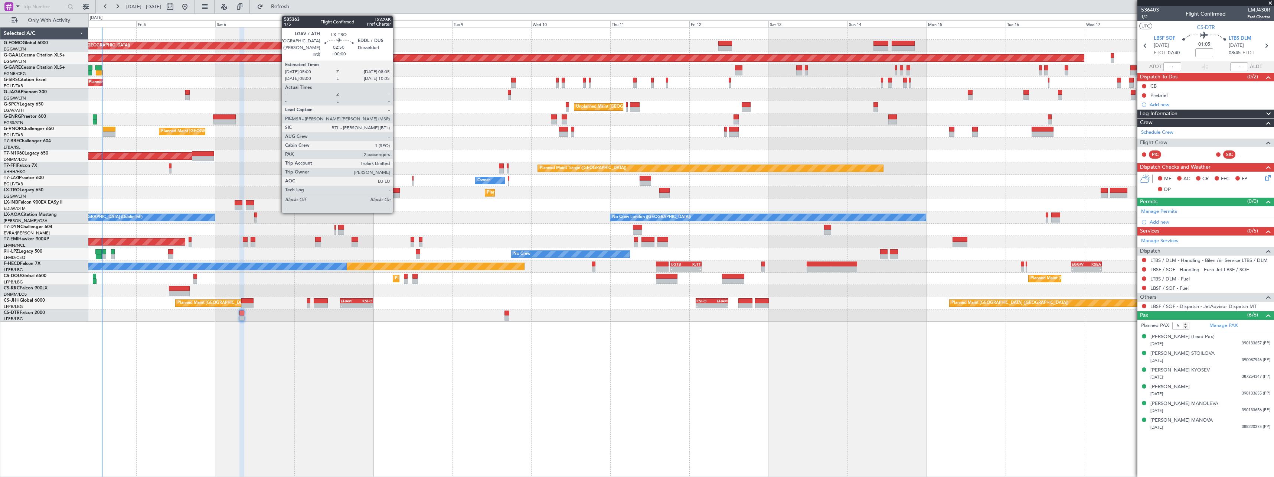
click at [396, 190] on div at bounding box center [394, 190] width 10 height 5
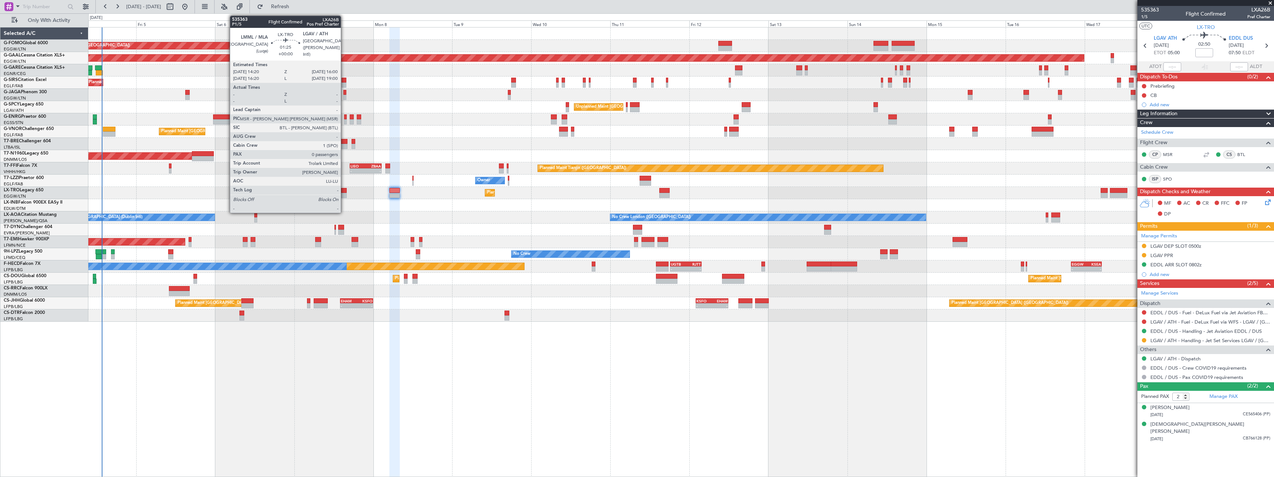
click at [344, 190] on div at bounding box center [344, 190] width 6 height 5
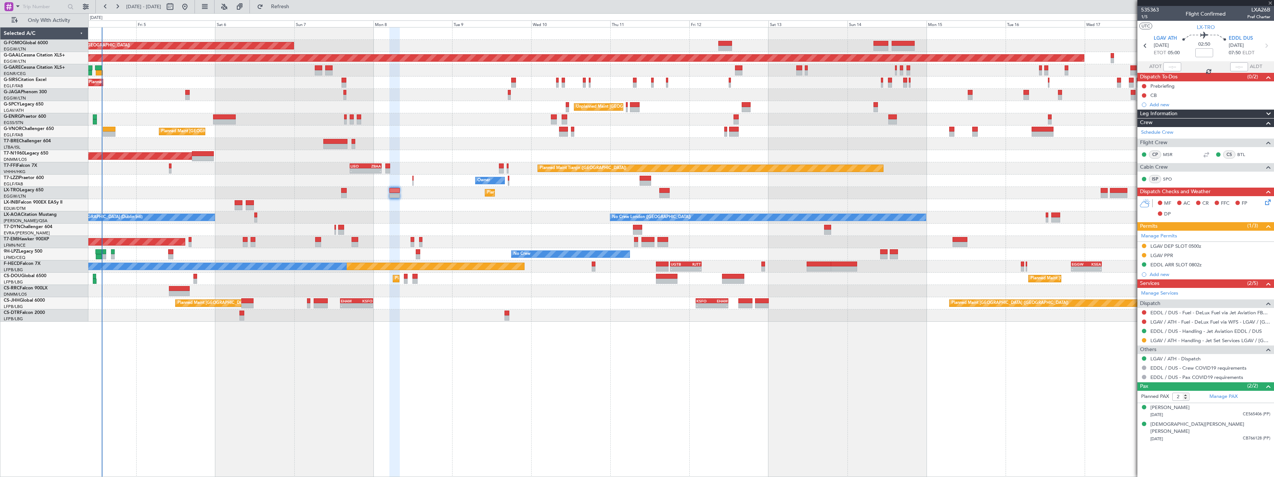
type input "0"
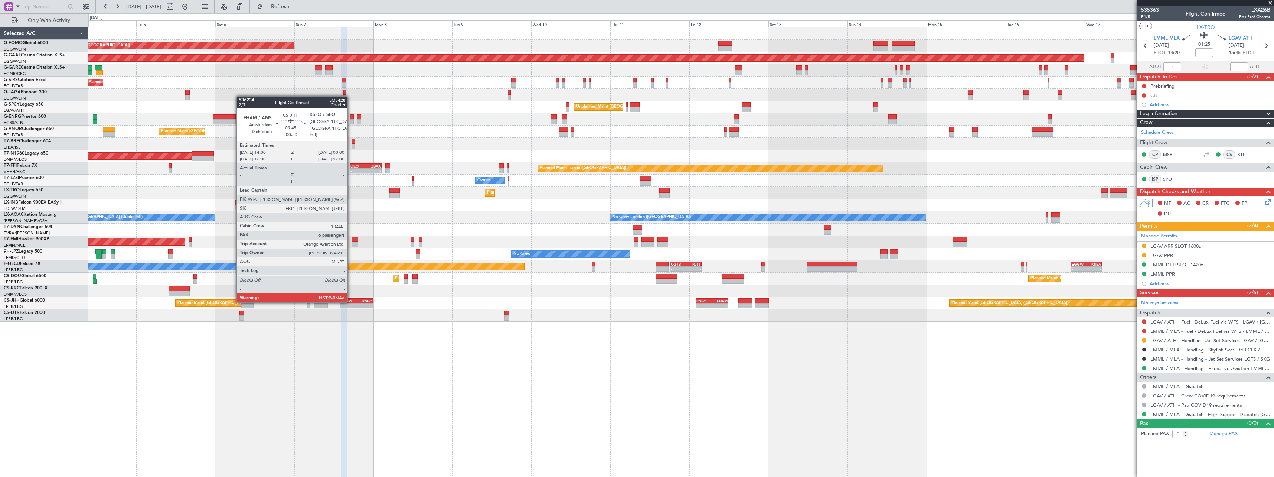
click at [351, 301] on div "EHAM" at bounding box center [349, 300] width 16 height 4
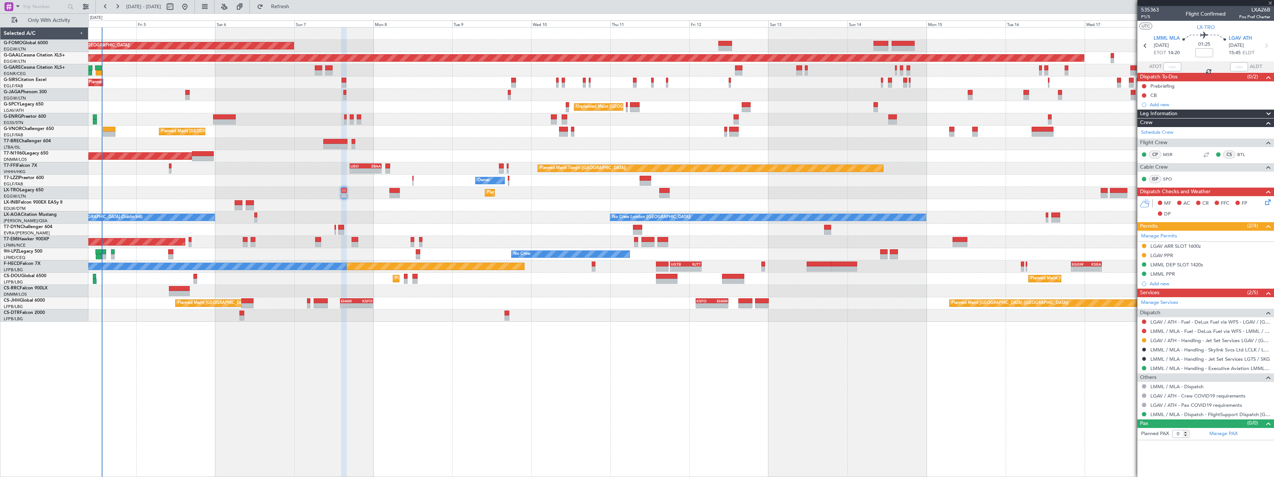
type input "-00:30"
type input "6"
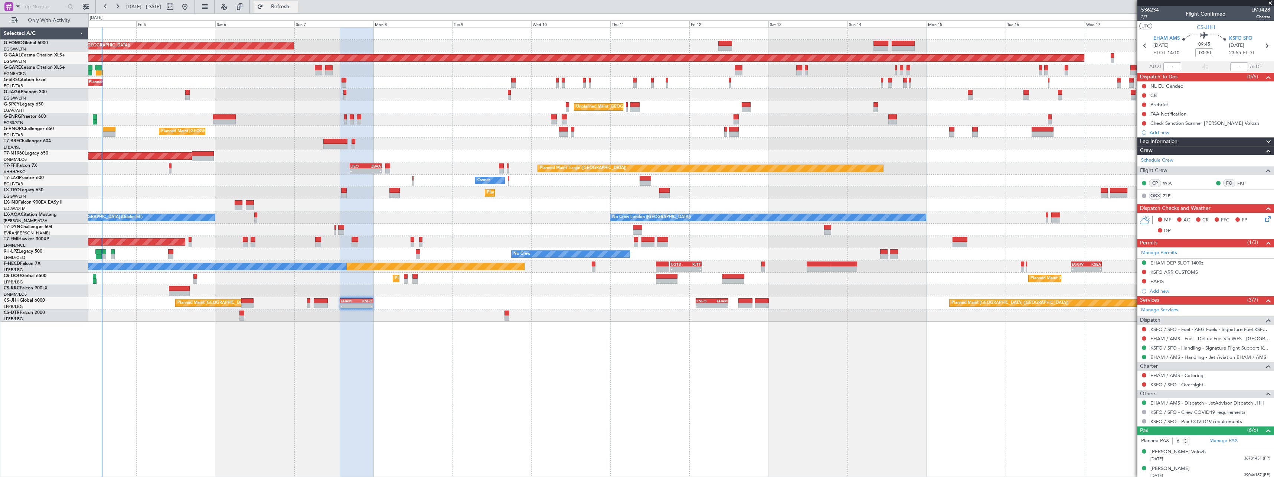
click at [292, 8] on span "Refresh" at bounding box center [280, 6] width 31 height 5
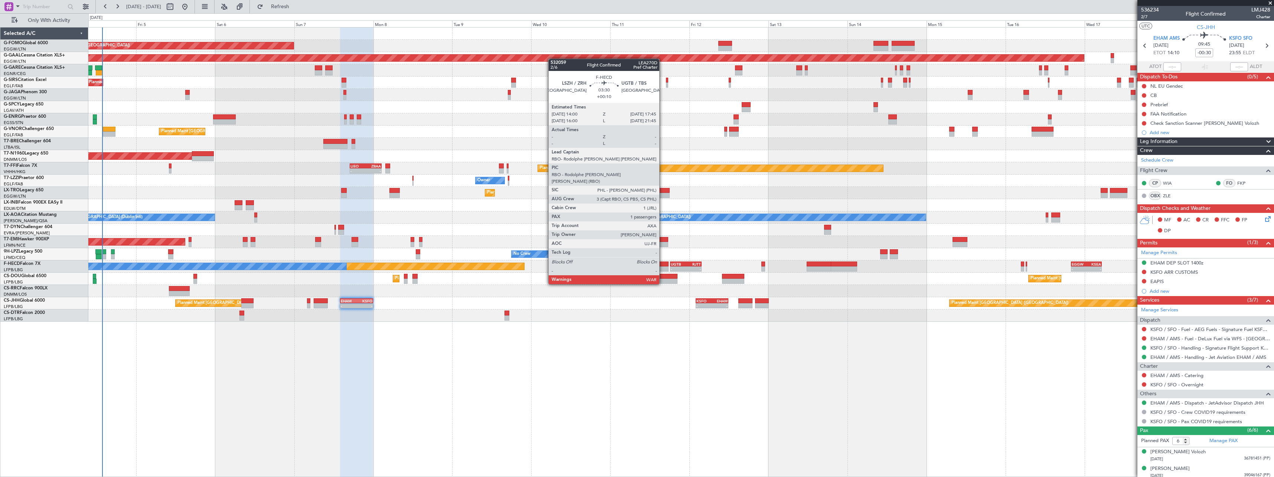
click at [663, 263] on div at bounding box center [662, 263] width 13 height 5
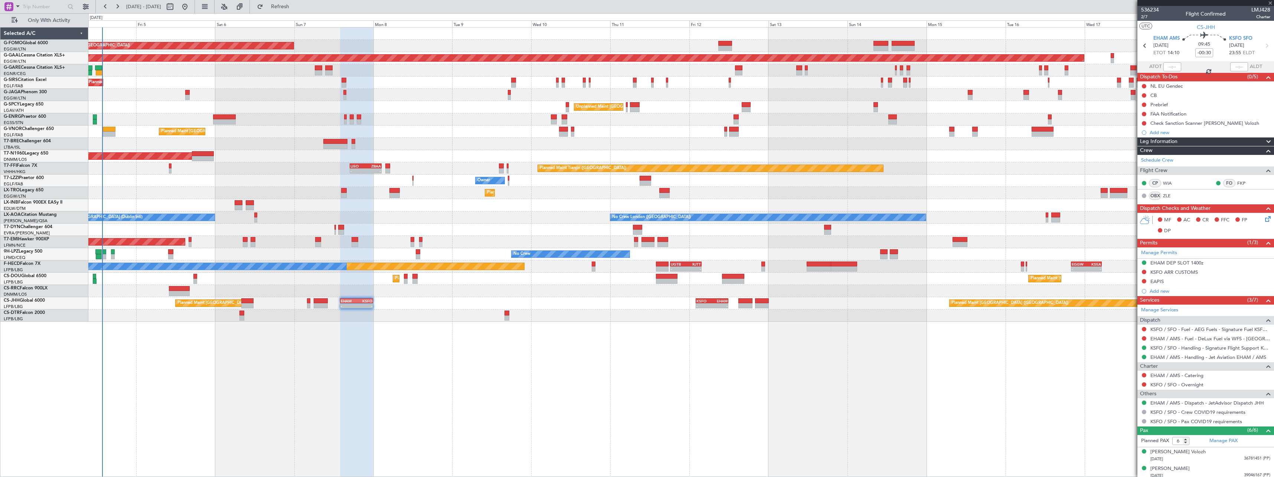
type input "+00:10"
type input "1"
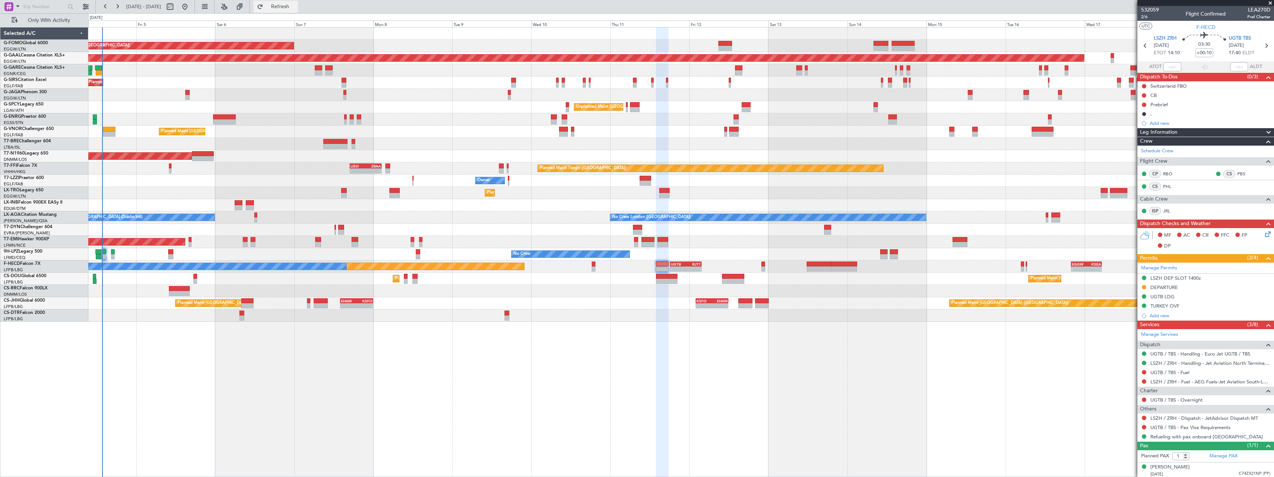
click at [296, 9] on span "Refresh" at bounding box center [280, 6] width 31 height 5
click at [296, 4] on span "Refresh" at bounding box center [280, 6] width 31 height 5
